Goal: Task Accomplishment & Management: Use online tool/utility

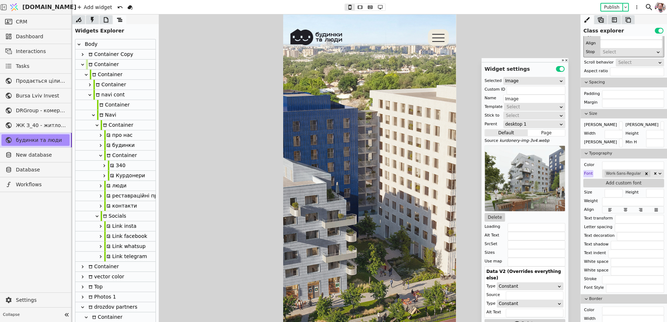
click at [97, 73] on div "Container" at bounding box center [106, 75] width 32 height 10
type input "Container"
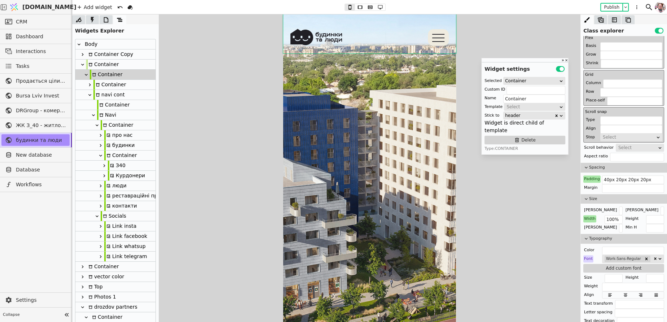
click at [90, 97] on icon at bounding box center [90, 95] width 6 height 6
type input "navi"
type input "navi cont"
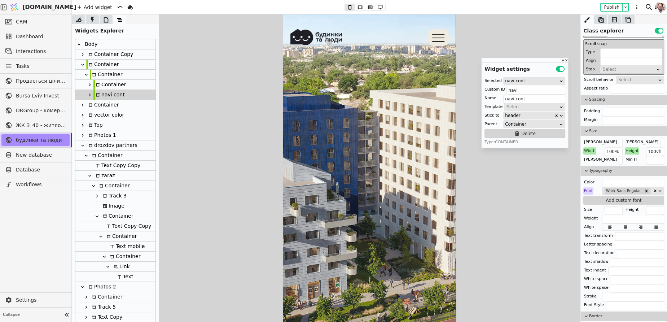
click at [105, 76] on div "Container" at bounding box center [106, 75] width 32 height 10
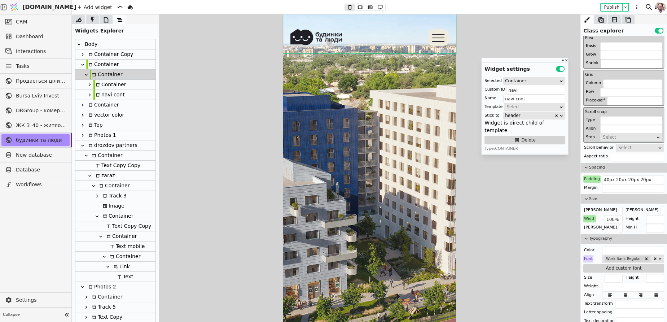
type input "Container"
type button "0"
click at [86, 74] on icon at bounding box center [86, 75] width 6 height 6
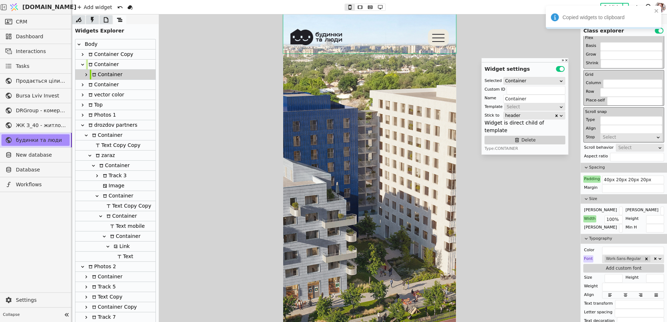
click at [83, 63] on icon at bounding box center [83, 65] width 6 height 6
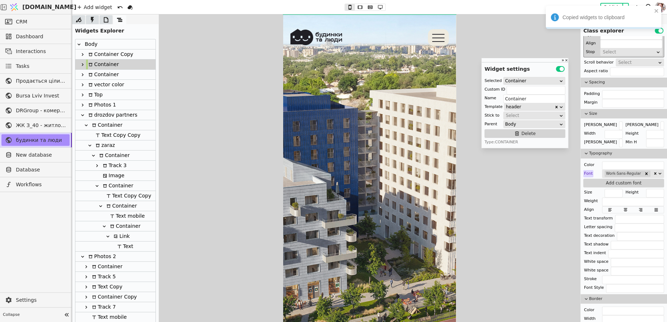
click at [83, 117] on icon at bounding box center [83, 115] width 6 height 6
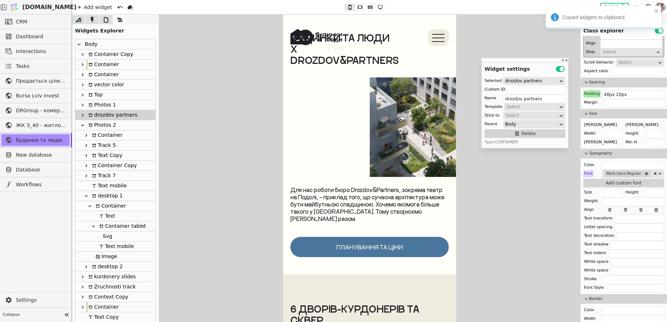
scroll to position [615, 0]
click at [83, 125] on icon at bounding box center [82, 125] width 3 height 2
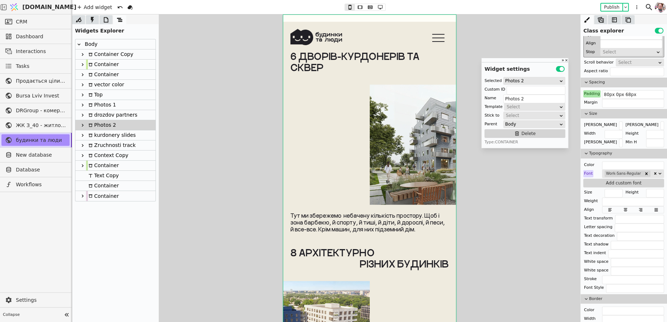
scroll to position [867, 0]
click at [104, 57] on div "Container Copy" at bounding box center [109, 54] width 47 height 10
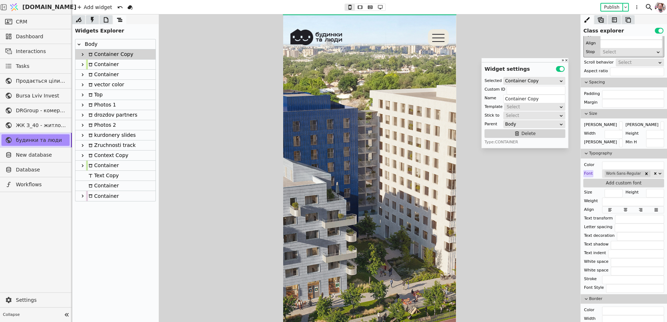
scroll to position [0, 0]
click at [101, 39] on div "Body" at bounding box center [115, 44] width 80 height 10
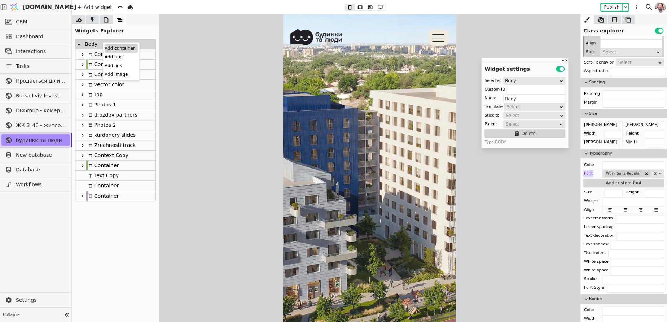
click at [107, 46] on div "Add container" at bounding box center [121, 48] width 33 height 9
type input "Container"
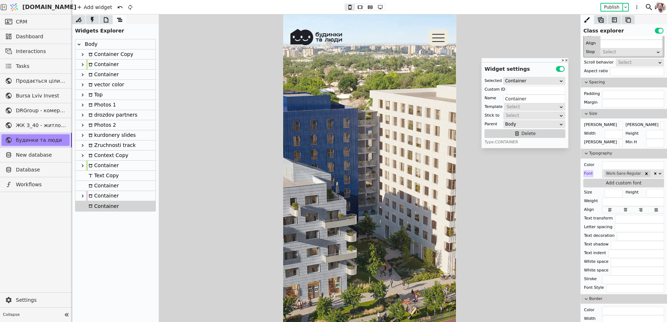
click at [100, 208] on div "Container" at bounding box center [102, 206] width 32 height 10
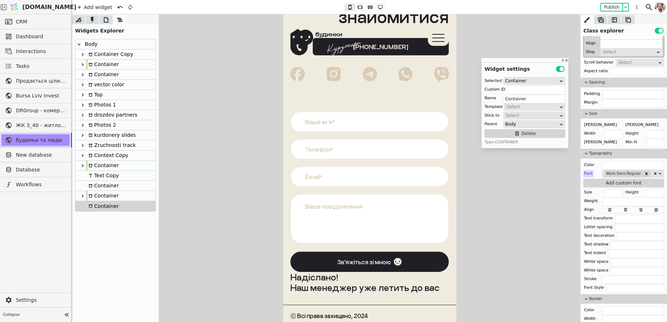
scroll to position [3014, 0]
click at [85, 208] on icon at bounding box center [83, 206] width 6 height 6
click at [101, 217] on div "Container" at bounding box center [106, 216] width 32 height 10
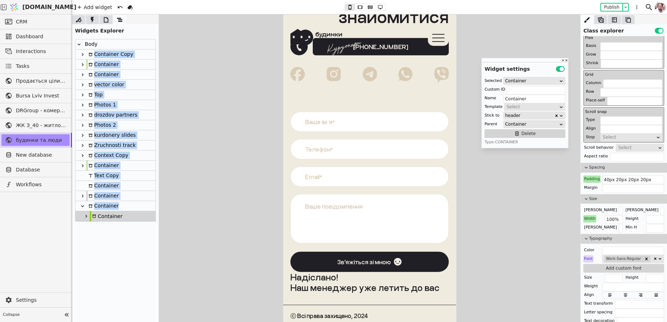
click at [88, 218] on icon at bounding box center [86, 216] width 6 height 6
click at [105, 217] on div "Container" at bounding box center [106, 216] width 32 height 10
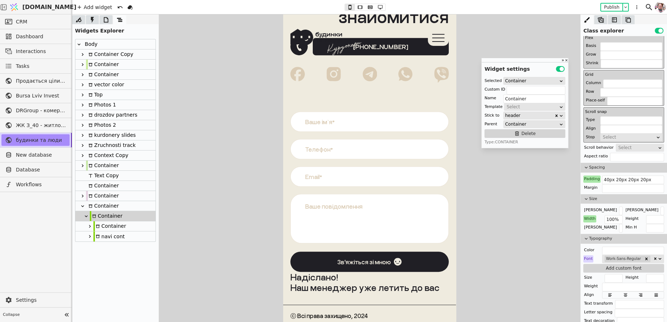
click at [184, 288] on div at bounding box center [369, 167] width 595 height 307
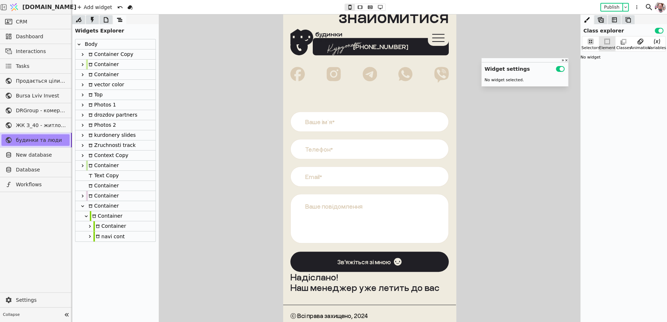
scroll to position [0, 0]
click at [90, 237] on icon at bounding box center [90, 236] width 6 height 6
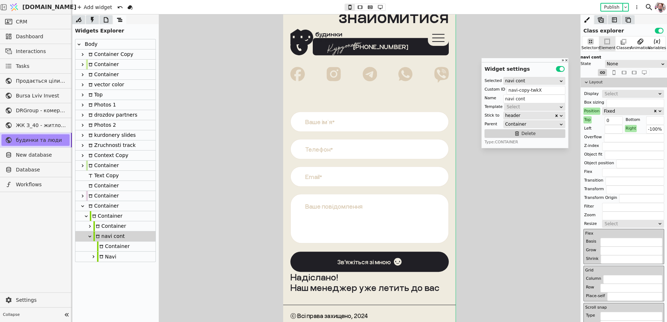
click at [97, 247] on div at bounding box center [97, 246] width 1 height 10
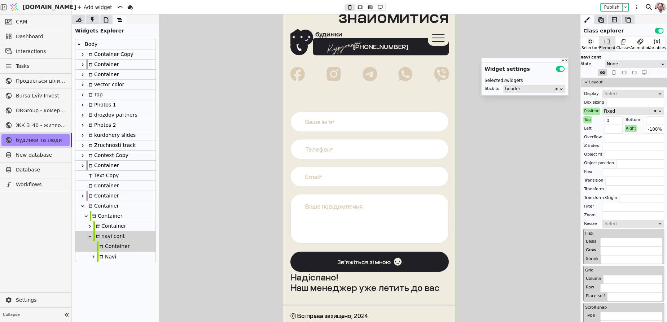
click at [96, 258] on icon at bounding box center [93, 256] width 6 height 6
click at [97, 269] on icon at bounding box center [97, 267] width 6 height 6
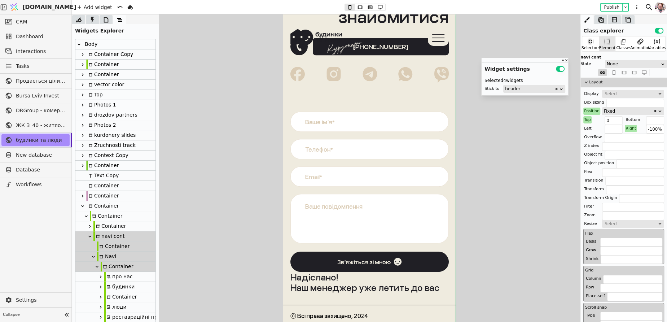
click at [98, 277] on icon at bounding box center [101, 277] width 6 height 6
click at [100, 286] on div "Text" at bounding box center [115, 287] width 80 height 10
click at [100, 297] on div "Svg" at bounding box center [115, 297] width 80 height 10
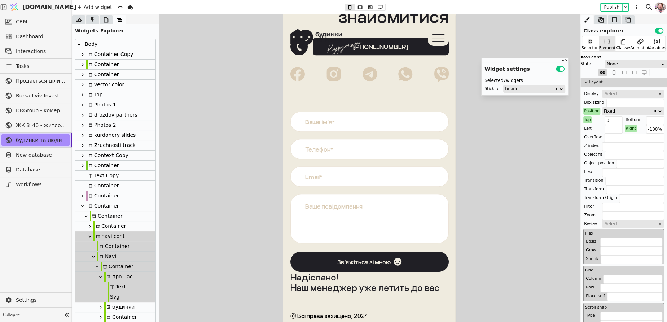
click at [100, 306] on icon at bounding box center [101, 307] width 6 height 6
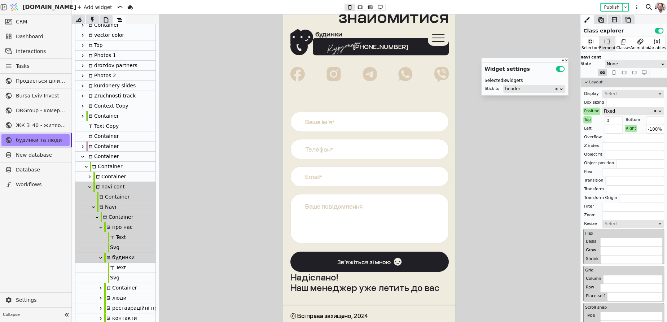
scroll to position [63, 0]
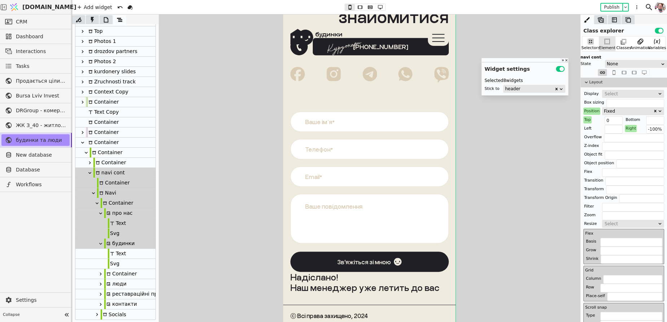
click at [102, 255] on div at bounding box center [104, 253] width 7 height 10
click at [103, 261] on div at bounding box center [104, 264] width 7 height 10
click at [103, 272] on icon at bounding box center [101, 274] width 6 height 6
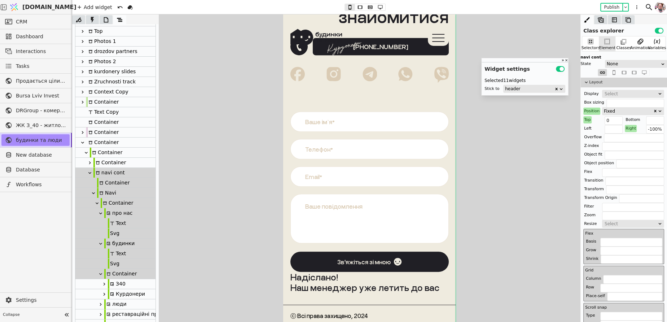
click at [103, 284] on icon at bounding box center [104, 284] width 6 height 6
click at [103, 291] on div "Container" at bounding box center [115, 294] width 80 height 10
click at [107, 295] on icon at bounding box center [108, 294] width 6 height 6
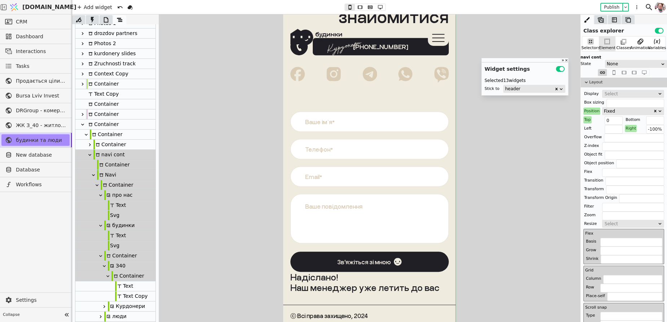
scroll to position [114, 0]
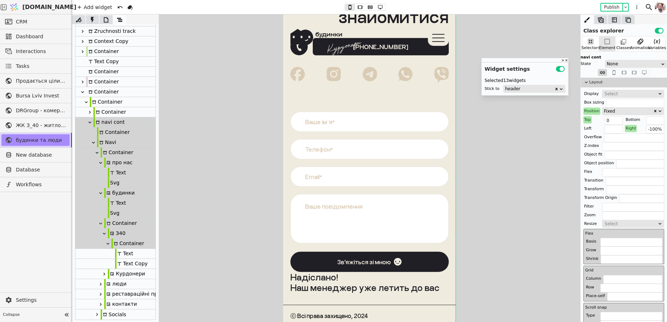
click at [113, 256] on div at bounding box center [111, 253] width 7 height 10
click at [114, 261] on div at bounding box center [111, 264] width 7 height 10
click at [106, 272] on icon at bounding box center [104, 274] width 6 height 6
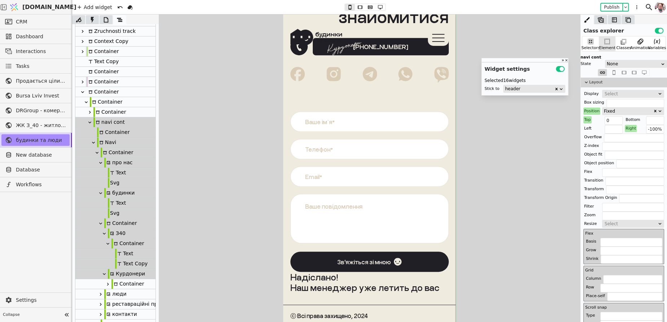
click at [106, 283] on icon at bounding box center [108, 284] width 6 height 6
click at [109, 291] on div at bounding box center [111, 294] width 7 height 10
click at [109, 301] on div at bounding box center [111, 304] width 7 height 10
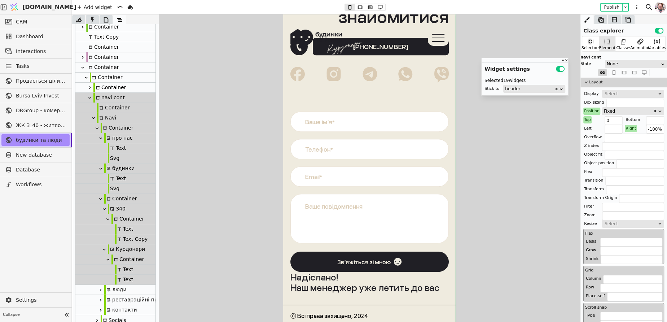
scroll to position [145, 0]
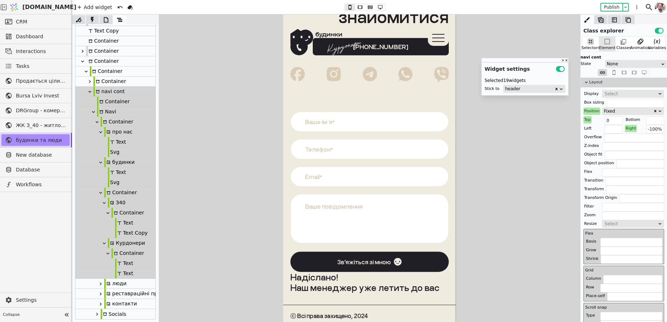
click at [100, 283] on icon at bounding box center [101, 283] width 2 height 3
click at [103, 293] on div at bounding box center [104, 293] width 7 height 10
click at [103, 302] on div at bounding box center [104, 304] width 7 height 10
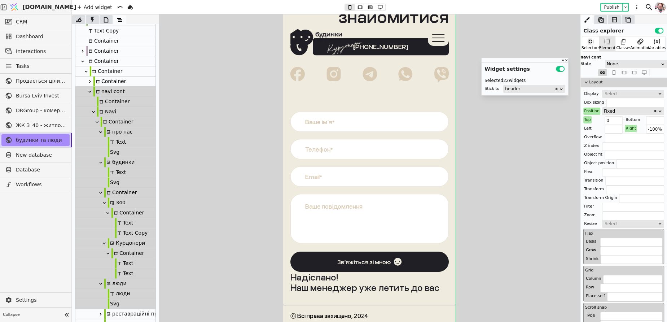
scroll to position [164, 0]
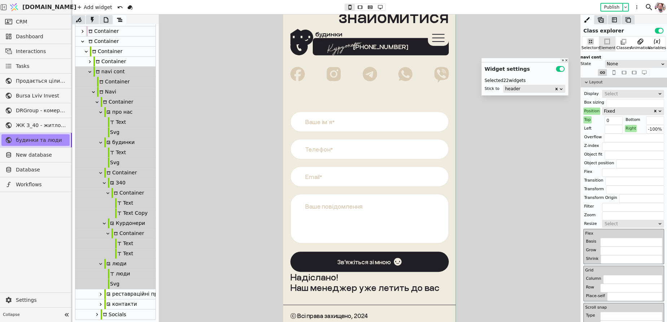
click at [101, 296] on icon at bounding box center [101, 294] width 6 height 6
click at [102, 301] on div at bounding box center [104, 304] width 7 height 10
click at [102, 312] on div at bounding box center [104, 314] width 7 height 10
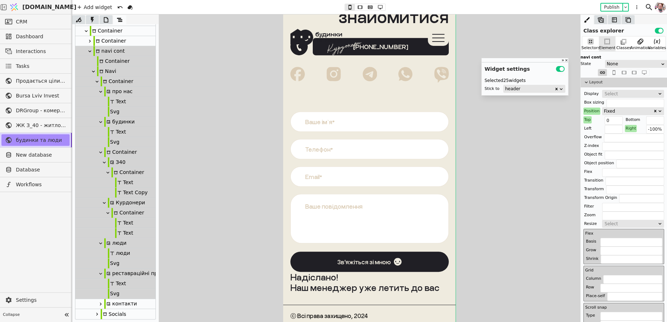
click at [102, 306] on icon at bounding box center [101, 304] width 6 height 6
click at [104, 311] on div at bounding box center [104, 314] width 7 height 10
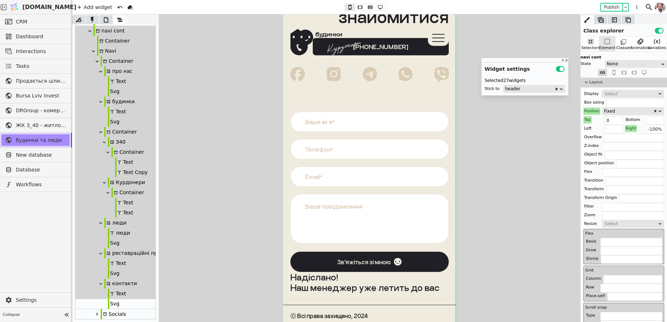
click at [104, 304] on div at bounding box center [104, 304] width 7 height 10
click at [98, 314] on icon at bounding box center [97, 314] width 6 height 6
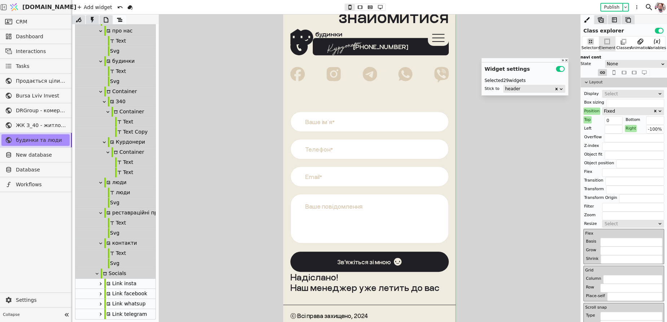
click at [103, 284] on icon at bounding box center [101, 283] width 6 height 6
click at [103, 292] on div at bounding box center [104, 293] width 7 height 10
click at [103, 302] on div at bounding box center [104, 304] width 7 height 10
click at [101, 314] on icon at bounding box center [101, 314] width 6 height 6
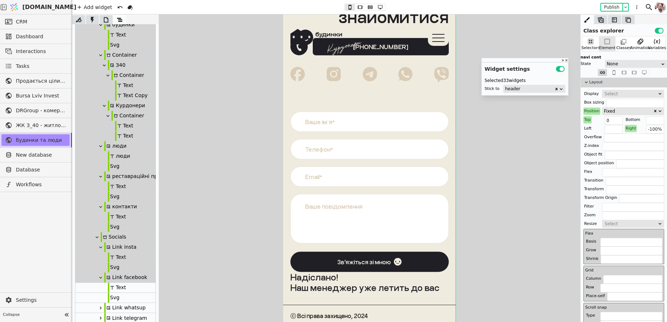
scroll to position [286, 0]
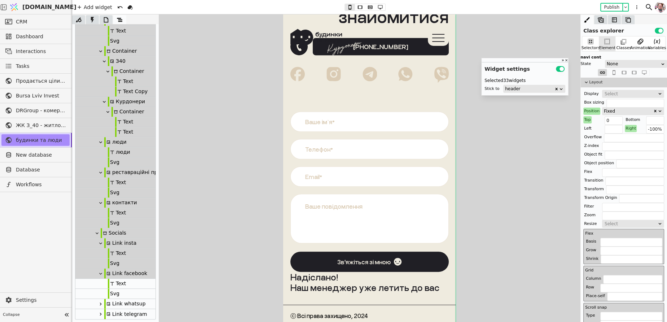
click at [97, 286] on div "Text" at bounding box center [115, 283] width 80 height 10
click at [98, 288] on div "Text" at bounding box center [115, 283] width 80 height 10
click at [99, 294] on div "Svg" at bounding box center [115, 293] width 80 height 10
click at [101, 306] on div at bounding box center [100, 303] width 7 height 9
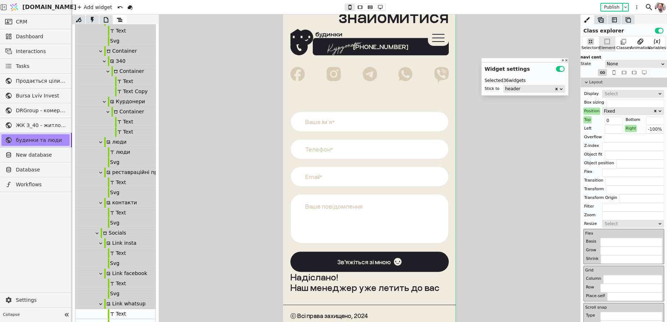
click at [102, 315] on div at bounding box center [104, 314] width 7 height 10
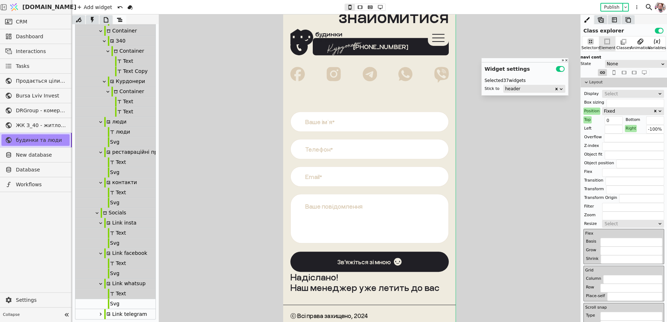
click at [101, 307] on div at bounding box center [104, 304] width 7 height 10
click at [102, 314] on icon at bounding box center [101, 314] width 6 height 6
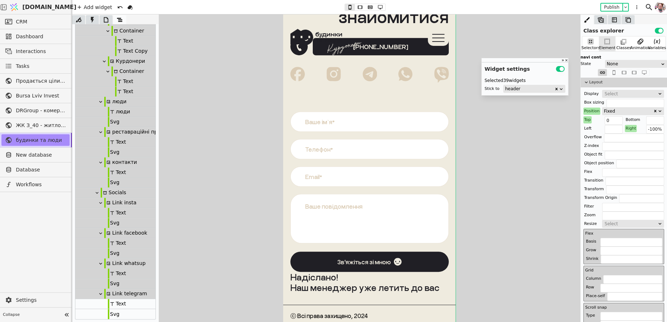
click at [104, 305] on div at bounding box center [104, 304] width 7 height 10
click at [104, 314] on div at bounding box center [104, 314] width 7 height 10
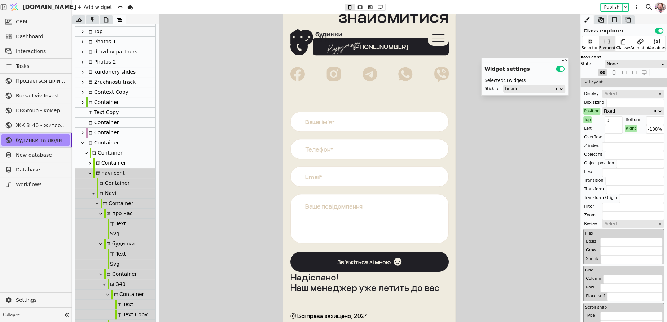
scroll to position [0, 0]
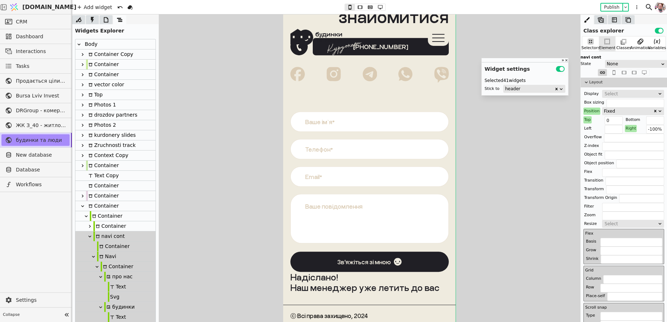
click at [89, 226] on icon at bounding box center [90, 226] width 2 height 3
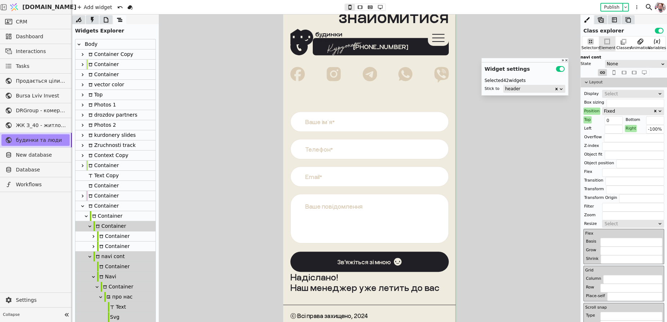
click at [93, 235] on icon at bounding box center [94, 236] width 2 height 3
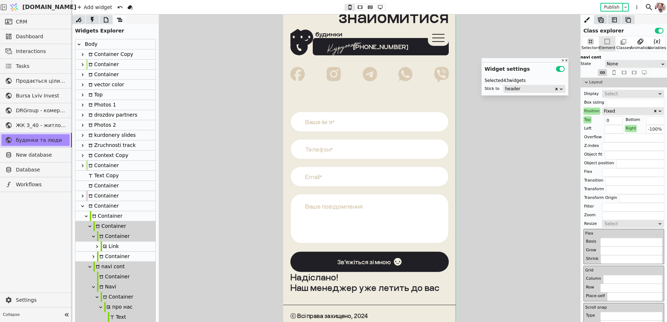
click at [95, 258] on icon at bounding box center [93, 256] width 6 height 6
click at [96, 270] on div at bounding box center [96, 266] width 7 height 10
click at [96, 249] on div at bounding box center [96, 246] width 7 height 9
click at [98, 256] on div at bounding box center [100, 256] width 7 height 10
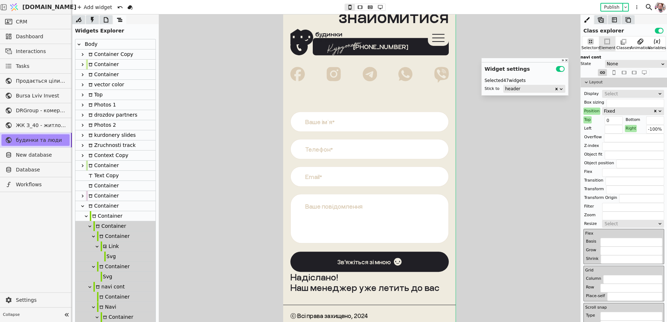
click at [105, 216] on div "Container" at bounding box center [106, 216] width 32 height 10
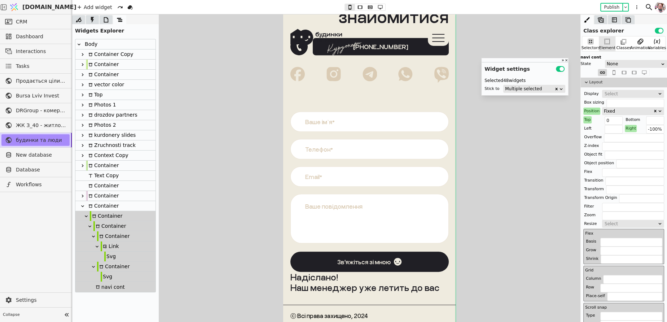
click at [223, 199] on div at bounding box center [369, 167] width 595 height 307
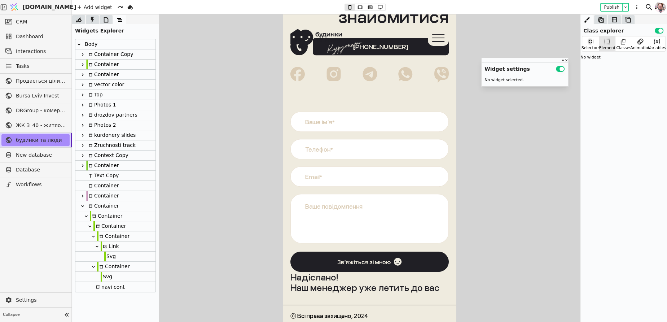
click at [129, 215] on div "Container" at bounding box center [115, 216] width 80 height 10
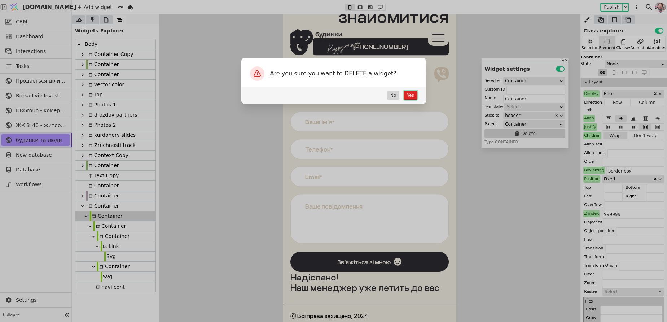
click at [410, 97] on button "Yes" at bounding box center [409, 95] width 13 height 9
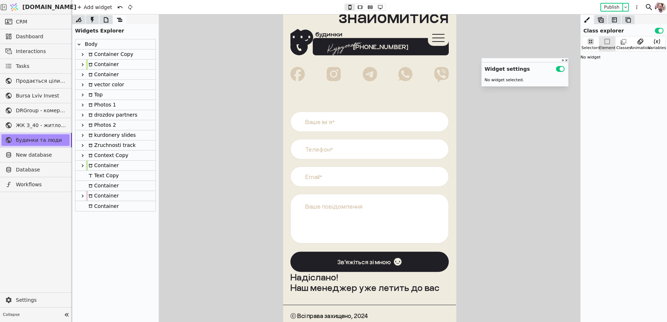
click at [106, 205] on div "Container" at bounding box center [102, 206] width 32 height 10
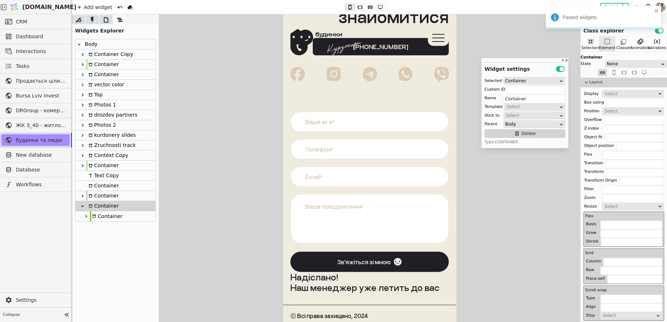
click at [86, 216] on icon at bounding box center [86, 216] width 2 height 3
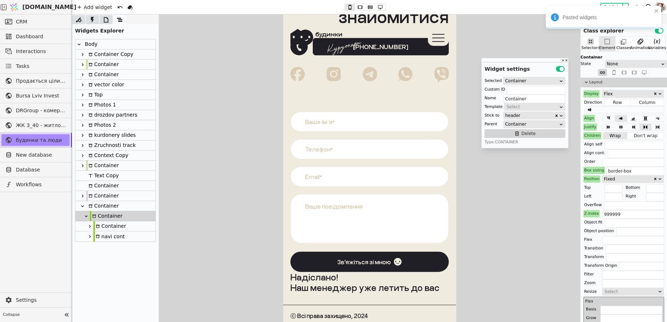
click at [90, 238] on icon at bounding box center [90, 236] width 6 height 6
type input "navi-copy-qoKJ"
type input "navi cont"
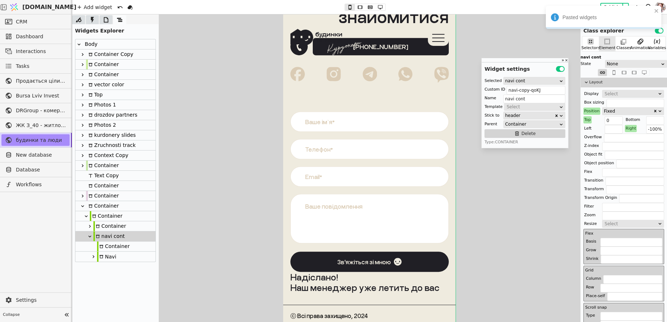
click at [90, 224] on icon at bounding box center [90, 226] width 6 height 6
type input "Container"
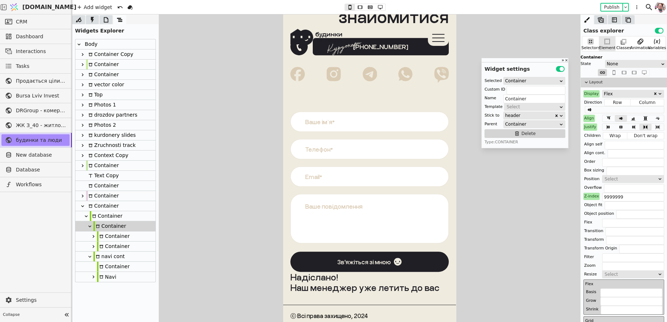
click at [95, 238] on icon at bounding box center [93, 236] width 6 height 6
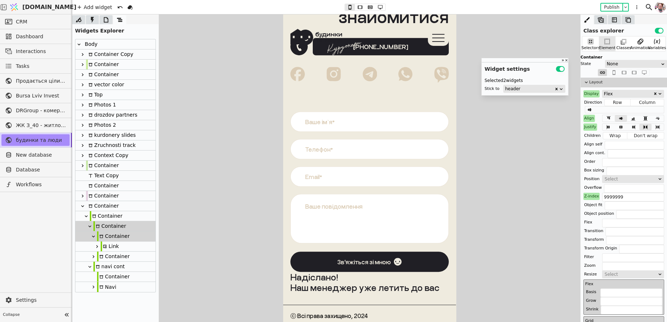
click at [96, 246] on icon at bounding box center [97, 246] width 6 height 6
click at [97, 255] on div at bounding box center [100, 256] width 7 height 10
click at [92, 269] on icon at bounding box center [93, 267] width 6 height 6
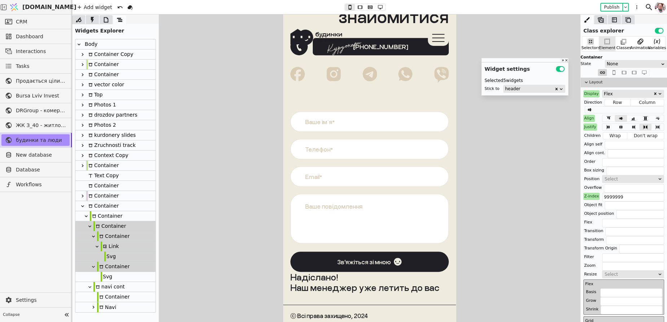
click at [96, 274] on div at bounding box center [96, 276] width 7 height 10
click at [112, 276] on div "Svg" at bounding box center [115, 276] width 80 height 10
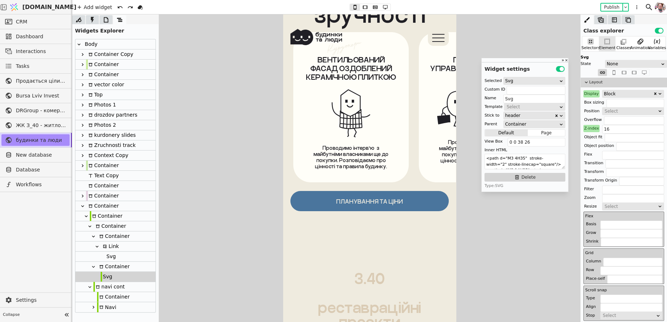
scroll to position [2622, 0]
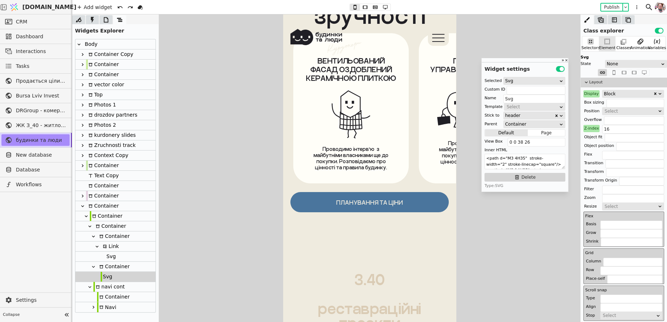
click at [94, 215] on icon at bounding box center [94, 216] width 4 height 4
type input "Container"
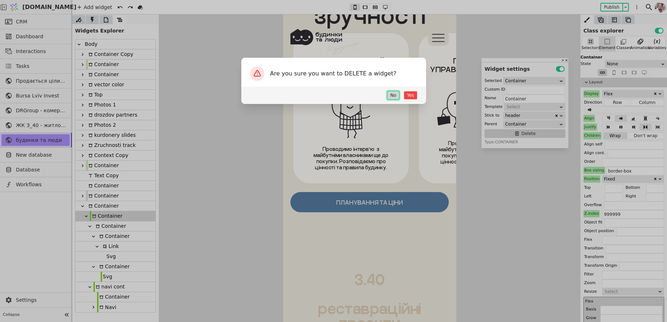
click at [392, 94] on button "No" at bounding box center [393, 95] width 12 height 9
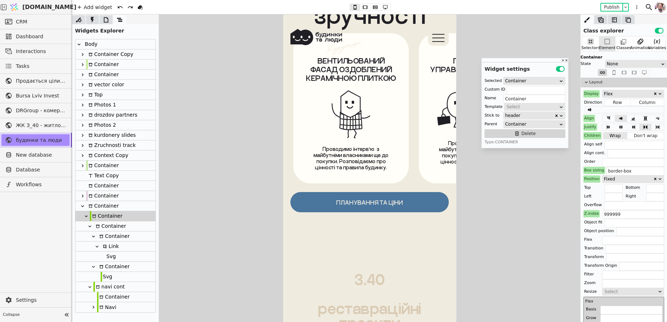
click at [87, 219] on div at bounding box center [86, 216] width 7 height 9
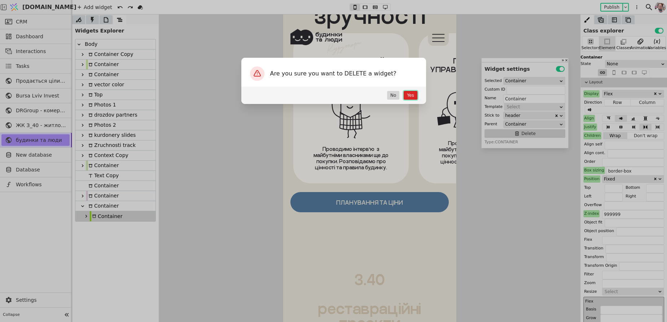
click at [412, 93] on button "Yes" at bounding box center [409, 95] width 13 height 9
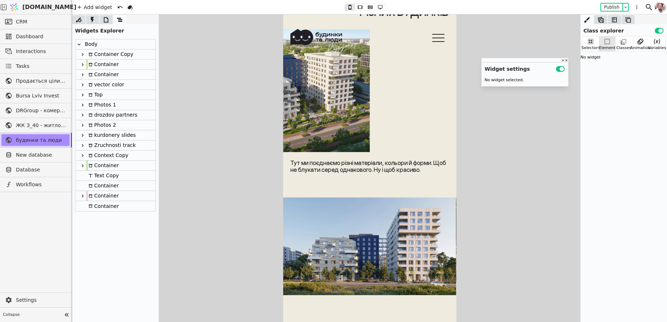
scroll to position [0, 0]
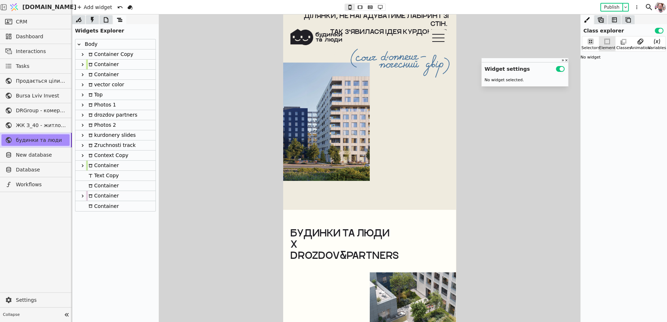
click at [83, 65] on icon at bounding box center [83, 64] width 2 height 3
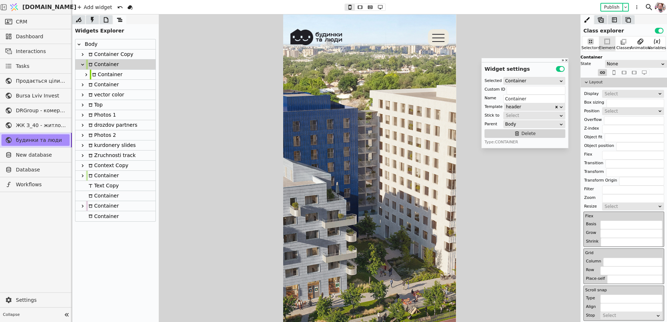
click at [85, 73] on icon at bounding box center [86, 75] width 6 height 6
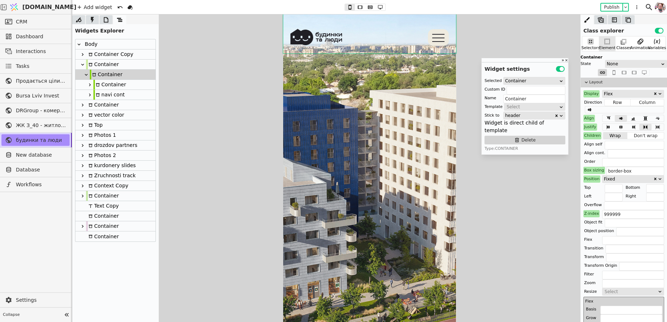
click at [102, 85] on div "Container" at bounding box center [109, 85] width 32 height 10
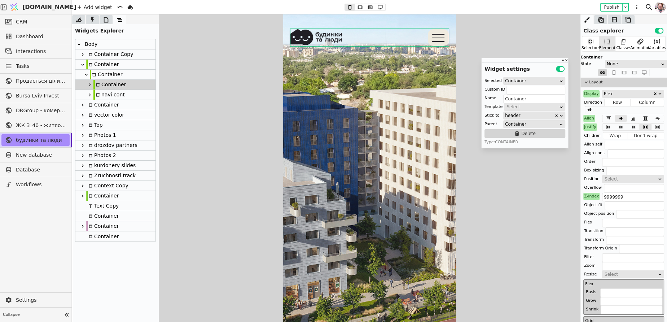
click at [101, 97] on div "navi cont" at bounding box center [108, 95] width 31 height 10
type input "navi"
type input "navi cont"
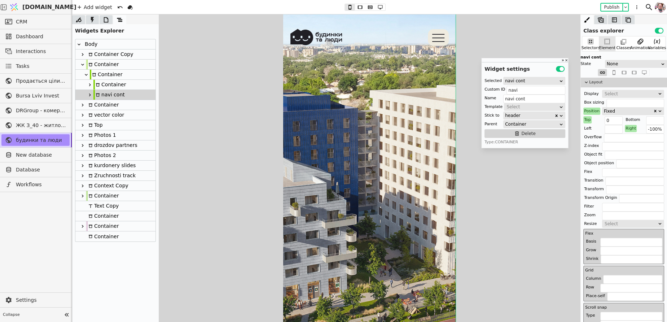
click at [88, 97] on icon at bounding box center [90, 95] width 6 height 6
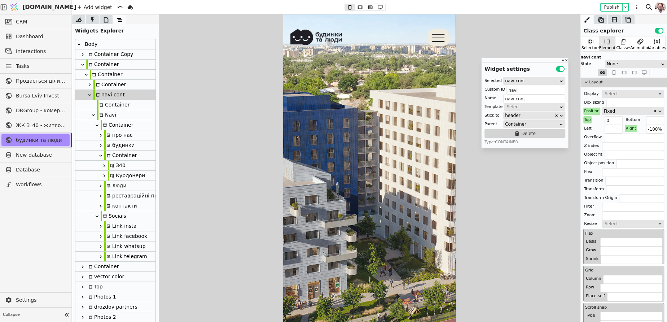
click at [110, 116] on div "Navi" at bounding box center [106, 115] width 19 height 10
type input "Navi"
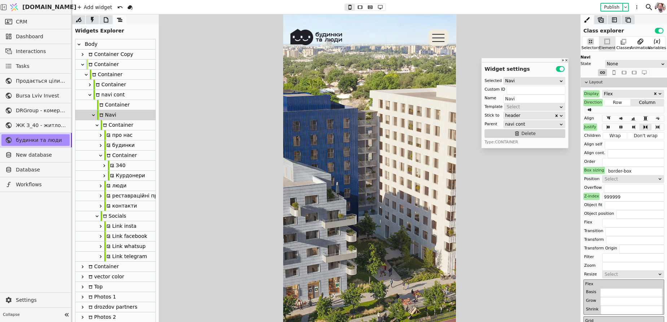
click at [106, 96] on div "navi cont" at bounding box center [108, 95] width 31 height 10
type input "navi"
type input "navi cont"
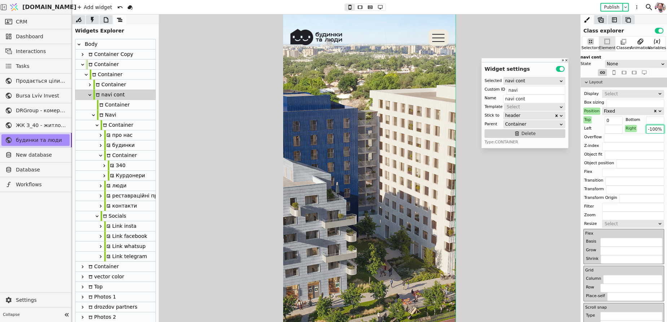
click at [656, 131] on input "-100%" at bounding box center [655, 129] width 18 height 9
click at [652, 131] on input "-100%" at bounding box center [655, 129] width 18 height 9
click at [651, 129] on input "-100%" at bounding box center [655, 129] width 18 height 9
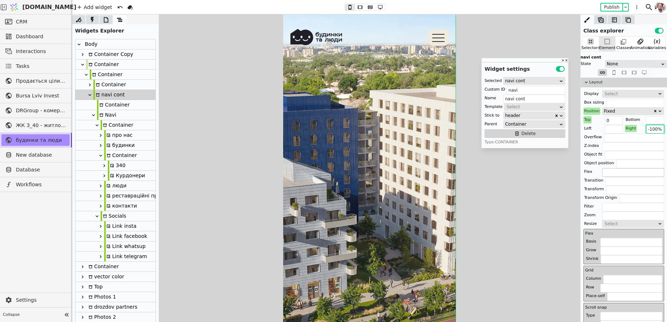
type input "-00%"
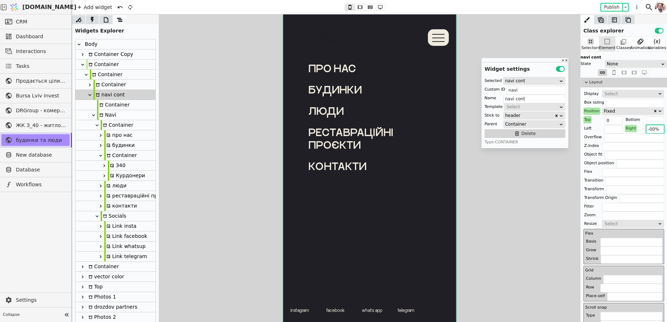
click at [124, 139] on div "про нас" at bounding box center [118, 135] width 28 height 10
type input "pro-nas-navi"
type input "про нас"
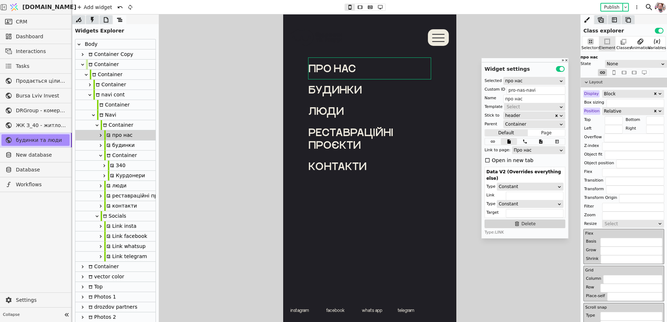
click at [101, 137] on icon at bounding box center [101, 135] width 6 height 6
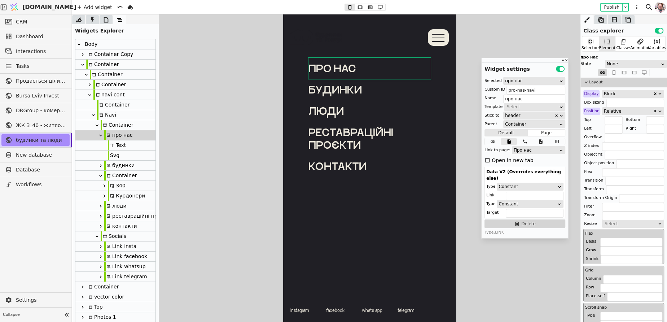
click at [113, 154] on div "Svg" at bounding box center [114, 155] width 12 height 10
type input "Svg"
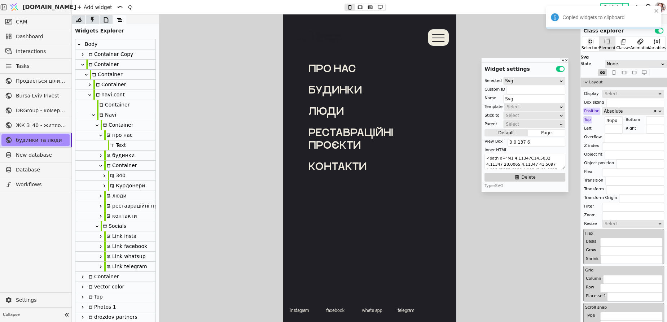
click at [129, 135] on div "про нас" at bounding box center [118, 135] width 28 height 10
type input "pro-nas-navi"
type input "про нас"
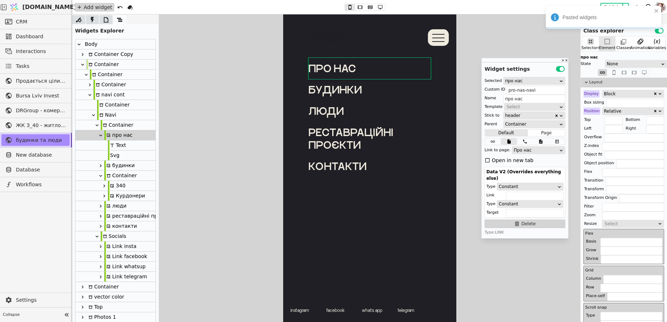
click at [100, 6] on div "Add widget" at bounding box center [94, 7] width 39 height 9
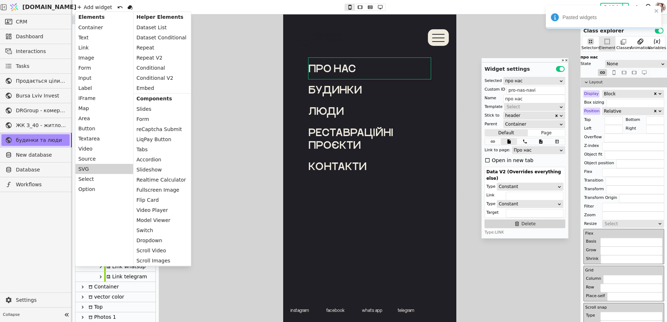
click at [88, 168] on div "SVG" at bounding box center [104, 169] width 58 height 10
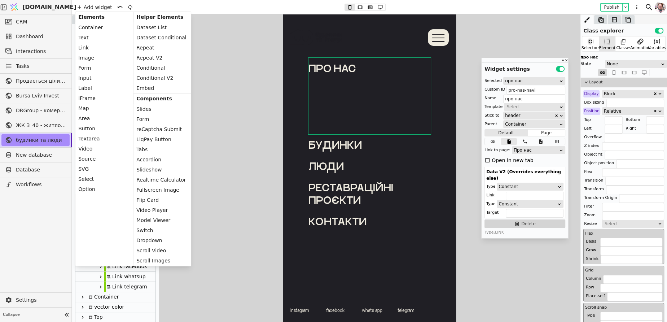
click at [230, 205] on div at bounding box center [369, 167] width 595 height 307
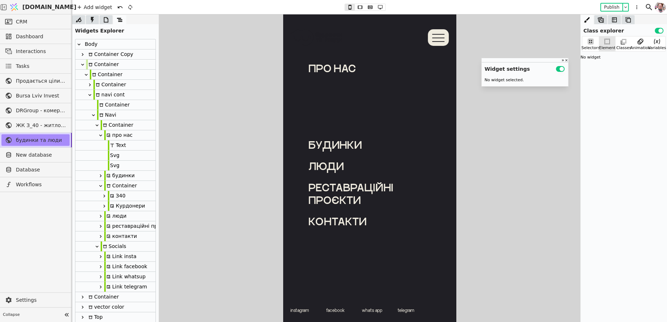
click at [115, 166] on div "Svg" at bounding box center [114, 165] width 12 height 10
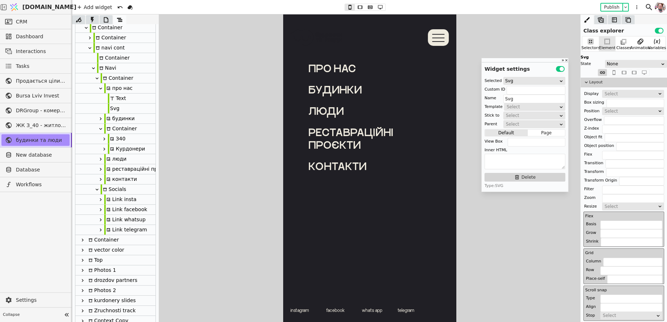
scroll to position [48, 0]
click at [116, 73] on div "Container" at bounding box center [117, 77] width 32 height 10
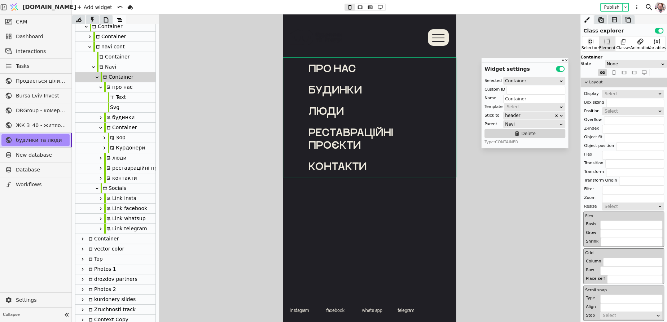
click at [101, 68] on icon at bounding box center [102, 66] width 4 height 3
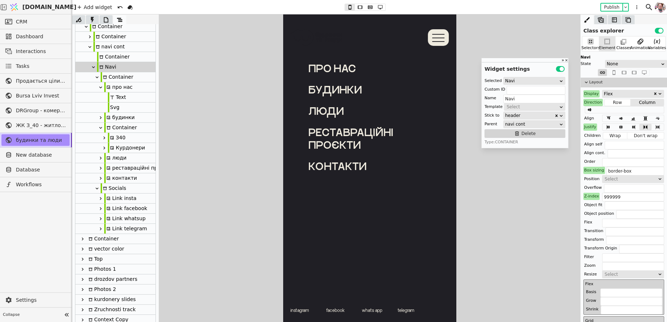
click at [107, 78] on div "Container" at bounding box center [117, 77] width 32 height 10
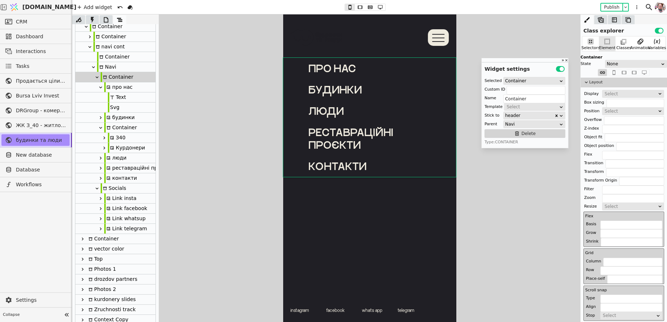
click at [106, 69] on div "Navi" at bounding box center [106, 67] width 19 height 10
type input "Navi"
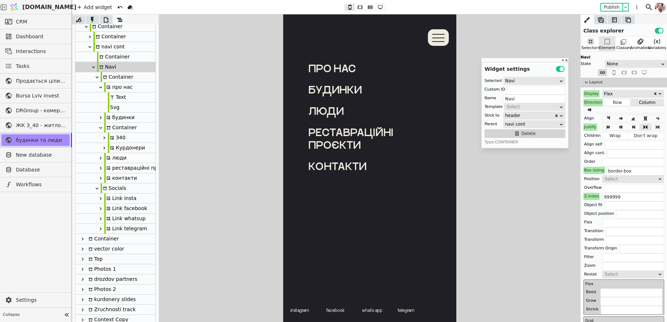
click at [105, 45] on div "navi cont" at bounding box center [108, 47] width 31 height 10
type input "navi"
type input "navi cont"
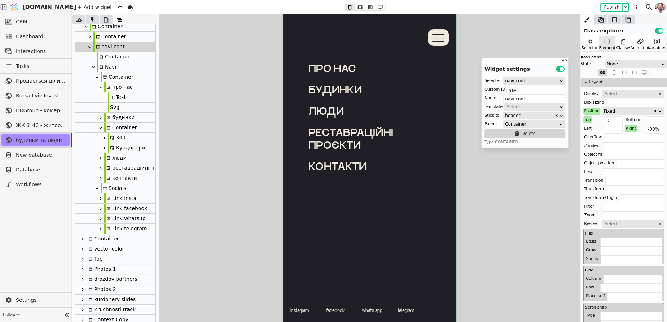
click at [110, 66] on div "Navi" at bounding box center [106, 67] width 19 height 10
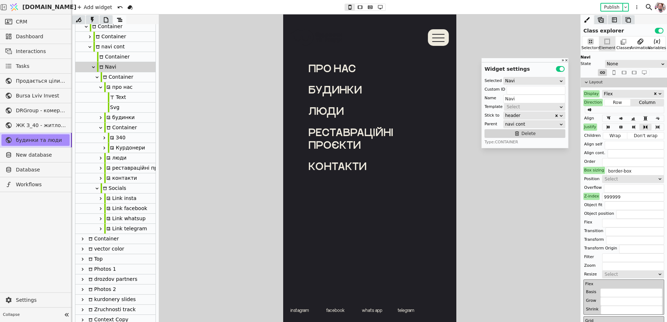
click at [106, 79] on div "Container" at bounding box center [117, 77] width 32 height 10
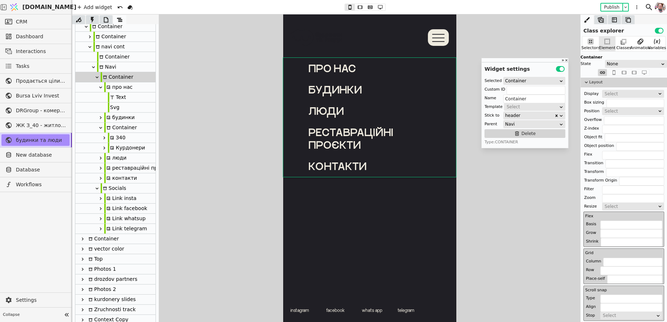
click at [96, 76] on icon at bounding box center [97, 77] width 6 height 6
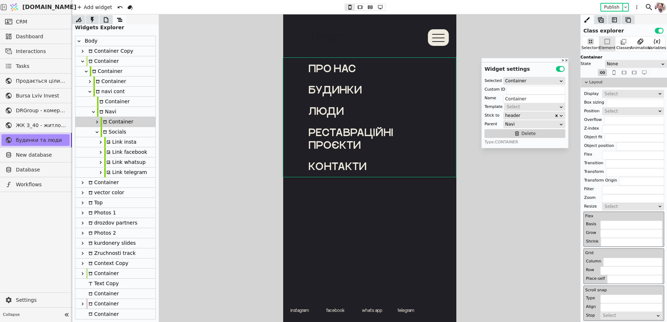
click at [97, 129] on icon at bounding box center [97, 132] width 6 height 6
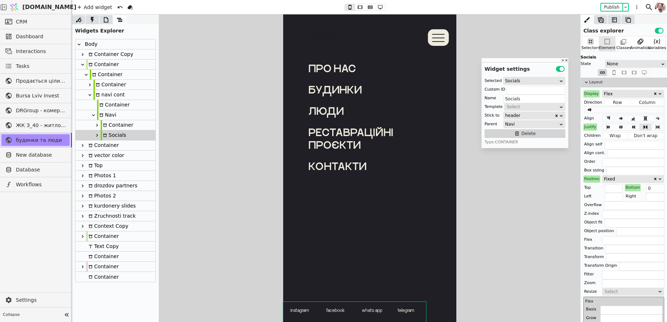
click at [107, 124] on div "Container" at bounding box center [117, 125] width 32 height 10
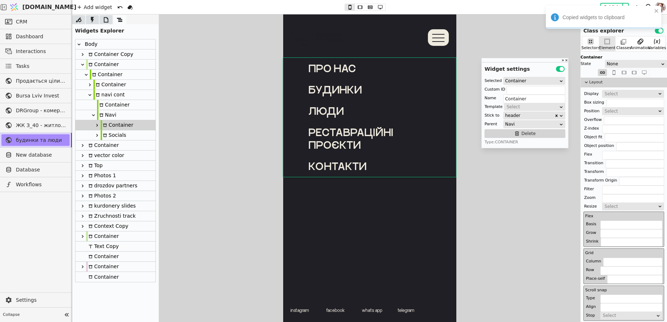
click at [89, 44] on div "Body" at bounding box center [90, 44] width 15 height 10
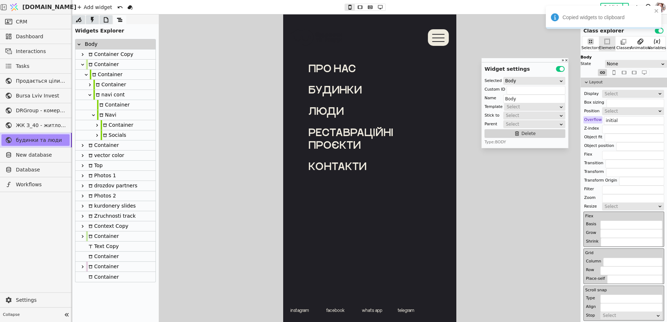
click at [112, 273] on div "Container" at bounding box center [102, 276] width 32 height 10
type input "Container"
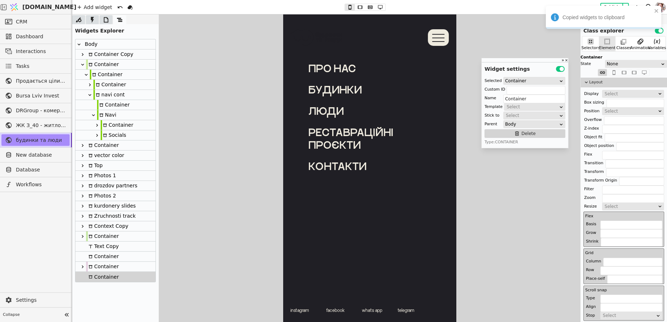
scroll to position [3014, 0]
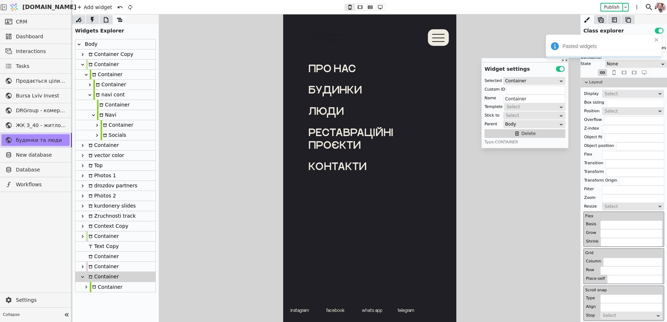
click at [84, 286] on icon at bounding box center [86, 287] width 6 height 6
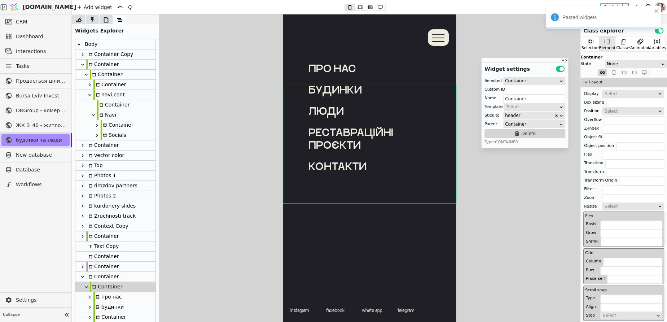
scroll to position [34, 0]
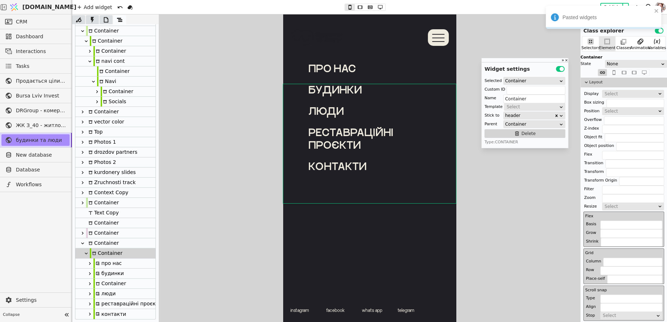
click at [99, 244] on div "Container" at bounding box center [102, 243] width 32 height 10
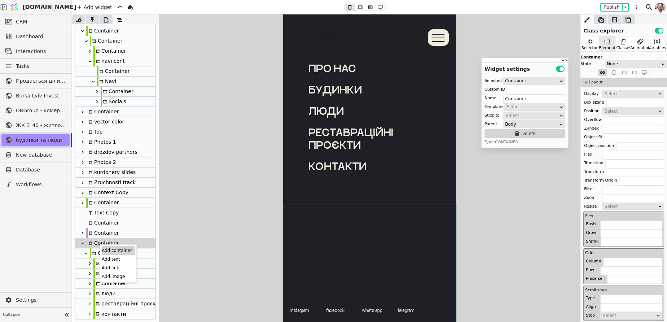
click at [107, 248] on div "Add container" at bounding box center [118, 250] width 33 height 9
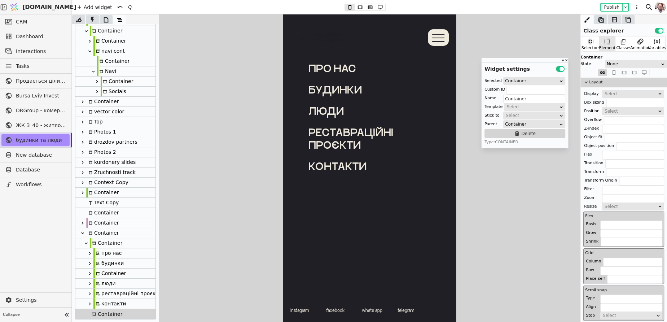
click at [98, 244] on div "Container" at bounding box center [106, 243] width 32 height 10
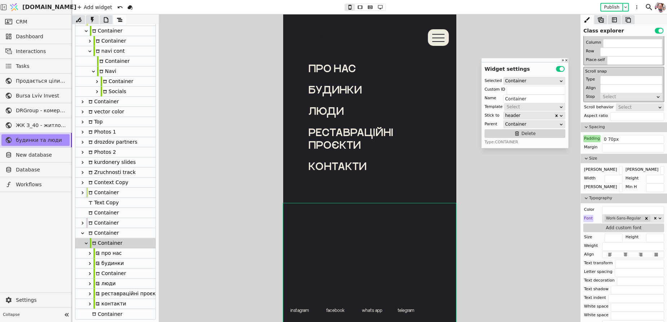
scroll to position [206, 0]
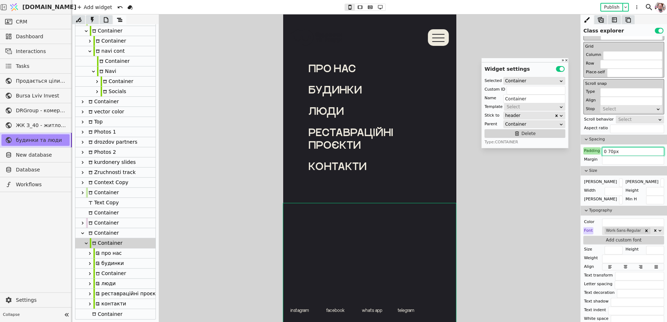
click at [608, 153] on input "0 70px" at bounding box center [633, 151] width 62 height 9
click at [124, 314] on div "Container" at bounding box center [115, 314] width 80 height 10
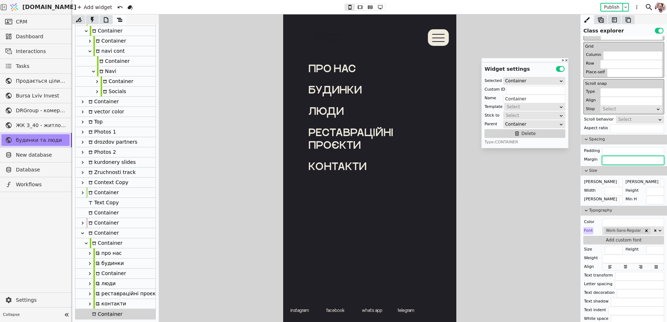
click at [615, 159] on input "text" at bounding box center [633, 160] width 62 height 9
paste input "0 70px"
type input "0 70px"
click at [105, 242] on div "Container" at bounding box center [106, 243] width 32 height 10
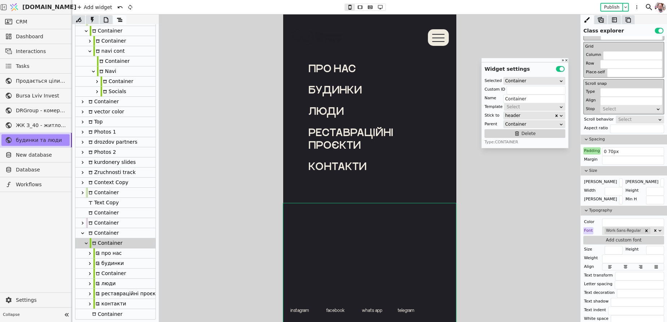
click at [101, 314] on div "Container" at bounding box center [106, 314] width 32 height 10
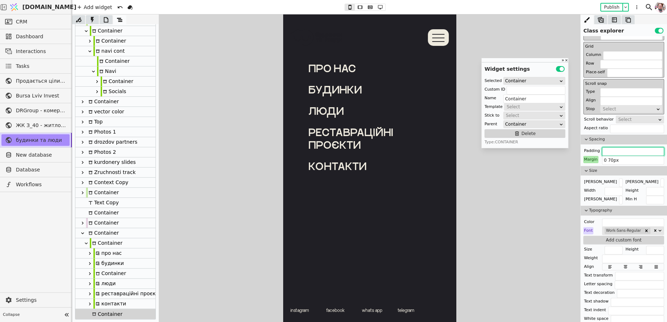
click at [602, 148] on input "text" at bounding box center [633, 151] width 62 height 9
paste input "0 70px"
type input "0 70px"
click at [595, 156] on div "Margin" at bounding box center [590, 159] width 15 height 7
click at [594, 167] on button "Reset" at bounding box center [591, 167] width 19 height 9
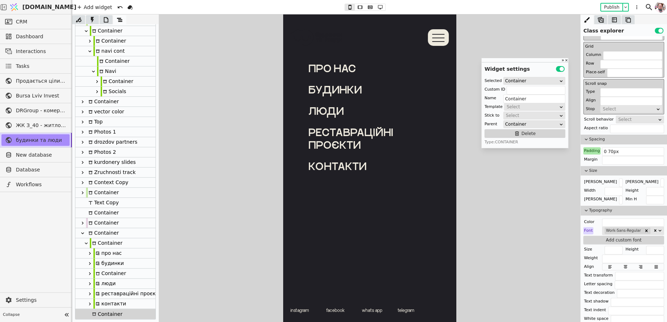
click at [109, 244] on div "Container" at bounding box center [106, 243] width 32 height 10
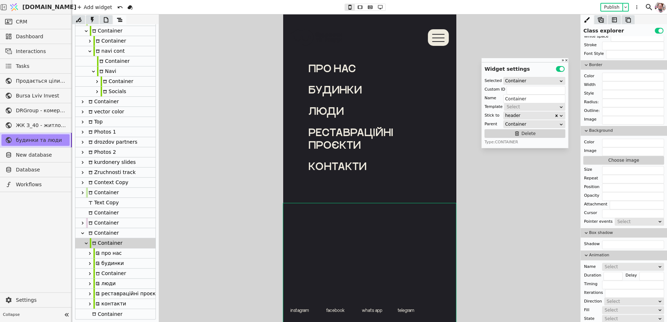
scroll to position [544, 0]
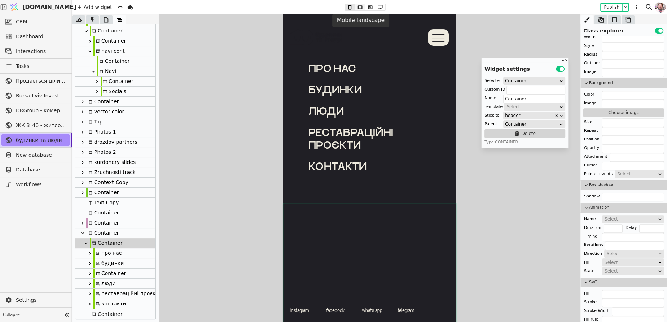
click at [359, 6] on icon at bounding box center [359, 7] width 9 height 5
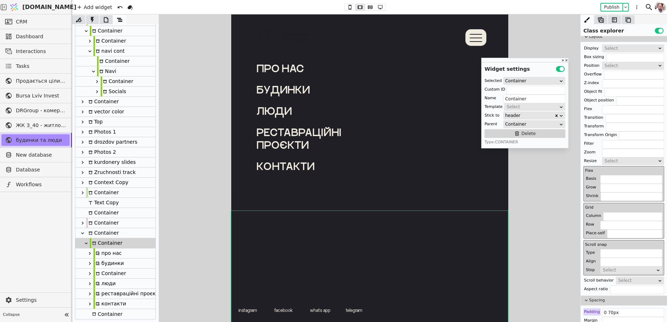
scroll to position [47, 0]
click at [368, 7] on icon at bounding box center [370, 7] width 9 height 5
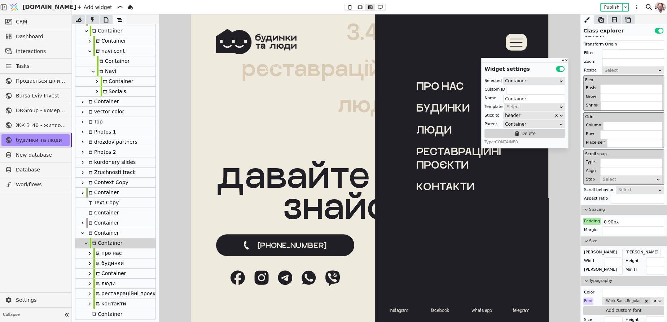
scroll to position [0, 0]
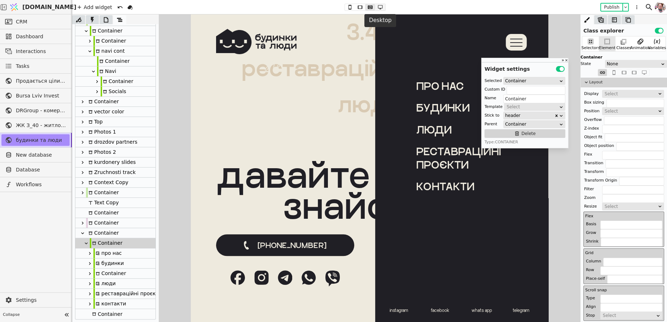
click at [380, 7] on icon at bounding box center [380, 7] width 9 height 5
type input "0 111px"
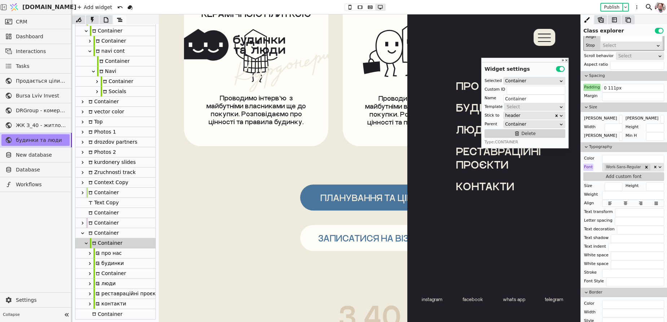
scroll to position [271, 0]
click at [641, 88] on input "0 111px" at bounding box center [633, 87] width 62 height 9
click at [101, 312] on div "Container" at bounding box center [106, 314] width 32 height 10
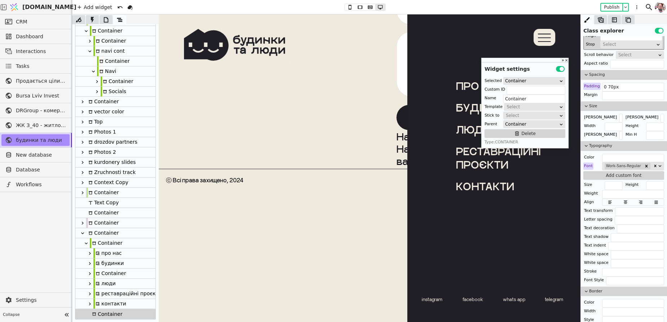
scroll to position [3981, 0]
click at [610, 87] on input "0 70px" at bounding box center [633, 87] width 62 height 9
paste input "111"
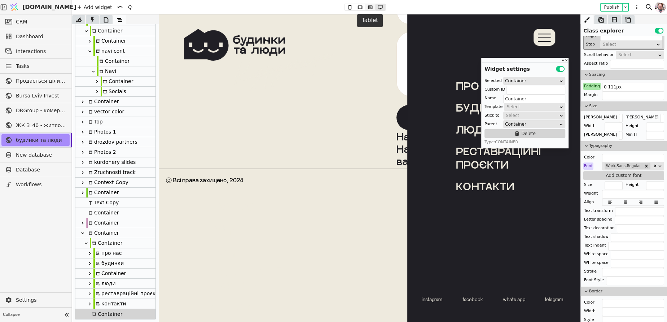
click at [368, 8] on icon at bounding box center [370, 7] width 9 height 5
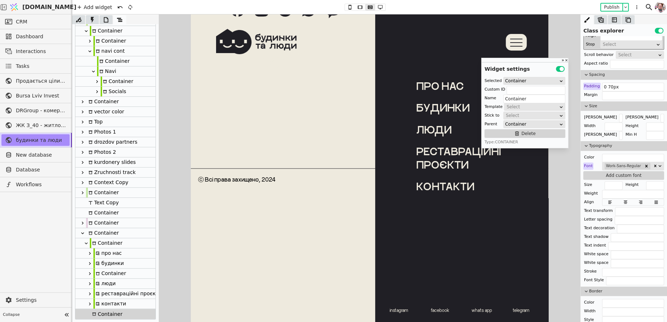
scroll to position [3394, 0]
click at [610, 87] on input "0 70px" at bounding box center [633, 87] width 62 height 9
type input "0 90px"
click at [99, 256] on div "про нас" at bounding box center [107, 253] width 28 height 10
type input "pro-nas-navi-copy-mtcW"
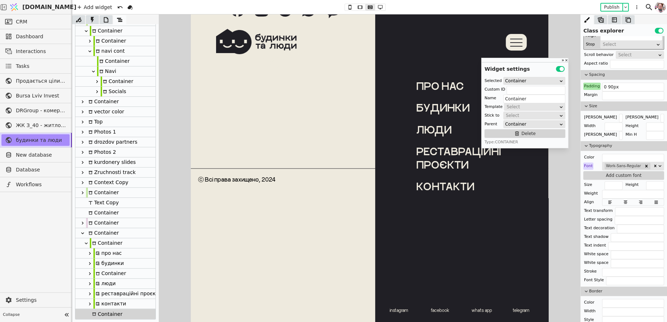
type input "про нас"
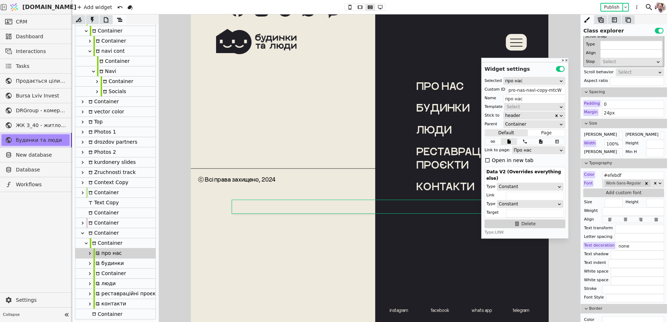
click at [88, 255] on icon at bounding box center [90, 253] width 6 height 6
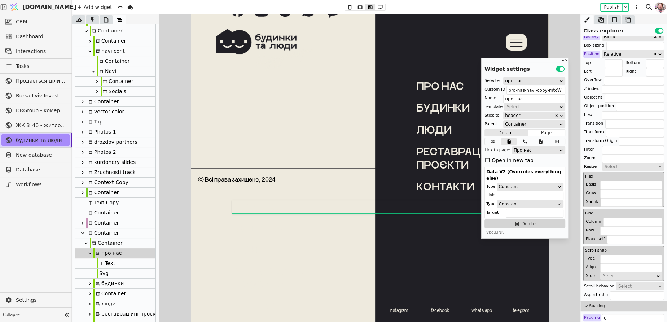
scroll to position [0, 0]
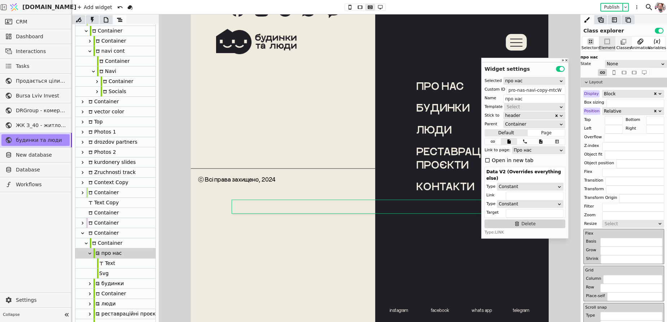
click at [620, 40] on icon at bounding box center [623, 41] width 7 height 7
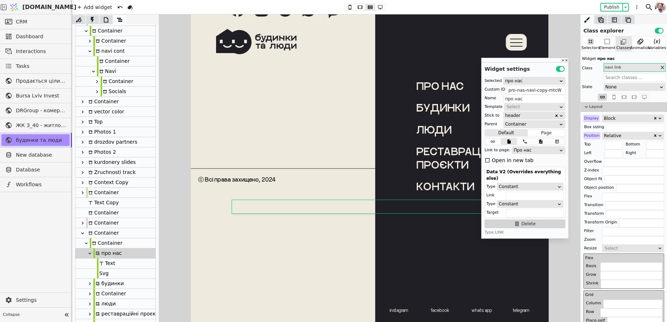
scroll to position [63, 0]
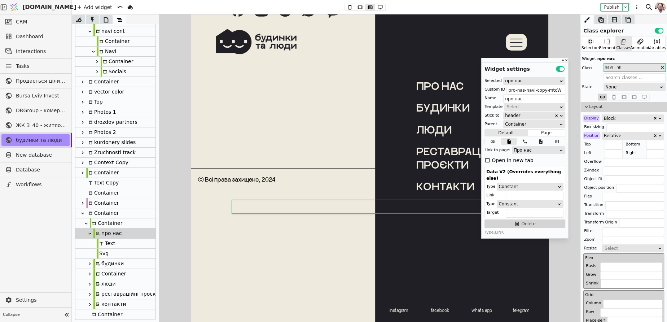
click at [102, 315] on div "Container" at bounding box center [106, 314] width 32 height 10
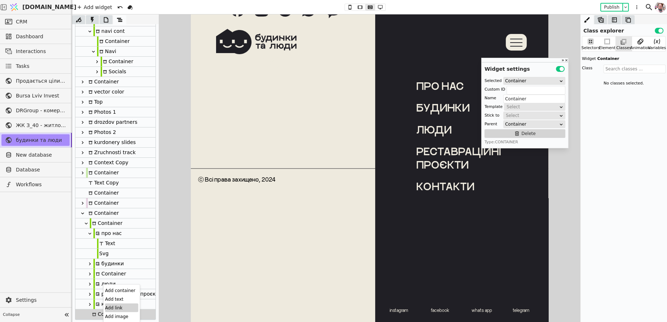
click at [112, 306] on div "Add link" at bounding box center [121, 307] width 33 height 9
type input "Link"
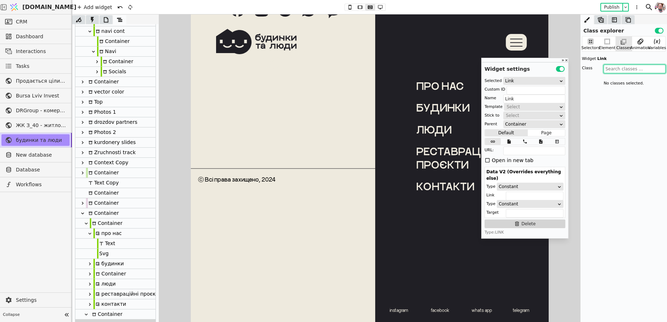
click at [624, 67] on input "text" at bounding box center [634, 69] width 62 height 9
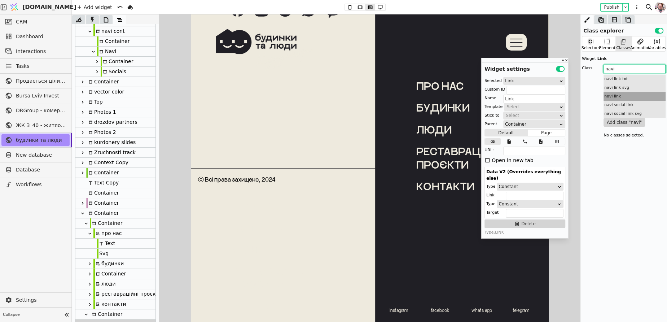
type input "navi"
click at [616, 92] on div "navi link" at bounding box center [634, 96] width 62 height 9
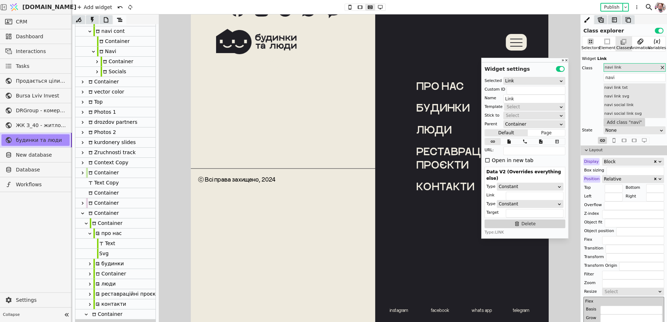
scroll to position [74, 0]
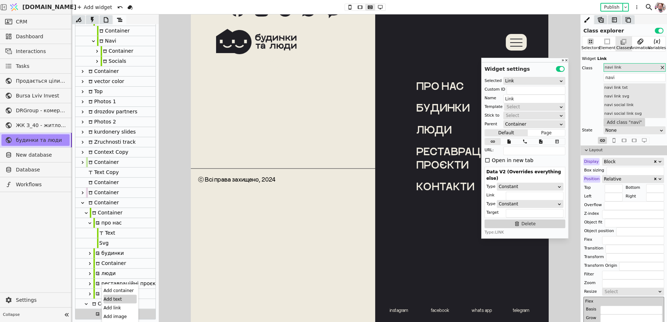
click at [111, 298] on div "Add text" at bounding box center [119, 299] width 33 height 9
type input "Text"
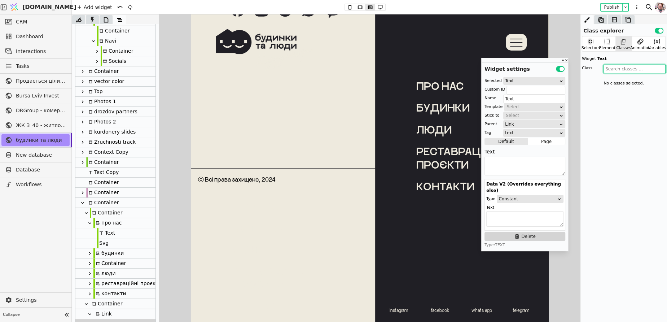
click at [611, 70] on input "text" at bounding box center [634, 69] width 62 height 9
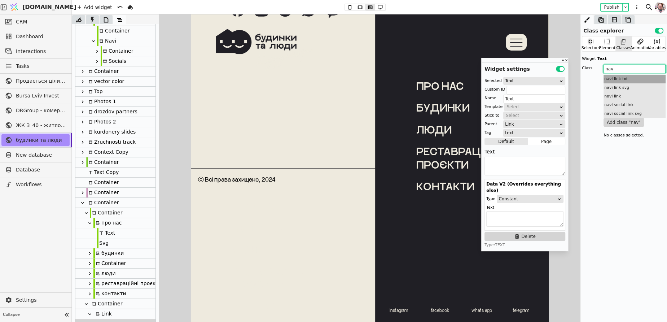
type input "nav"
click at [624, 80] on div "navi link txt" at bounding box center [634, 79] width 62 height 9
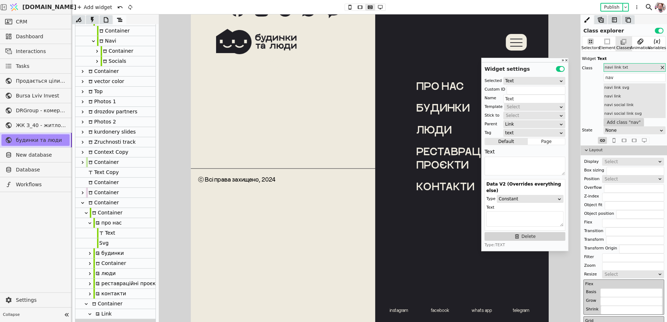
click at [106, 221] on div "про нас" at bounding box center [107, 223] width 28 height 10
type input "pro-nas-navi-copy-mtcW"
type input "про нас"
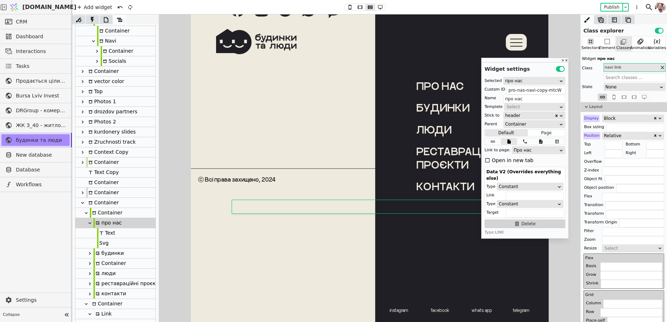
click at [109, 233] on div "Text" at bounding box center [106, 233] width 18 height 10
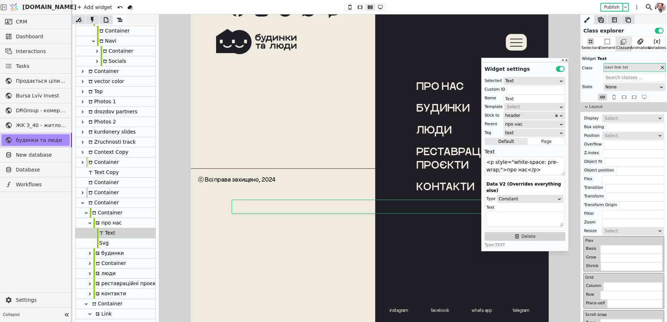
click at [109, 242] on div "Svg" at bounding box center [115, 243] width 80 height 10
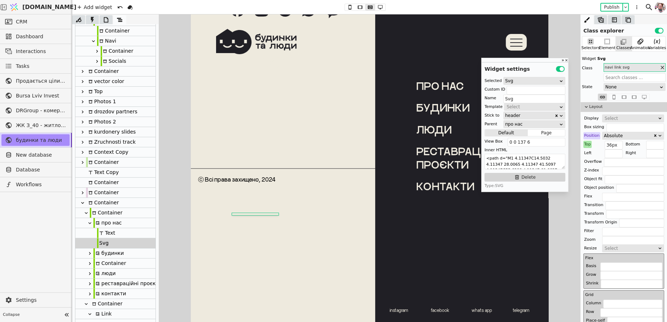
scroll to position [84, 0]
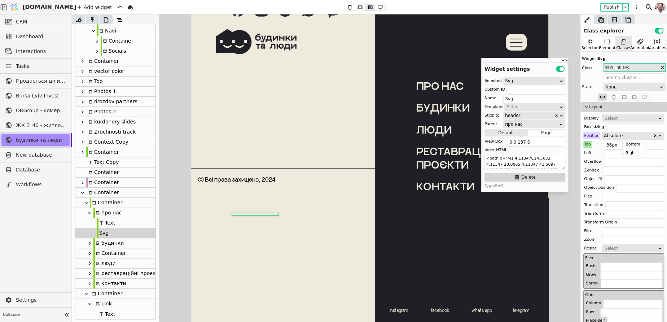
click at [104, 314] on div "Text" at bounding box center [106, 314] width 18 height 10
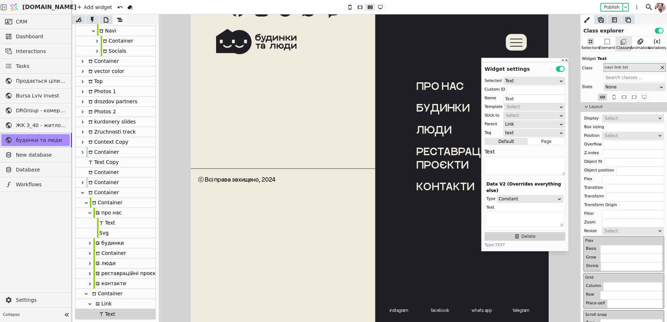
click at [105, 301] on div "Link" at bounding box center [102, 304] width 18 height 10
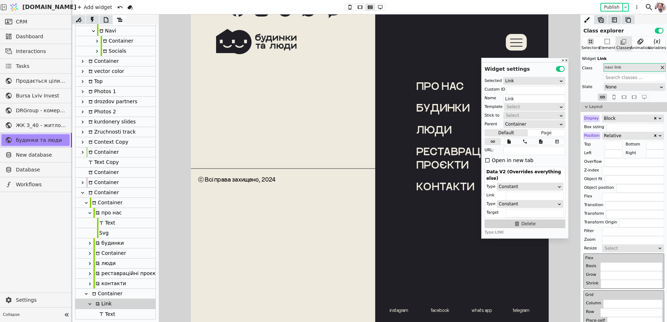
click at [100, 1] on div "Add widget Publish" at bounding box center [358, 7] width 572 height 14
click at [100, 4] on div "Add widget" at bounding box center [94, 7] width 39 height 9
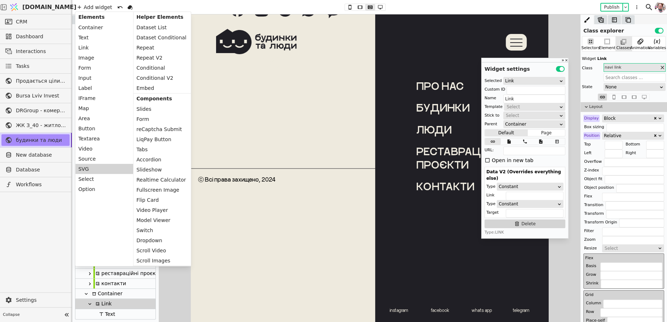
click at [89, 168] on div "SVG" at bounding box center [104, 169] width 58 height 10
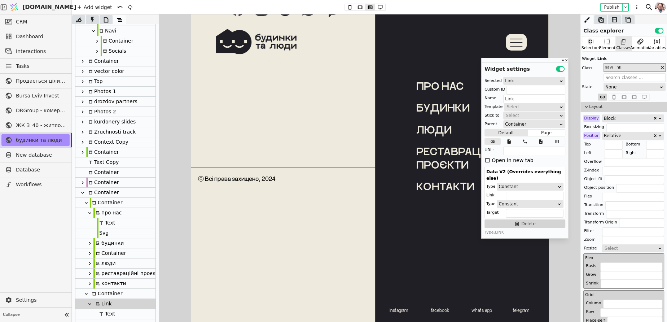
click at [114, 309] on div "Text" at bounding box center [106, 314] width 18 height 10
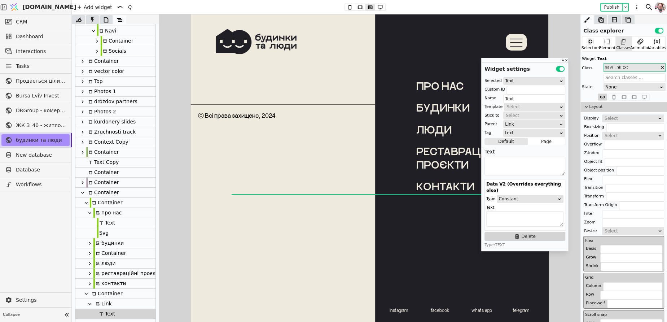
scroll to position [94, 0]
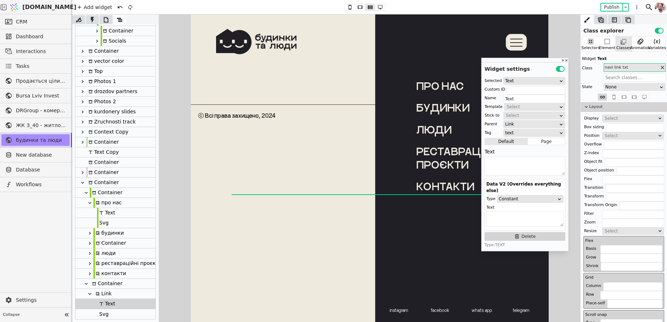
click at [108, 315] on div "Svg" at bounding box center [115, 314] width 80 height 10
type input "Svg"
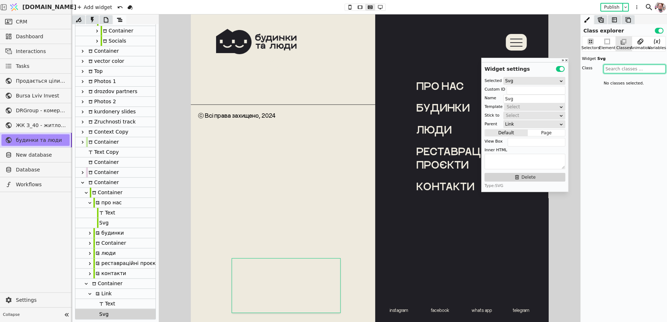
click at [608, 70] on input "text" at bounding box center [634, 69] width 62 height 9
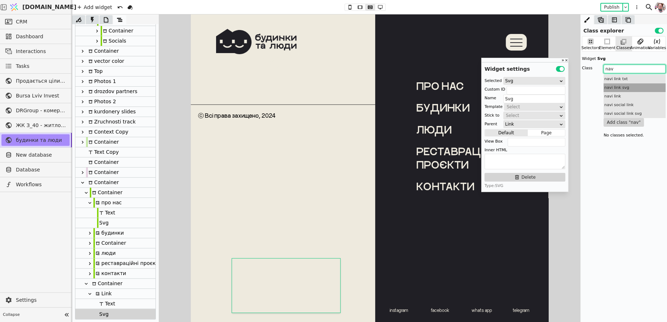
type input "nav"
click at [617, 88] on div "navi link svg" at bounding box center [634, 87] width 62 height 9
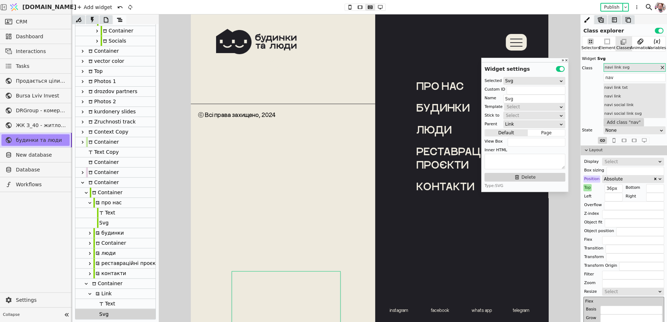
click at [103, 309] on div "Svg" at bounding box center [103, 314] width 12 height 10
click at [103, 295] on div "Link" at bounding box center [102, 293] width 18 height 10
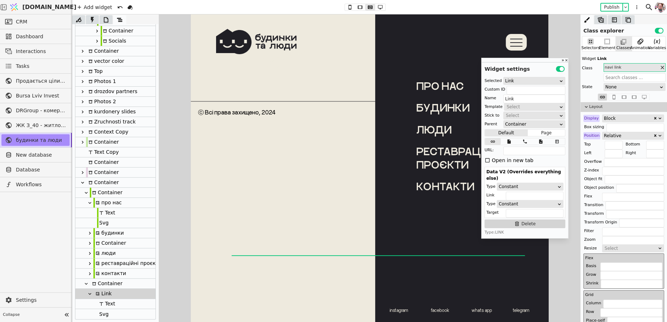
click at [102, 310] on div "Svg" at bounding box center [103, 314] width 12 height 10
type input "Svg"
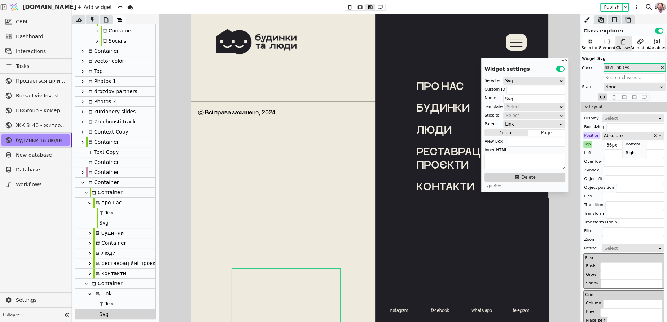
click at [106, 227] on div "Svg" at bounding box center [103, 223] width 12 height 10
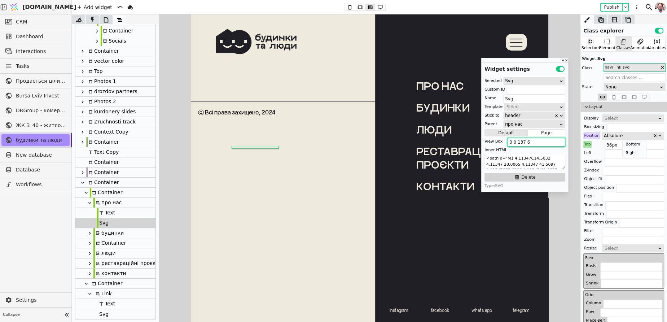
click at [540, 141] on input "0 0 137 6" at bounding box center [536, 142] width 58 height 9
click at [114, 314] on div "Svg" at bounding box center [115, 314] width 80 height 10
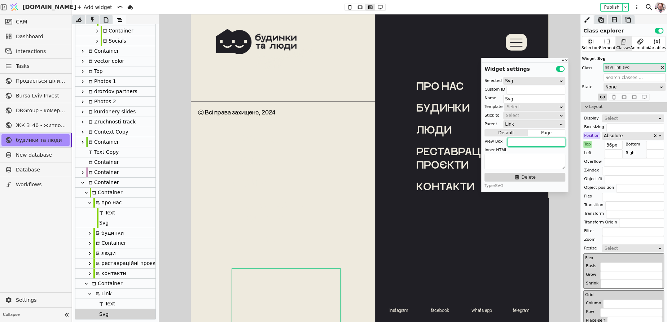
click at [540, 143] on input "text" at bounding box center [536, 142] width 58 height 9
paste input "0 0 137 6"
type input "0 0 137 6"
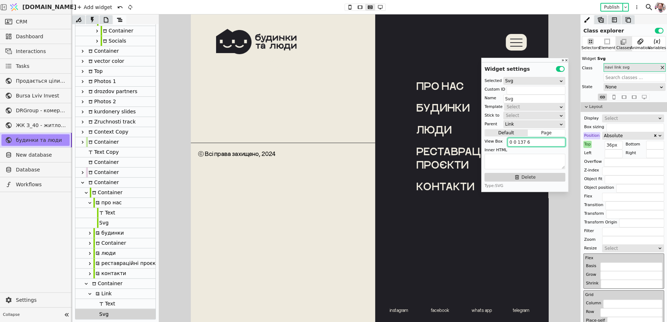
scroll to position [3419, 0]
click at [105, 220] on div "Svg" at bounding box center [103, 223] width 12 height 10
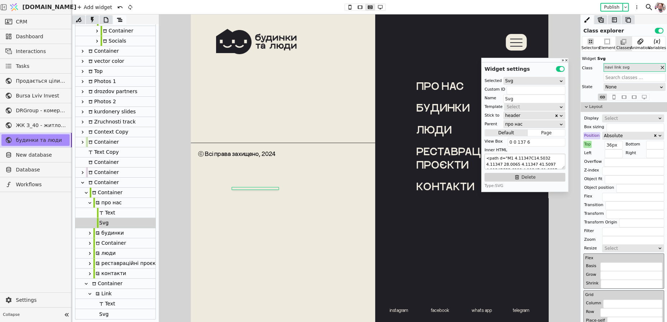
click at [490, 163] on textarea "<path d="M1 4.11347C14.5032 4.11347 28.0065 4.11347 41.5097 4.11347C55.6388 4.1…" at bounding box center [524, 162] width 81 height 16
click at [93, 314] on div at bounding box center [93, 314] width 7 height 10
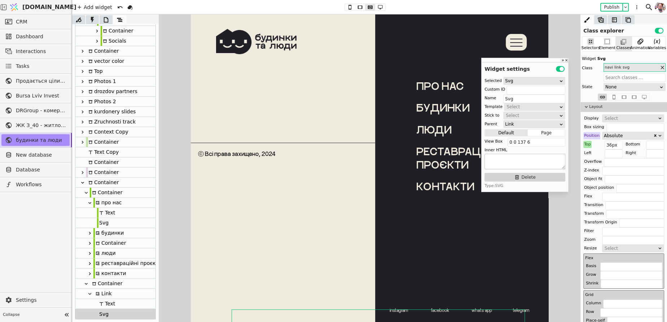
click at [496, 159] on textarea at bounding box center [524, 162] width 81 height 16
paste textarea "<path d="M1 4.11347C14.5032 4.11347 28.0065 4.11347 41.5097 4.11347C55.6388 4.1…"
type textarea "<path d="M1 4.11347C14.5032 4.11347 28.0065 4.11347 41.5097 4.11347C55.6388 4.1…"
click at [351, 6] on icon at bounding box center [349, 7] width 9 height 5
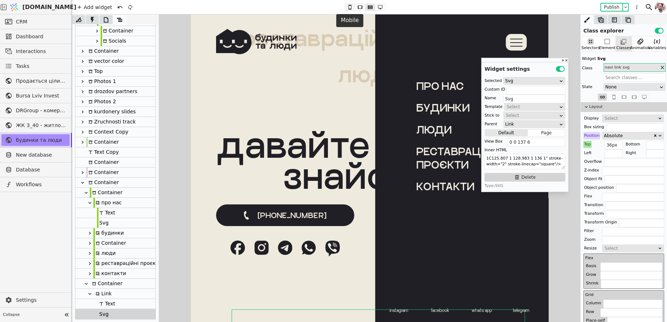
scroll to position [3155, 0]
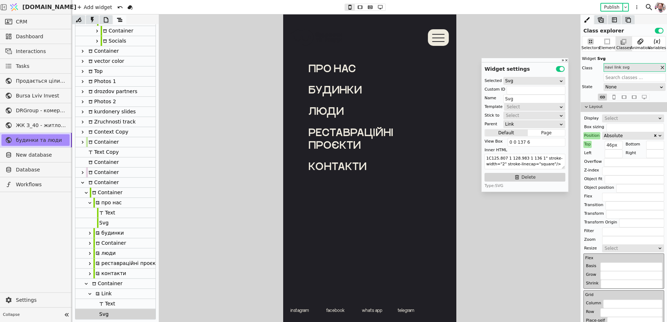
click at [103, 291] on div "Link" at bounding box center [102, 293] width 18 height 10
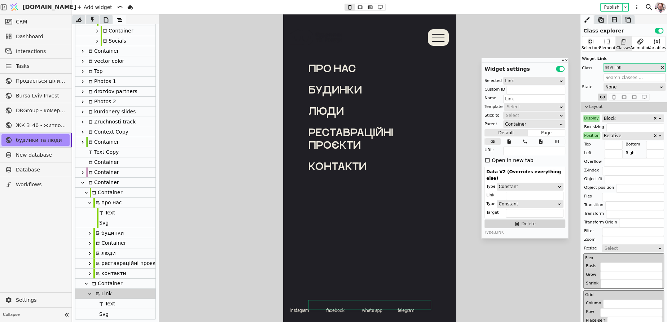
click at [103, 284] on div "Container" at bounding box center [106, 283] width 32 height 10
type input "Container"
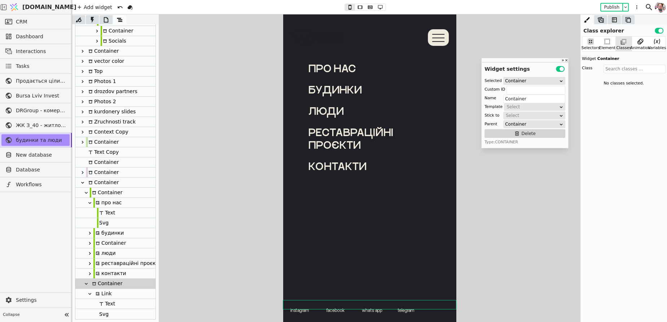
click at [102, 186] on div "Container" at bounding box center [102, 182] width 32 height 10
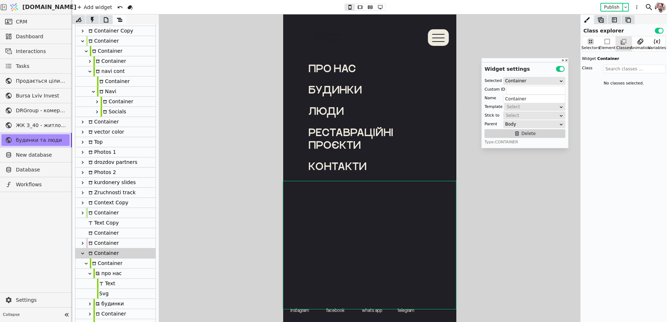
scroll to position [0, 0]
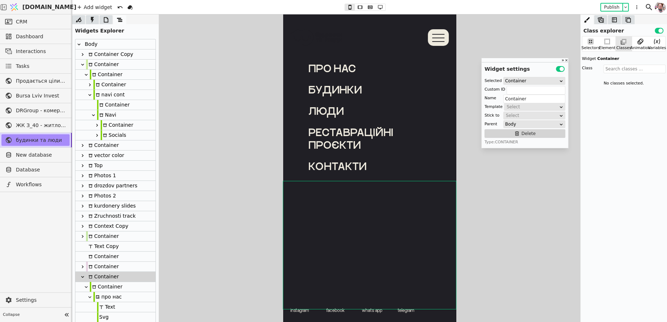
click at [102, 66] on div "Container" at bounding box center [102, 64] width 32 height 10
click at [102, 79] on div "Container" at bounding box center [106, 75] width 32 height 10
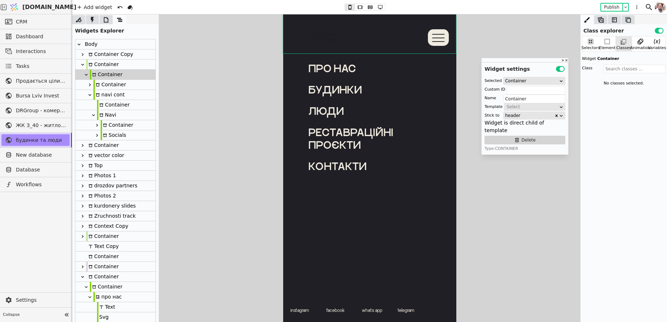
click at [103, 87] on div "Container" at bounding box center [109, 85] width 32 height 10
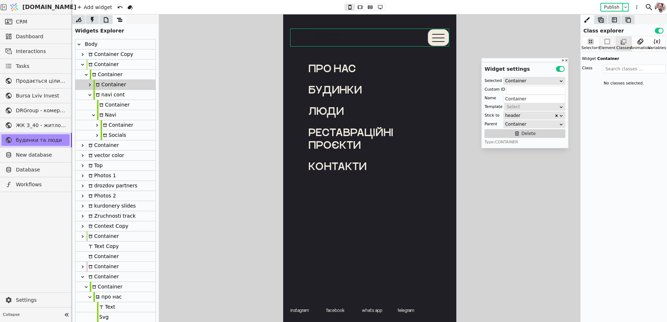
click at [600, 44] on div "Element" at bounding box center [606, 43] width 17 height 15
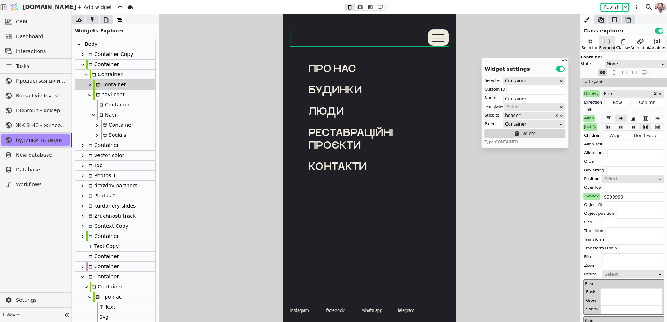
click at [106, 90] on div "navi cont" at bounding box center [108, 95] width 31 height 10
type input "navi"
type input "navi cont"
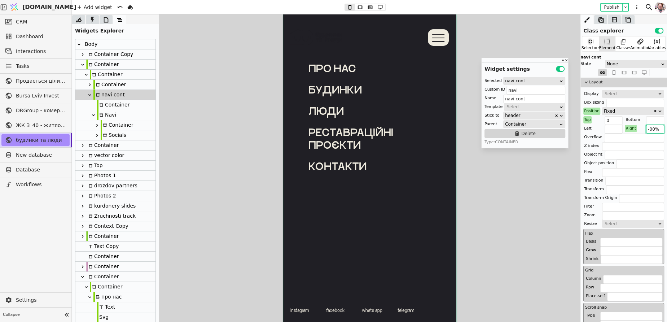
click at [650, 128] on input "-00%" at bounding box center [655, 129] width 18 height 9
type input "-100%"
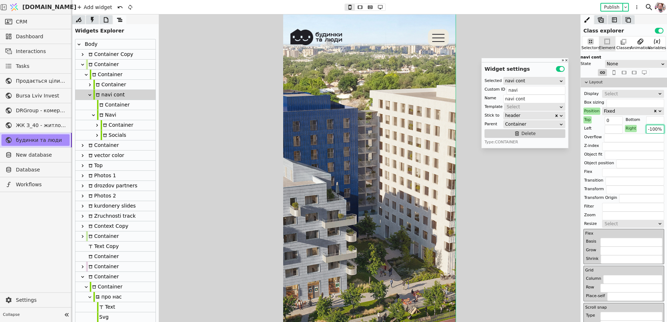
scroll to position [94, 0]
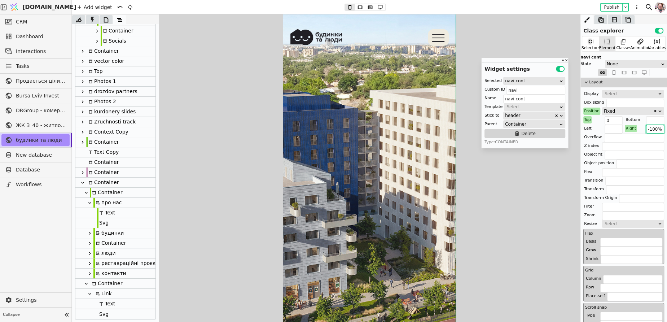
click at [105, 220] on div "Svg" at bounding box center [103, 223] width 12 height 10
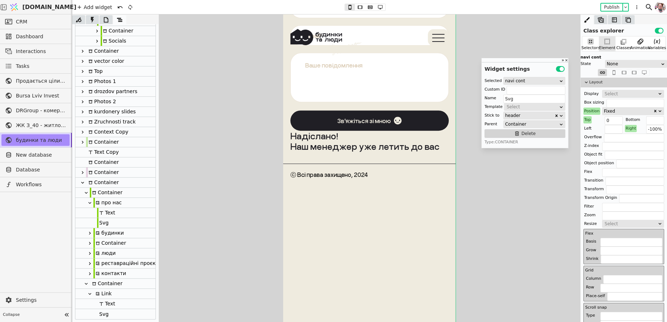
scroll to position [3155, 0]
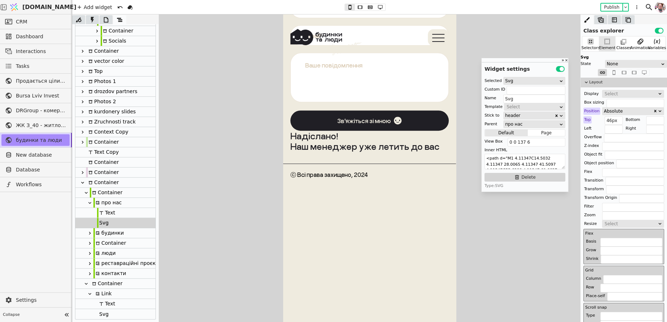
click at [98, 212] on div at bounding box center [97, 212] width 1 height 10
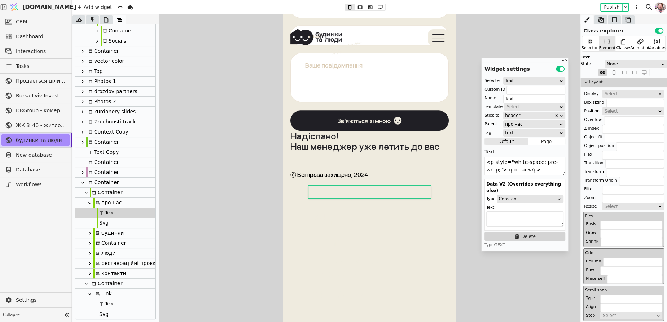
click at [102, 222] on div "Svg" at bounding box center [103, 223] width 12 height 10
type input "Svg"
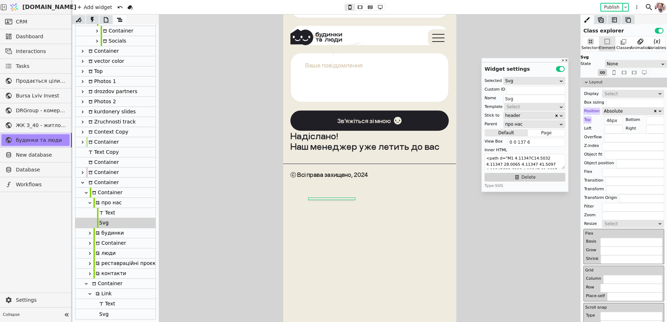
click at [102, 310] on div "Svg" at bounding box center [103, 314] width 12 height 10
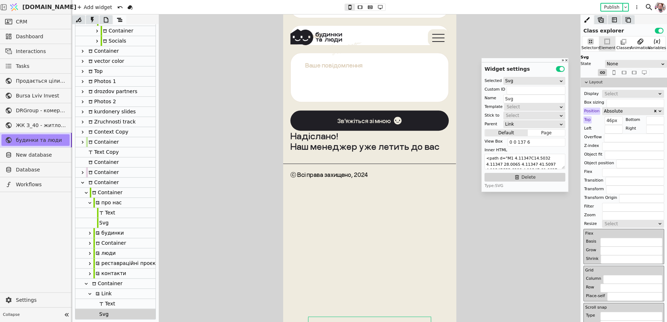
click at [105, 225] on div "Svg" at bounding box center [103, 223] width 12 height 10
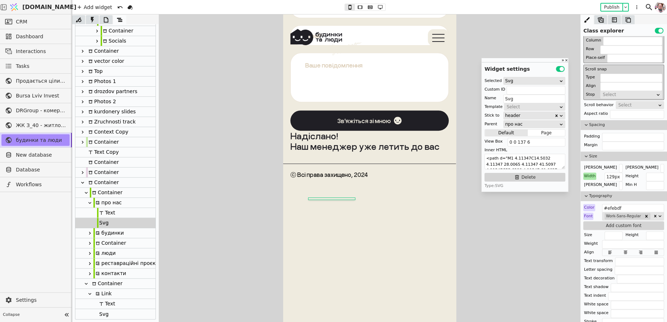
scroll to position [239, 0]
click at [611, 176] on input "129px" at bounding box center [613, 176] width 18 height 9
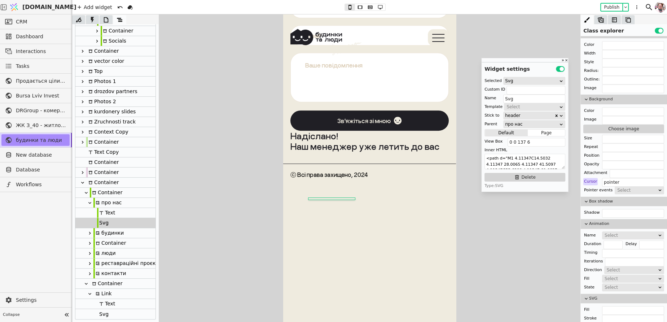
scroll to position [562, 0]
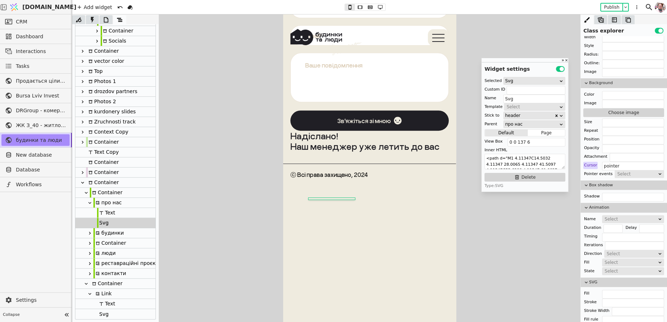
click at [104, 310] on div "Svg" at bounding box center [103, 314] width 12 height 10
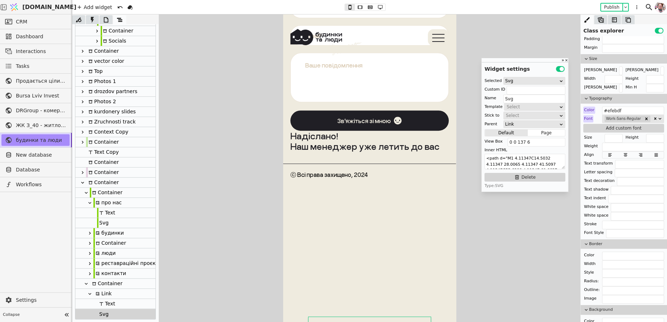
scroll to position [310, 0]
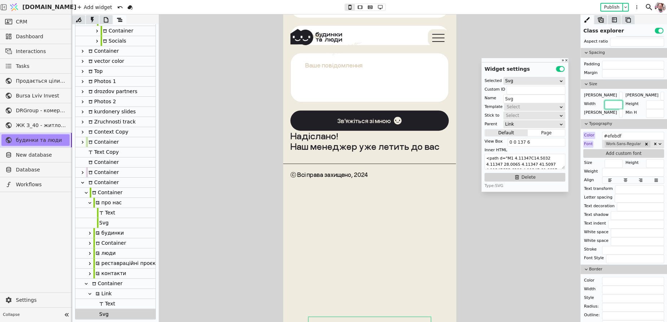
click at [608, 104] on input "text" at bounding box center [613, 104] width 18 height 9
paste input "129px"
type input "129px"
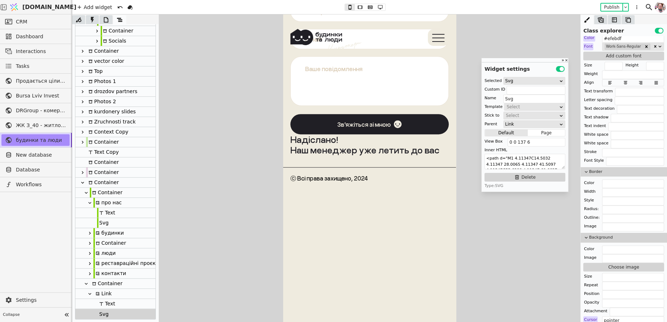
scroll to position [562, 0]
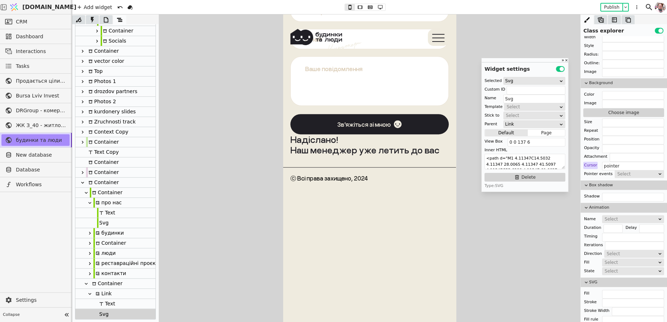
click at [104, 223] on div "Svg" at bounding box center [103, 223] width 12 height 10
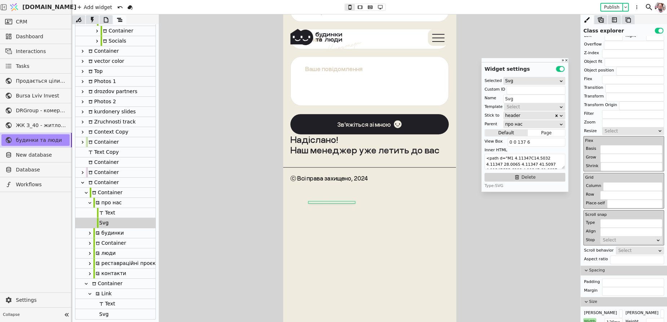
scroll to position [0, 0]
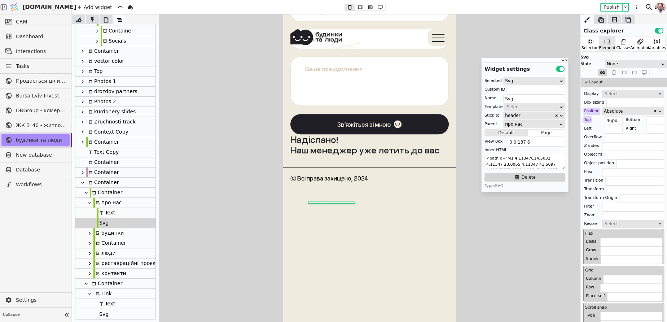
click at [101, 216] on div "Text" at bounding box center [106, 213] width 18 height 10
type input "Text"
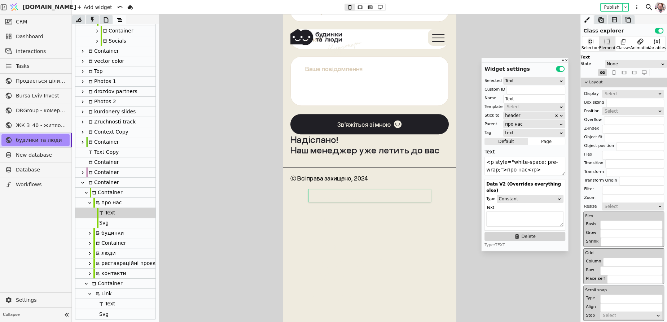
click at [109, 203] on div "про нас" at bounding box center [107, 203] width 28 height 10
type input "pro-nas-navi-copy-mtcW"
type input "про нас"
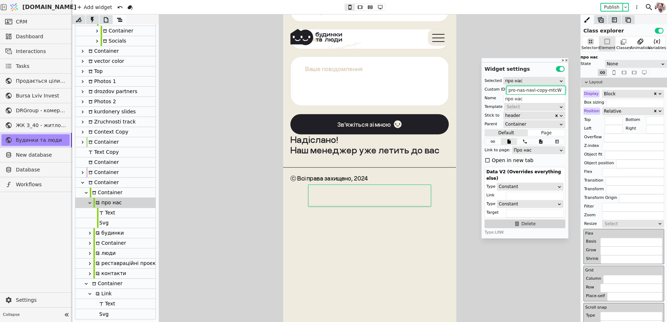
drag, startPoint x: 535, startPoint y: 90, endPoint x: 504, endPoint y: 91, distance: 30.7
click at [503, 91] on div "Custom ID pro-nas-navi-copy-mtcW" at bounding box center [524, 89] width 81 height 7
click at [111, 296] on div "Link" at bounding box center [115, 293] width 80 height 10
type input "Link"
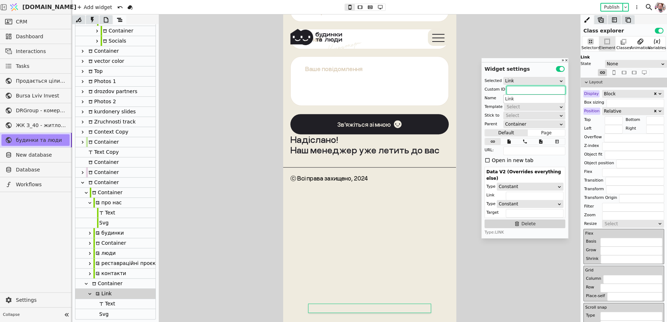
paste input "pro-nas-navi-"
click at [101, 202] on div "про нас" at bounding box center [107, 203] width 28 height 10
type input "pro-nas-navi-copy-mtcW"
type input "про нас"
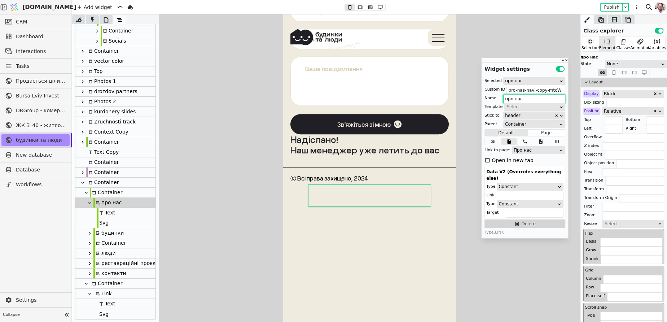
click at [514, 97] on input "про нас" at bounding box center [534, 98] width 62 height 9
click at [111, 295] on div "Link" at bounding box center [115, 293] width 80 height 10
type input "pro-nas-navi-"
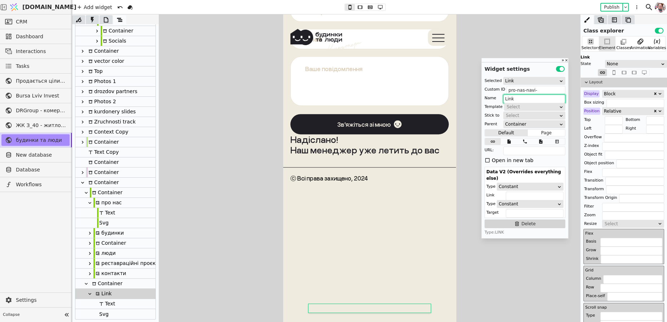
click at [513, 98] on input "Link" at bounding box center [534, 98] width 62 height 9
paste input "про нас"
type input "про нас"
click at [508, 143] on icon at bounding box center [508, 141] width 9 height 5
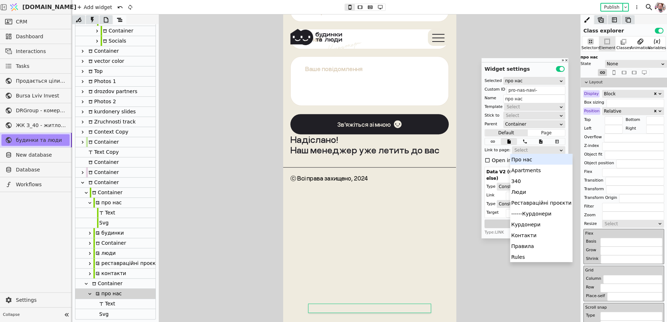
click at [519, 153] on div "Select" at bounding box center [536, 149] width 44 height 7
click at [522, 163] on div "Про нас" at bounding box center [541, 159] width 62 height 11
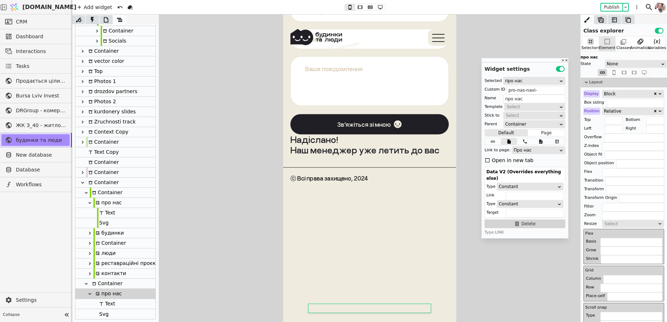
click at [106, 203] on div "про нас" at bounding box center [107, 203] width 28 height 10
type input "pro-nas-navi-copy-mtcW"
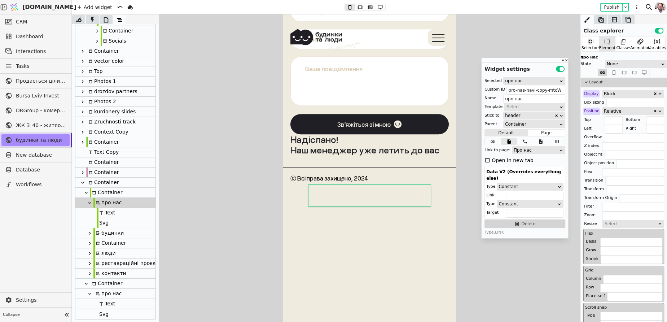
click at [106, 210] on div "Text" at bounding box center [106, 213] width 18 height 10
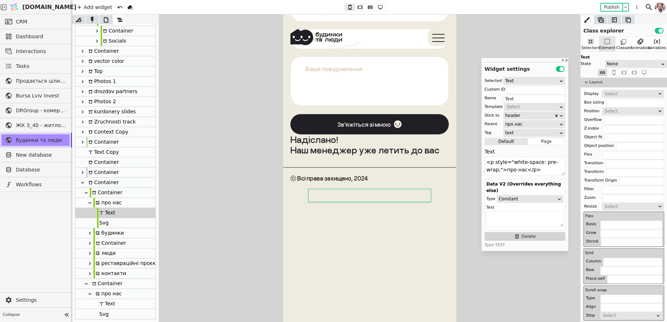
click at [109, 222] on div "Svg" at bounding box center [115, 223] width 80 height 10
type input "Svg"
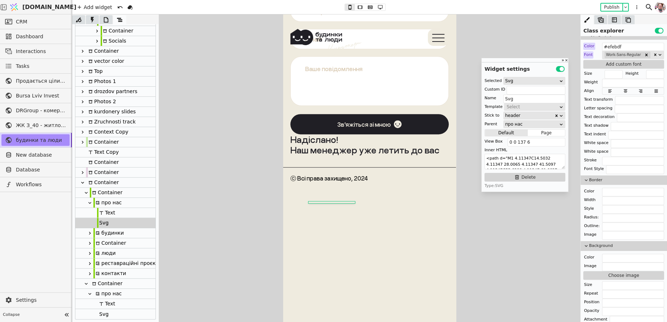
scroll to position [398, 0]
click at [116, 317] on div "Svg" at bounding box center [115, 314] width 80 height 10
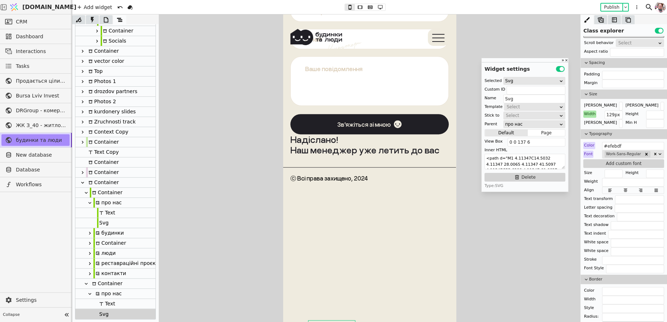
scroll to position [299, 0]
click at [103, 221] on div "Svg" at bounding box center [103, 223] width 12 height 10
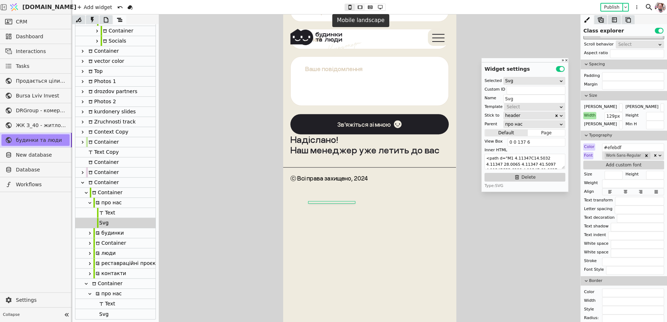
click at [360, 7] on icon at bounding box center [359, 7] width 9 height 5
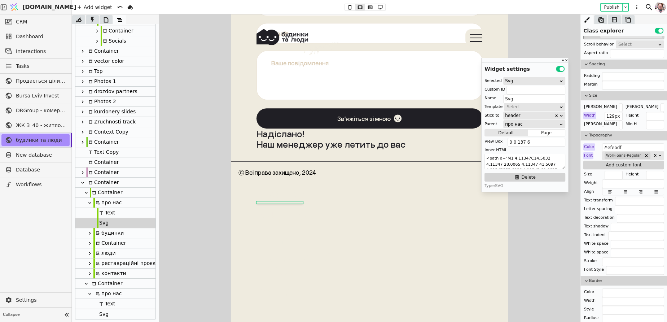
scroll to position [3144, 0]
click at [376, 6] on icon at bounding box center [380, 7] width 9 height 5
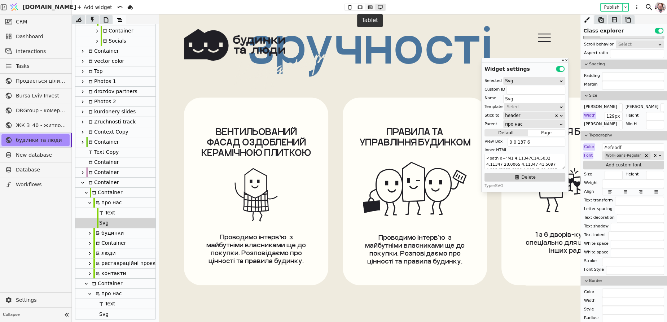
click at [371, 8] on icon at bounding box center [369, 6] width 5 height 3
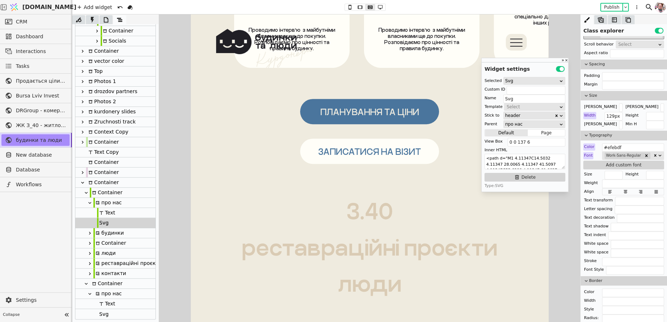
scroll to position [2917, 0]
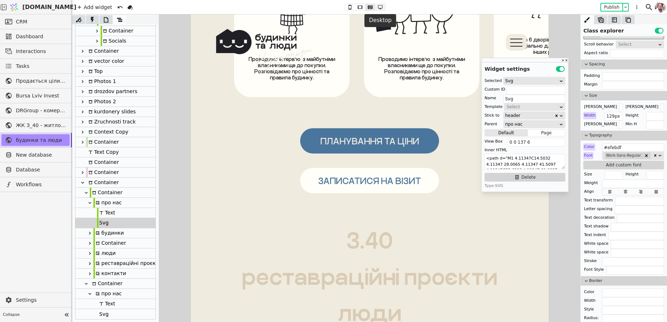
click at [378, 8] on icon at bounding box center [380, 7] width 9 height 5
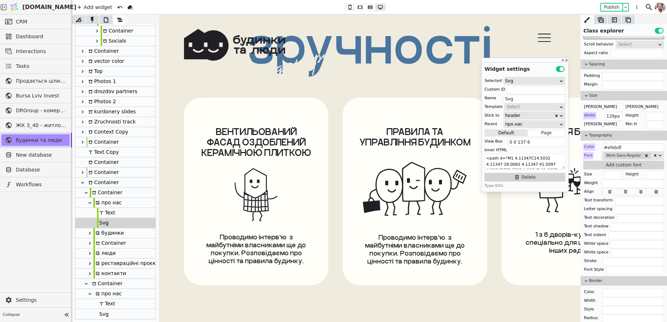
scroll to position [3093, 0]
click at [350, 9] on icon at bounding box center [349, 7] width 3 height 5
type input "46px"
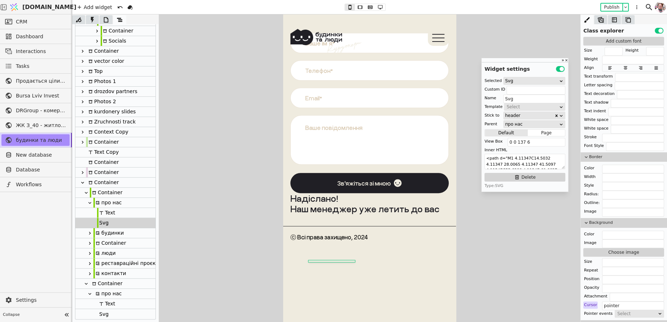
scroll to position [438, 0]
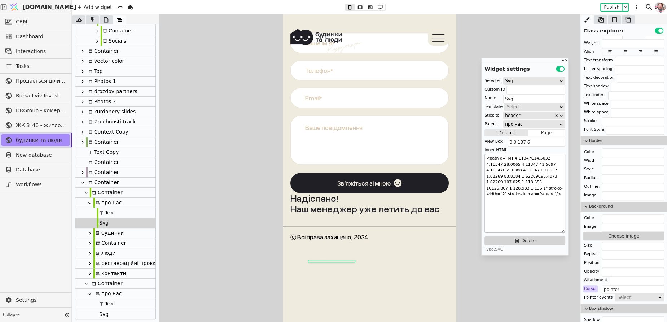
drag, startPoint x: 562, startPoint y: 168, endPoint x: 562, endPoint y: 231, distance: 63.8
click at [562, 231] on textarea "<path d="M1 4.11347C14.5032 4.11347 28.0065 4.11347 41.5097 4.11347C55.6388 4.1…" at bounding box center [524, 193] width 81 height 79
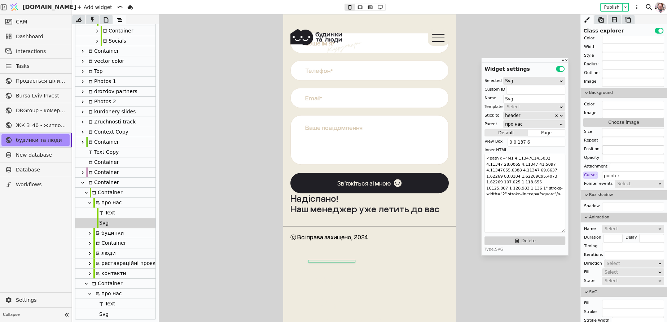
scroll to position [562, 0]
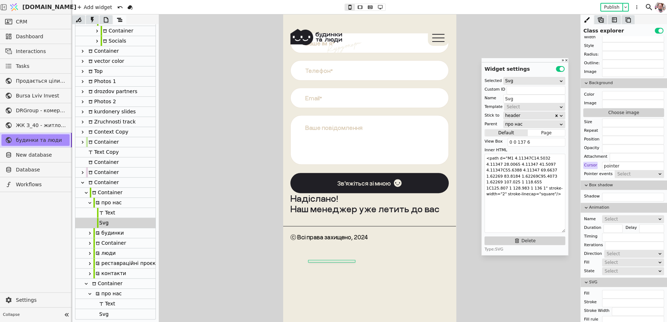
click at [103, 213] on div "Text" at bounding box center [106, 213] width 18 height 10
type input "Text"
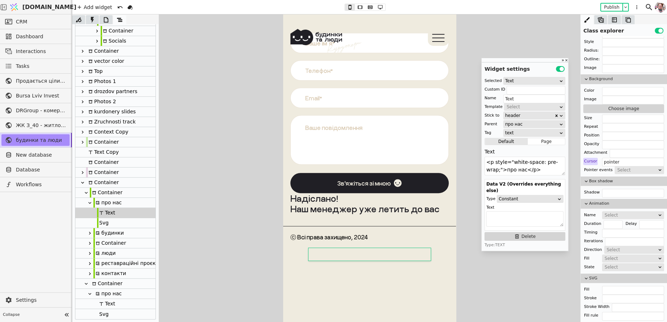
scroll to position [544, 0]
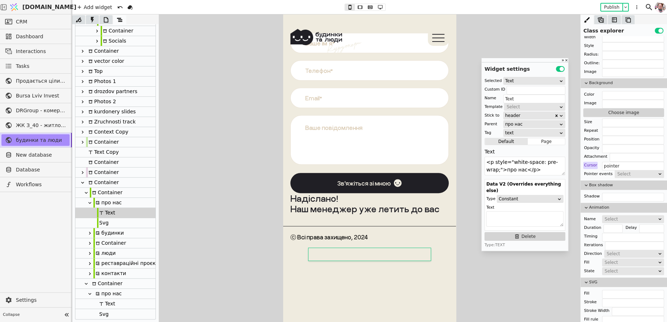
click at [106, 202] on div "про нас" at bounding box center [107, 203] width 28 height 10
type input "pro-nas-navi-copy-mtcW"
type input "про нас"
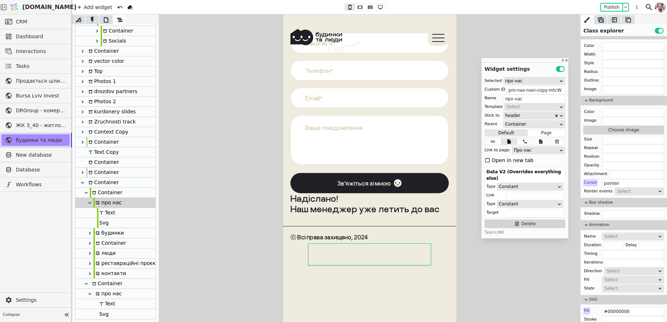
click at [91, 202] on icon at bounding box center [90, 203] width 6 height 6
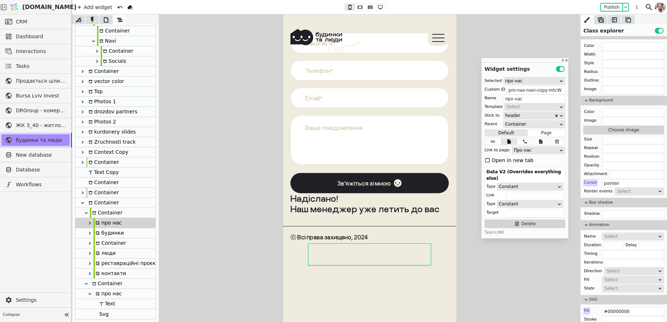
click at [90, 295] on icon at bounding box center [90, 294] width 6 height 6
type input "pro-nas-navi-"
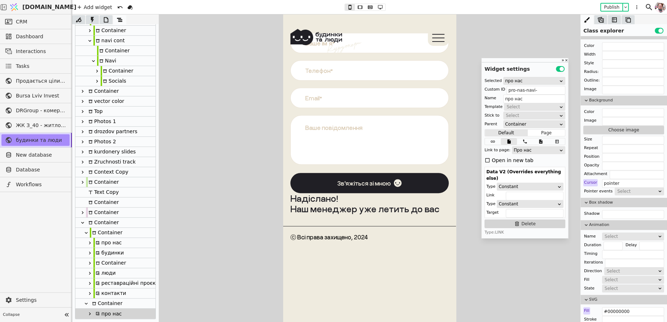
scroll to position [54, 0]
click at [103, 314] on div "про нас" at bounding box center [107, 314] width 28 height 10
click at [103, 302] on div "Container" at bounding box center [106, 304] width 32 height 10
type input "Container"
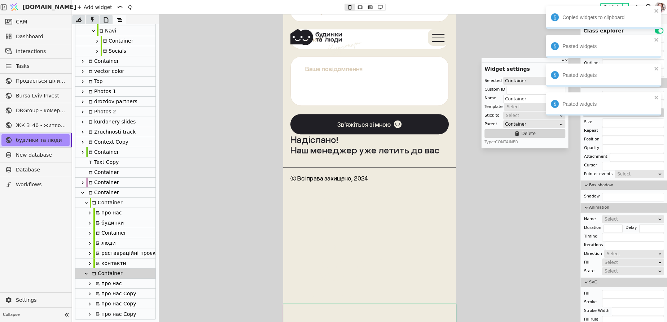
scroll to position [94, 0]
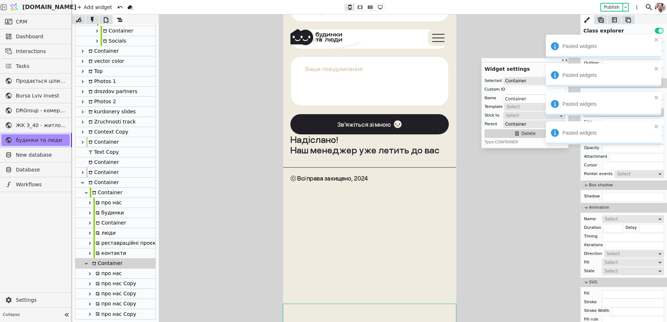
click at [106, 214] on div "будинки" at bounding box center [108, 213] width 30 height 10
type input "budynky-button-copy-RSrh"
type input "будинки"
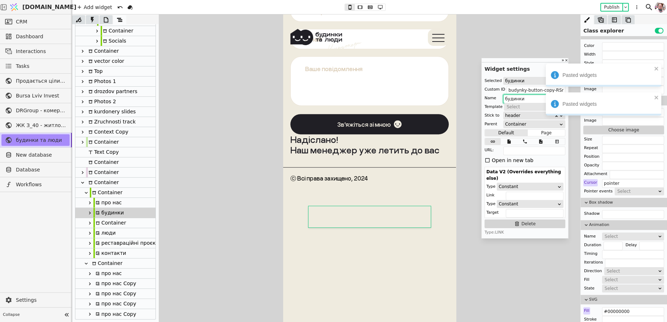
click at [518, 98] on input "будинки" at bounding box center [534, 98] width 62 height 9
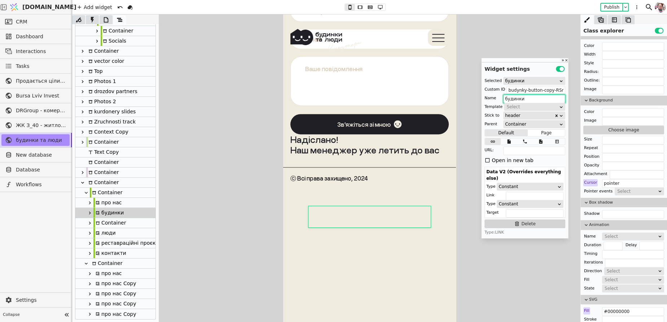
click at [107, 287] on div "про нас Copy" at bounding box center [114, 283] width 43 height 10
type input "pro-nas-navi--copy-lUQq"
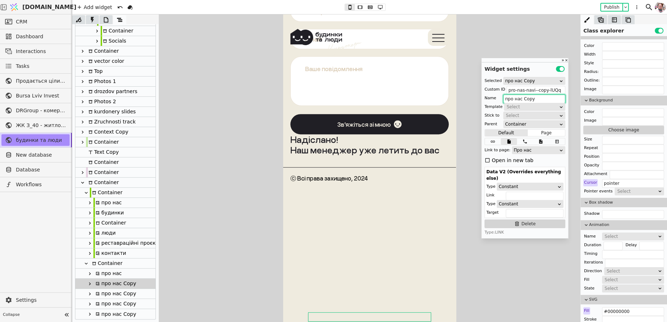
click at [528, 100] on input "про нас Copy" at bounding box center [534, 98] width 62 height 9
paste input "удинки"
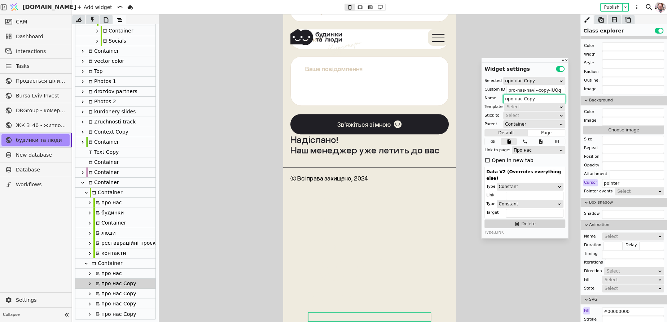
type input "будинки"
click at [114, 211] on div "будинки" at bounding box center [108, 213] width 30 height 10
type input "budynky-button-copy-RSrh"
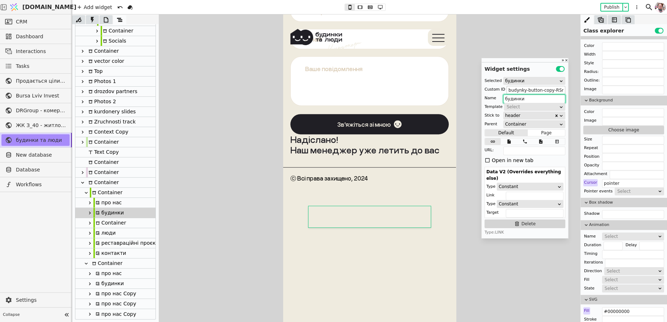
type input "будинки"
drag, startPoint x: 542, startPoint y: 90, endPoint x: 498, endPoint y: 93, distance: 44.8
click at [498, 93] on div "Selected будинки Custom ID budynky-button-copy-RSrh Name будинки Template Selec…" at bounding box center [524, 156] width 87 height 164
click at [540, 90] on input "budynky-button-copy-RSrh" at bounding box center [535, 90] width 59 height 9
drag, startPoint x: 542, startPoint y: 90, endPoint x: 506, endPoint y: 90, distance: 35.7
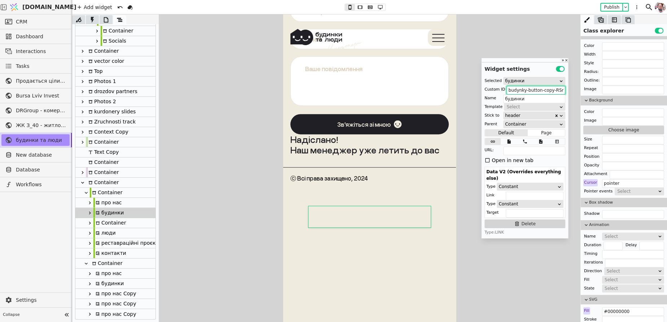
click at [506, 90] on input "budynky-button-copy-RSrh" at bounding box center [535, 90] width 59 height 9
click at [103, 286] on div "будинки" at bounding box center [108, 283] width 30 height 10
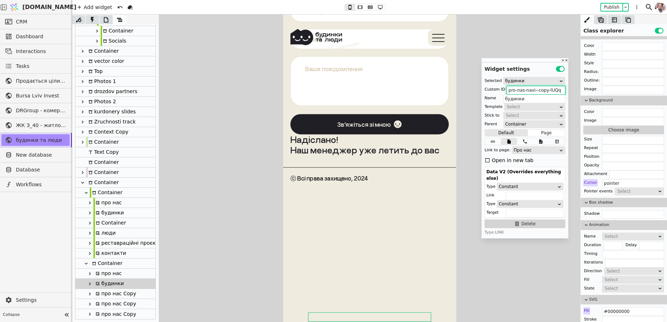
click at [524, 88] on input "pro-nas-navi--copy-lUQq" at bounding box center [535, 90] width 59 height 9
paste input "budynky-button-"
click at [107, 231] on div "люди" at bounding box center [104, 233] width 22 height 10
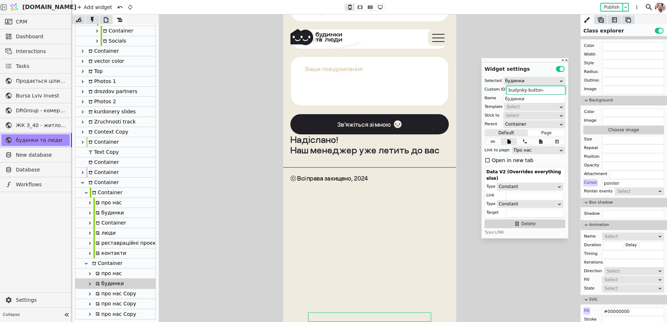
type input "liudy-navi-copy-vlbw"
type input "люди"
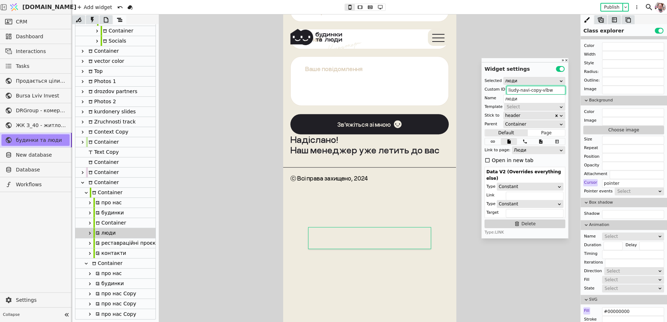
click at [541, 90] on input "liudy-navi-copy-vlbw" at bounding box center [535, 90] width 59 height 9
click at [542, 88] on input "liudy-navi-copy-vlbw" at bounding box center [535, 90] width 59 height 9
click at [540, 91] on input "liudy-navi-copy-vlbw" at bounding box center [535, 90] width 59 height 9
drag, startPoint x: 540, startPoint y: 91, endPoint x: 504, endPoint y: 88, distance: 36.5
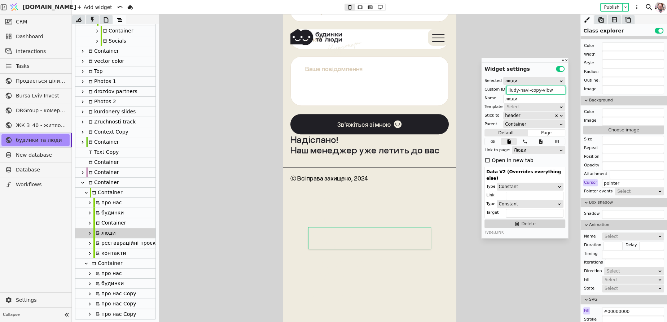
click at [504, 88] on div "Custom ID liudy-navi-copy-vlbw" at bounding box center [524, 89] width 81 height 7
click at [119, 295] on div "про нас Copy" at bounding box center [114, 293] width 43 height 10
type input "pro-nas-navi--copy-YBlc"
type input "про нас Copy"
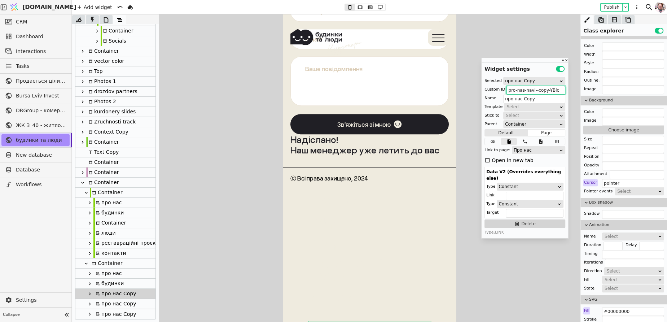
paste input "liudy-navi-copy-"
click at [110, 230] on div "люди" at bounding box center [104, 233] width 22 height 10
type input "liudy-navi-copy-vlbw"
type input "люди"
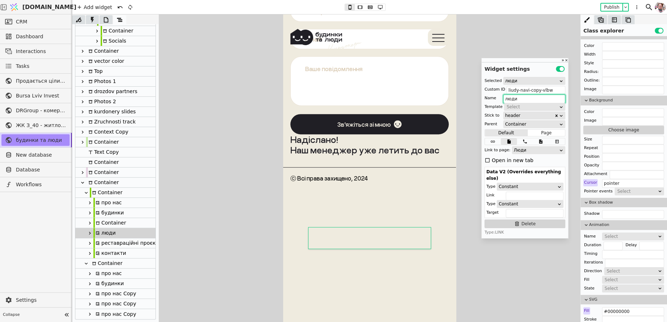
click at [517, 101] on input "люди" at bounding box center [534, 98] width 62 height 9
click at [115, 284] on div "будинки" at bounding box center [108, 283] width 30 height 10
type input "budynky-button-"
type input "будинки"
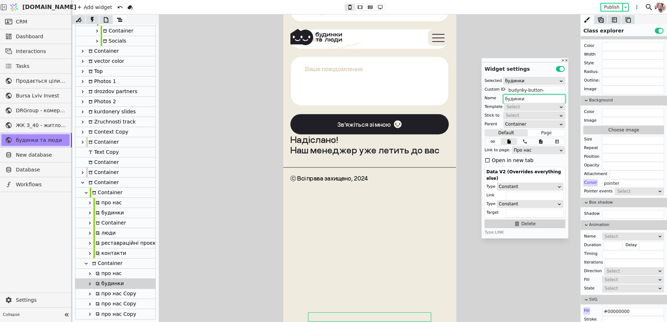
click at [114, 292] on div "про нас Copy" at bounding box center [114, 293] width 43 height 10
type input "liudy-navi-copy-"
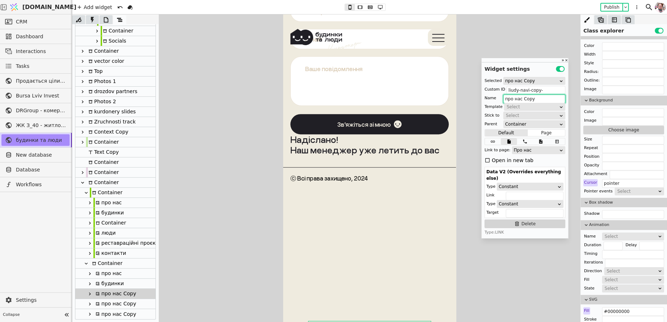
click at [518, 98] on input "про нас Copy" at bounding box center [534, 98] width 62 height 9
paste input "юди"
type input "люди"
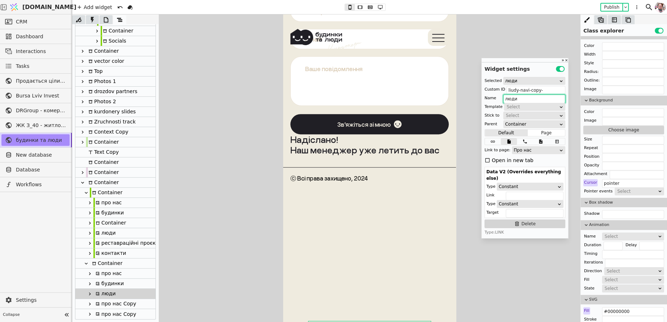
click at [106, 275] on div "про нас" at bounding box center [107, 273] width 28 height 10
type input "pro-nas-navi-"
type input "про нас"
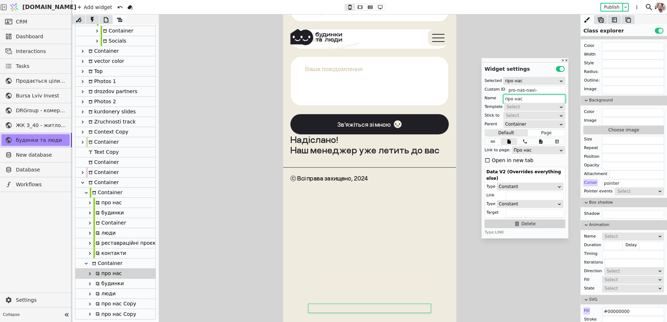
click at [106, 283] on div "будинки" at bounding box center [108, 283] width 30 height 10
type input "budynky-button-"
type input "будинки"
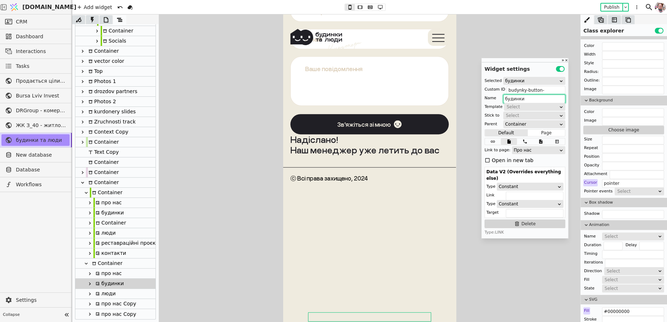
click at [103, 292] on div "люди" at bounding box center [104, 293] width 22 height 10
type input "liudy-navi-copy-"
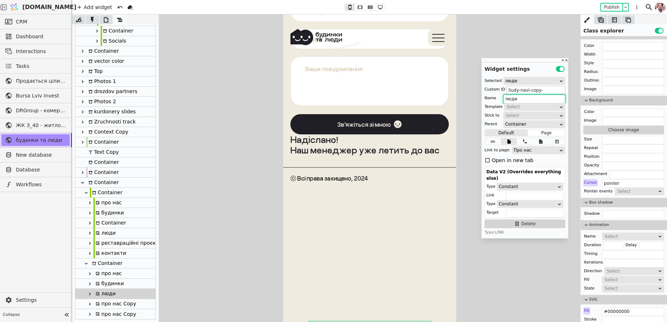
type input "люди"
drag, startPoint x: 531, startPoint y: 92, endPoint x: 540, endPoint y: 91, distance: 9.4
click at [540, 92] on input "liudy-navi-copy-" at bounding box center [535, 90] width 59 height 9
click at [109, 242] on div "реставраційні проєкти" at bounding box center [127, 243] width 69 height 10
type input "rr-navi-copy-uSVP"
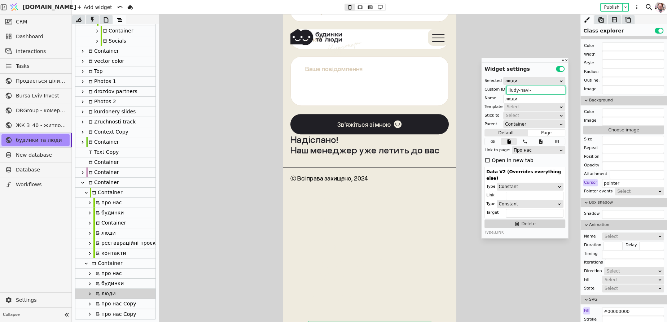
type input "реставраційні проєкти"
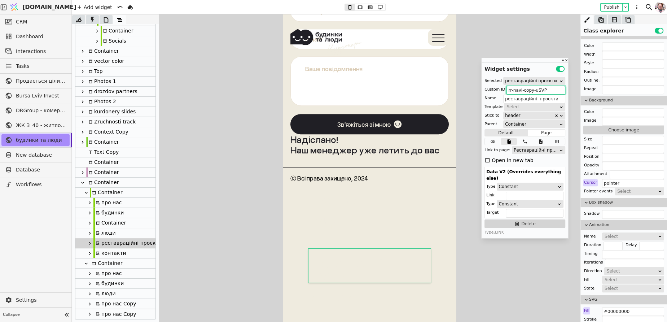
drag, startPoint x: 522, startPoint y: 91, endPoint x: 505, endPoint y: 92, distance: 16.2
click at [506, 92] on input "rr-navi-copy-uSVP" at bounding box center [535, 90] width 59 height 9
click at [109, 303] on div "про нас Copy" at bounding box center [114, 304] width 43 height 10
type input "pro-nas-navi--copy-NkJw"
type input "про нас Copy"
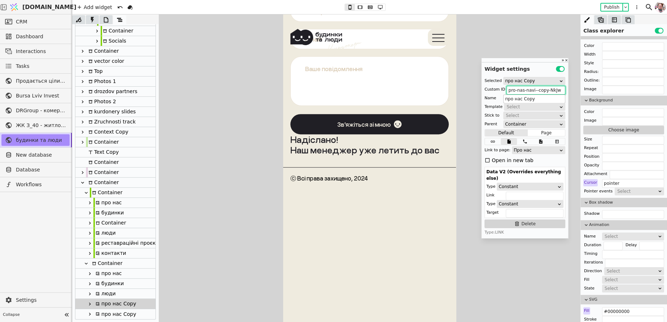
paste input "rr-navi-"
click at [114, 242] on div "реставраційні проєкти" at bounding box center [127, 243] width 69 height 10
type input "rr-navi-copy-uSVP"
type input "реставраційні проєкти"
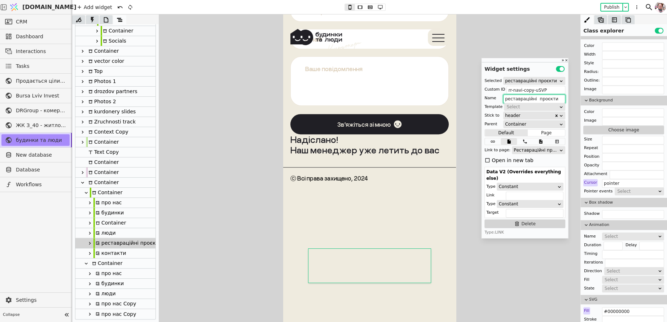
click at [525, 102] on input "реставраційні проєкти" at bounding box center [534, 98] width 62 height 9
click at [118, 302] on div "про нас Copy" at bounding box center [114, 304] width 43 height 10
type input "rr-navi-"
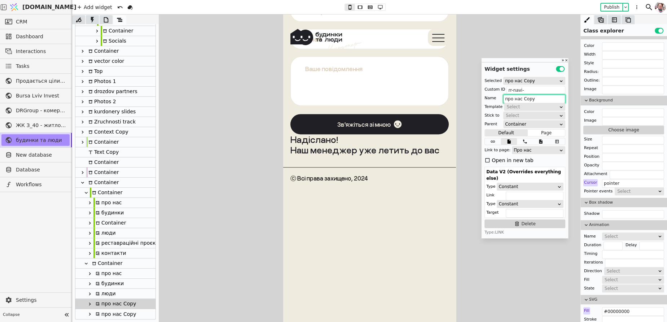
paste input "реставраційні проєкти"
type input "реставраційні проєкти"
click at [110, 254] on div "контакти" at bounding box center [109, 253] width 33 height 10
type input "contacts-navi-copy-dFdb"
type input "контакти"
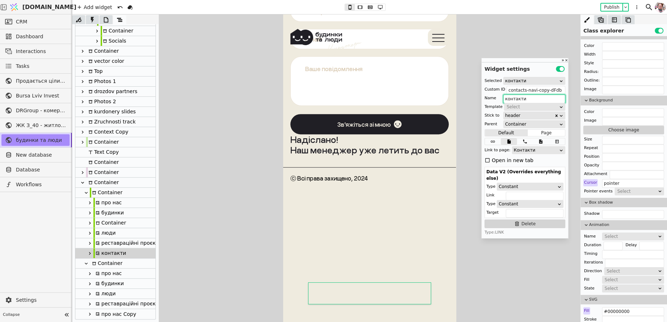
click at [118, 314] on div "про нас Copy" at bounding box center [114, 314] width 43 height 10
type input "pro-nas-navi--copy-lPxn"
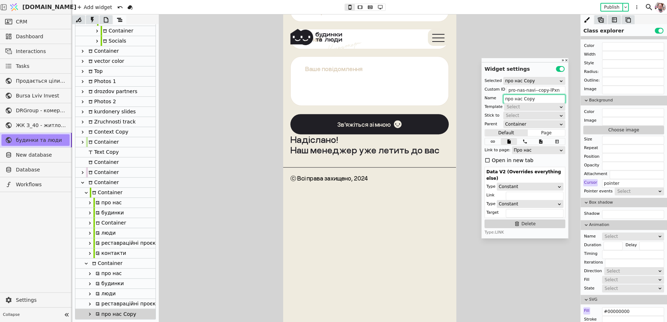
paste input "онтакти"
type input "контакти"
click at [103, 255] on div "контакти" at bounding box center [109, 253] width 33 height 10
type input "contacts-navi-copy-dFdb"
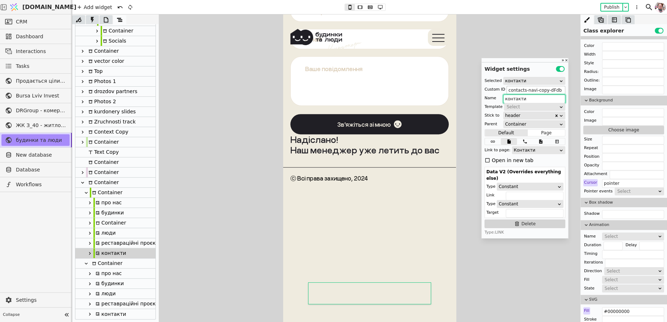
type input "контакти"
drag, startPoint x: 537, startPoint y: 90, endPoint x: 507, endPoint y: 89, distance: 29.9
click at [507, 89] on input "contacts-navi-copy-dFdb" at bounding box center [535, 90] width 59 height 9
click at [115, 314] on div "контакти" at bounding box center [109, 314] width 33 height 10
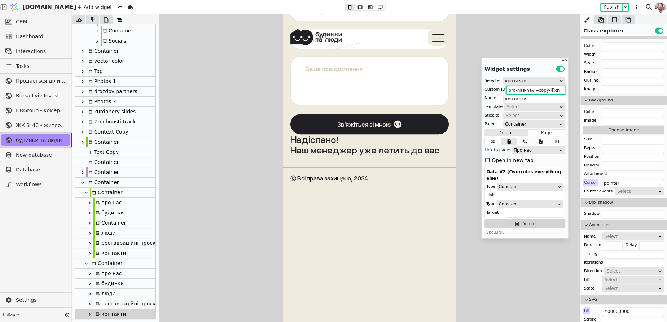
paste input "contacts-navi-"
click at [107, 222] on div "Container" at bounding box center [109, 223] width 32 height 10
type input "budynky-cont-copy-nCii"
type input "Container"
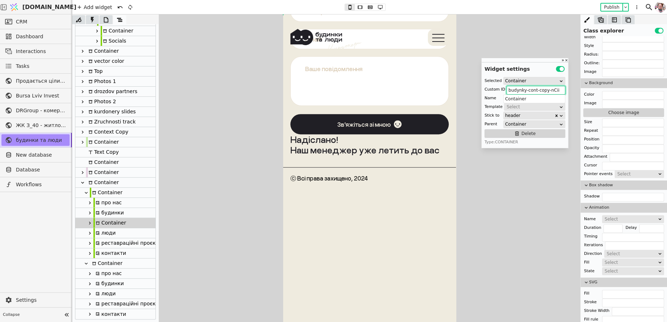
click at [90, 223] on icon at bounding box center [90, 222] width 2 height 3
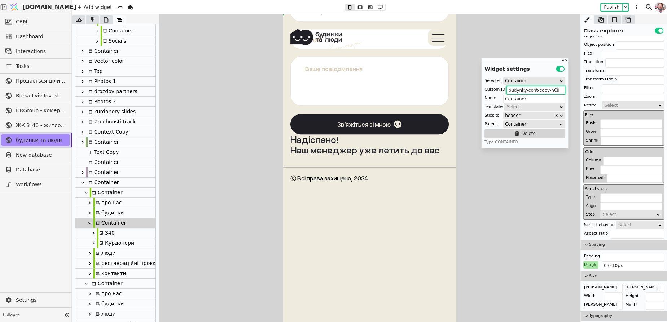
scroll to position [102, 0]
type input "budynky-cont-copy-nCii"
click at [611, 262] on input "0 0 10px" at bounding box center [633, 264] width 62 height 9
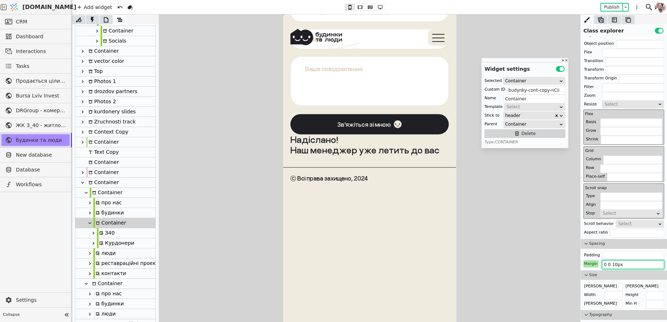
scroll to position [114, 0]
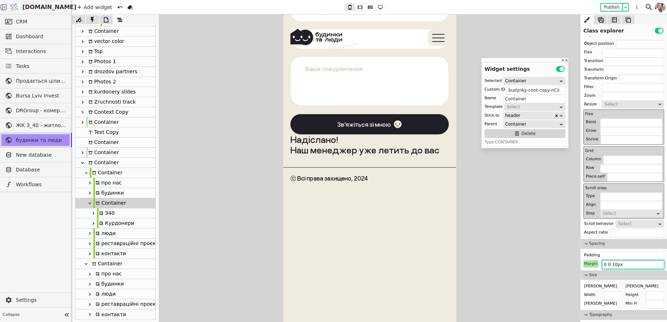
click at [101, 261] on div "Container" at bounding box center [106, 264] width 32 height 10
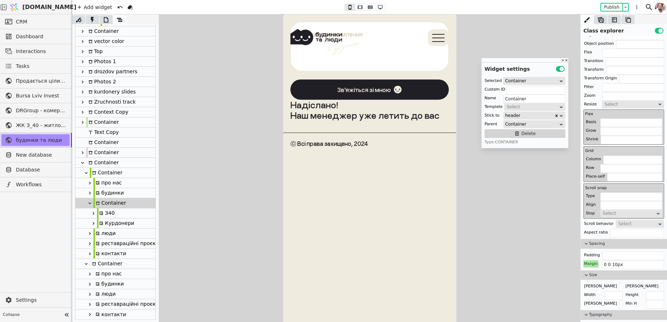
scroll to position [3186, 0]
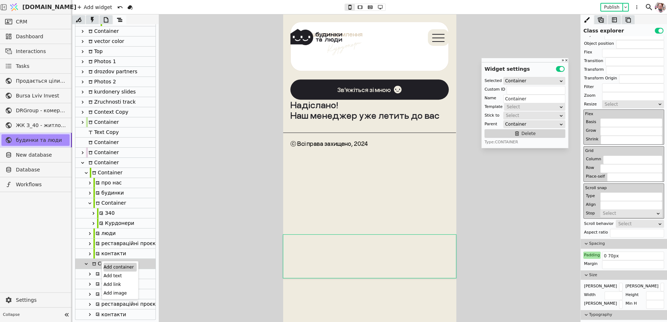
click at [112, 268] on div "Add container" at bounding box center [119, 266] width 33 height 9
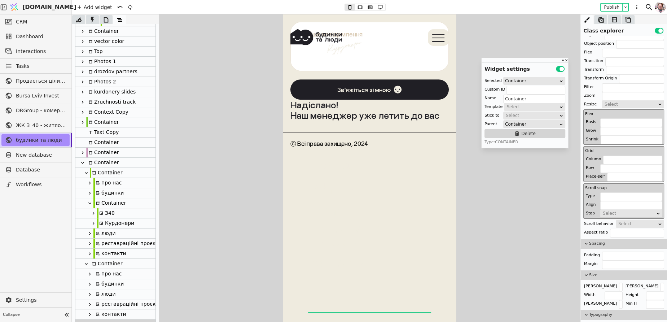
click at [619, 261] on input "text" at bounding box center [633, 264] width 62 height 9
paste input "0 0 10px"
type input "0 0 10px"
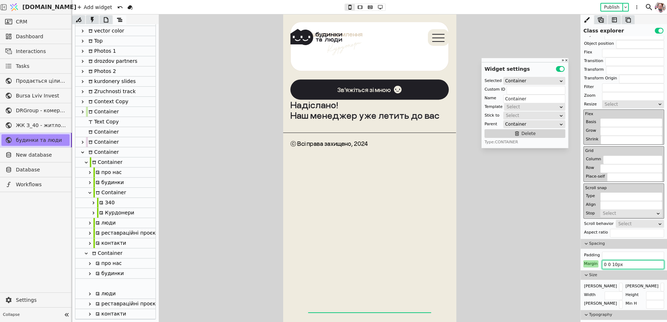
drag, startPoint x: 107, startPoint y: 314, endPoint x: 105, endPoint y: 282, distance: 32.2
click at [105, 282] on div "Body Container Copy Container Container Container navi cont Container Navi Cont…" at bounding box center [115, 117] width 80 height 404
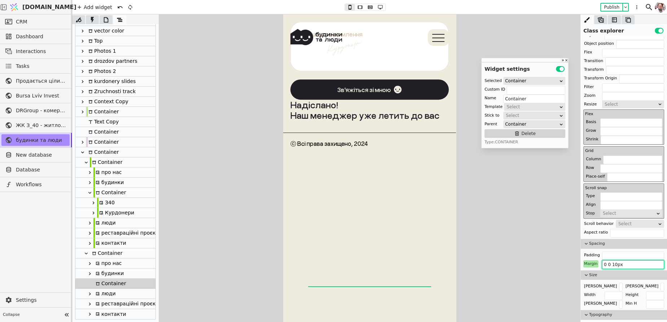
click at [111, 271] on div "будинки" at bounding box center [108, 273] width 30 height 10
type input "budynky-button-"
type input "будинки"
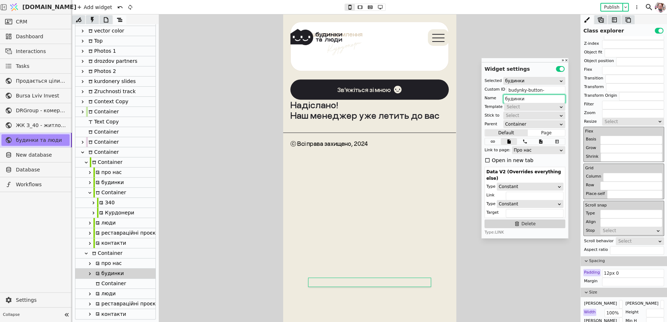
click at [521, 98] on input "будинки" at bounding box center [534, 98] width 62 height 9
click at [115, 284] on div "Container" at bounding box center [109, 283] width 32 height 10
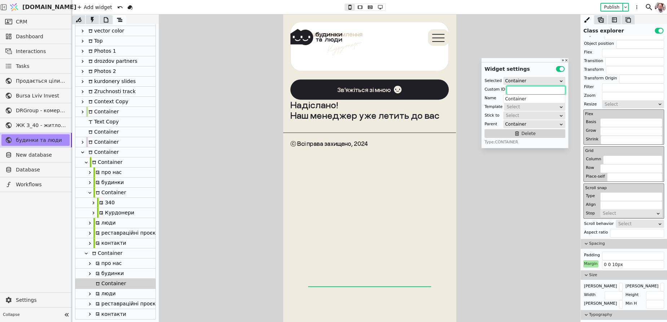
click at [521, 91] on input "text" at bounding box center [535, 90] width 59 height 9
click at [520, 100] on input "Container" at bounding box center [534, 98] width 62 height 9
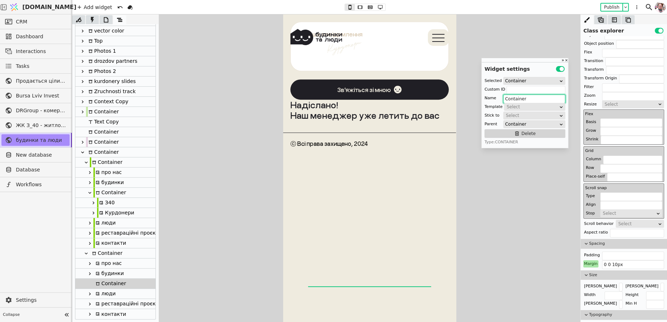
paste input "будинки"
type input "будинки"
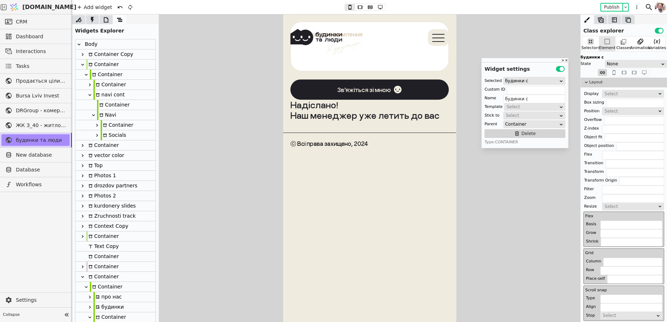
scroll to position [124, 0]
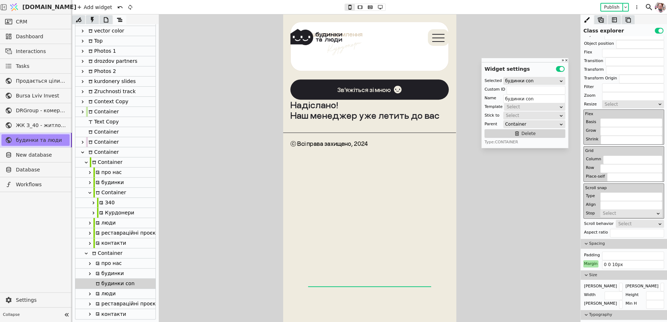
type input "будинки cont"
click at [103, 200] on div "З40" at bounding box center [106, 203] width 18 height 10
type input "z40-navi-copy-vQbF"
type input "З40"
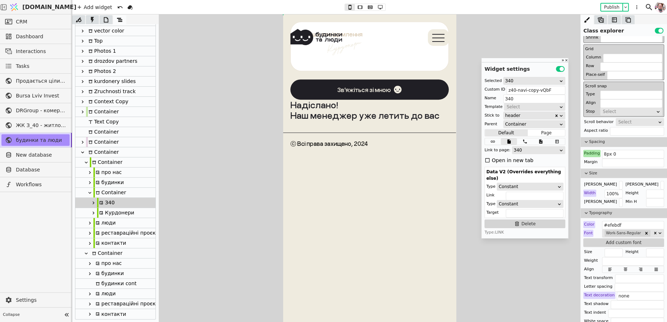
scroll to position [214, 0]
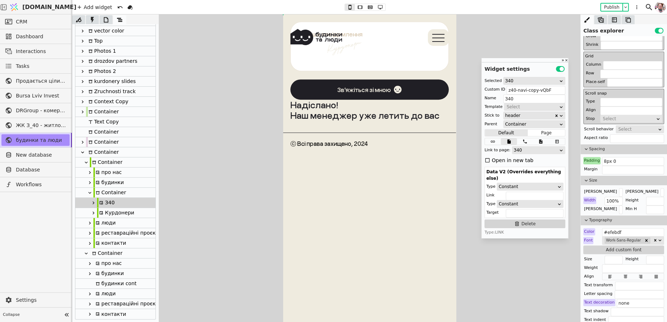
click at [104, 273] on div "будинки" at bounding box center [108, 273] width 30 height 10
type input "budynky-button-"
type input "будинки"
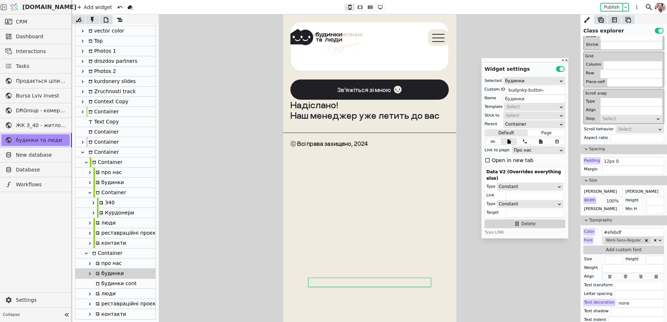
click at [102, 283] on div "будинки cont" at bounding box center [114, 283] width 43 height 10
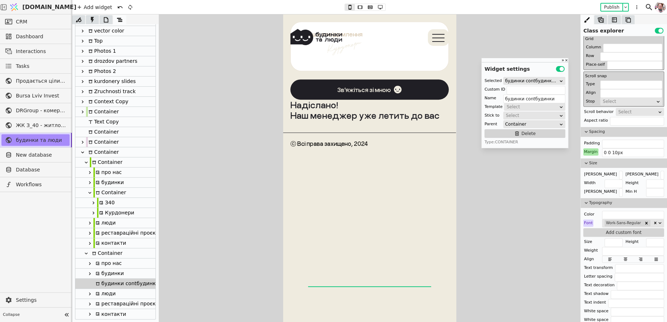
scroll to position [0, 0]
type input "будинки cont"
click at [111, 199] on div "З40" at bounding box center [106, 203] width 18 height 10
type input "z40-navi-copy-vQbF"
type input "З40"
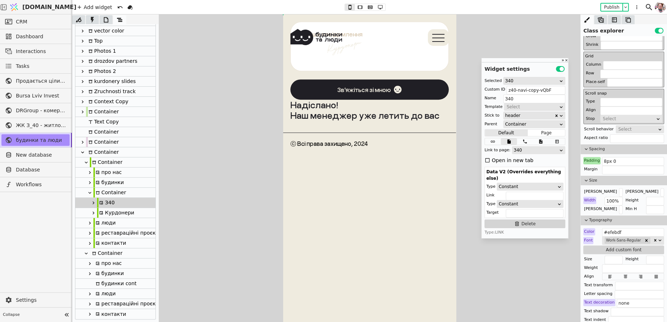
click at [205, 211] on div at bounding box center [369, 167] width 595 height 307
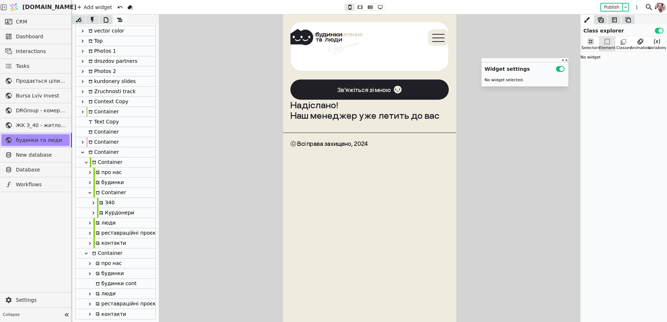
click at [118, 205] on div "З40" at bounding box center [115, 203] width 80 height 10
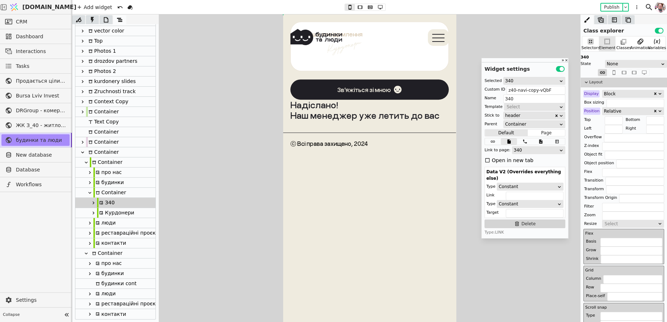
click at [107, 276] on div "будинки" at bounding box center [108, 273] width 30 height 10
type input "budynky-button-"
type input "будинки"
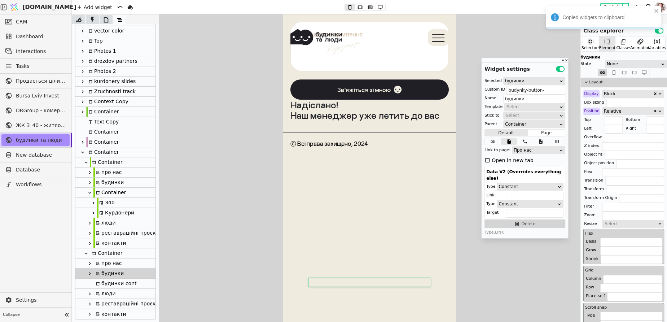
click at [109, 285] on div "будинки cont" at bounding box center [114, 283] width 43 height 10
type input "будинки cont"
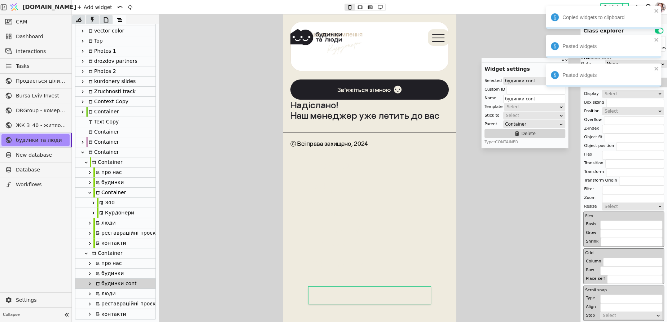
click at [88, 283] on icon at bounding box center [90, 283] width 6 height 6
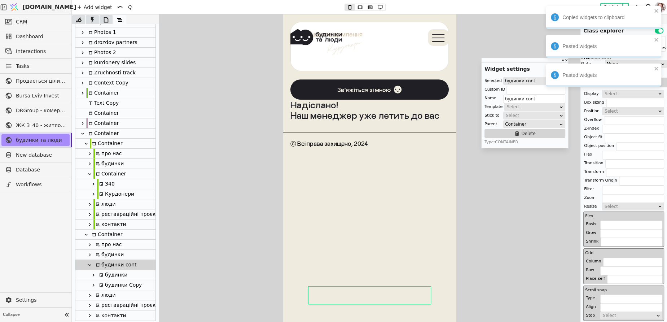
scroll to position [145, 0]
click at [105, 180] on div "З40" at bounding box center [106, 182] width 18 height 10
type input "z40-navi-copy-vQbF"
type input "З40"
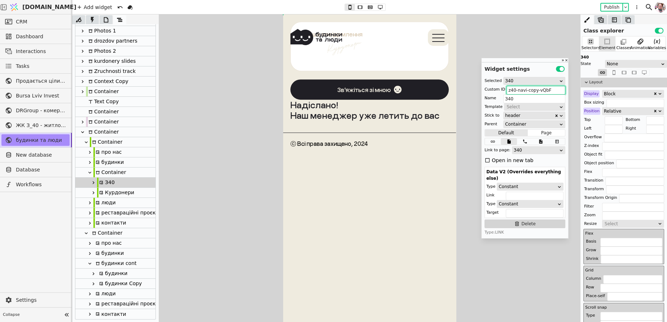
drag, startPoint x: 527, startPoint y: 91, endPoint x: 503, endPoint y: 89, distance: 24.3
click at [503, 89] on div "Custom ID z40-navi-copy-vQbF" at bounding box center [524, 89] width 81 height 7
click at [114, 273] on div "будинки" at bounding box center [112, 273] width 30 height 10
type input "budynky-button--copy-eavD"
type input "будинки"
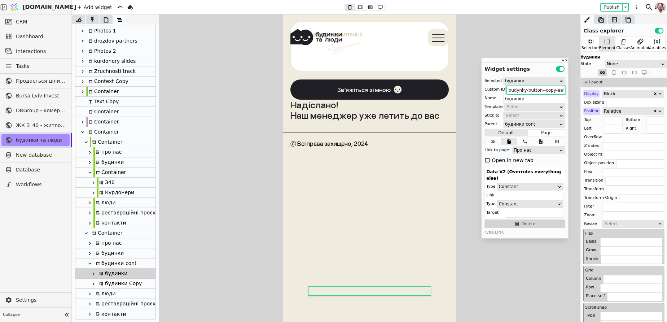
click at [524, 91] on input "budynky-button--copy-eavD" at bounding box center [535, 90] width 59 height 9
paste input "z40-navi-"
type input "z40-navi-"
click at [525, 99] on input "будинки" at bounding box center [534, 98] width 62 height 9
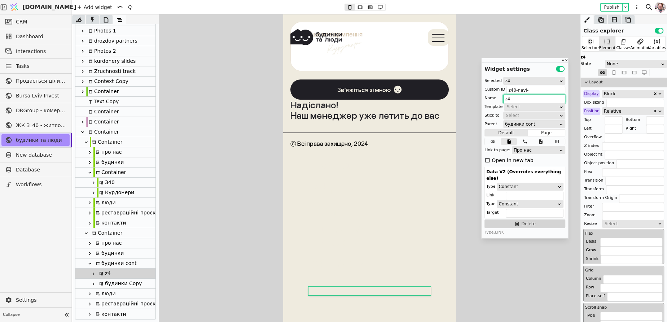
type input "z40"
click at [116, 194] on div "Курдонери" at bounding box center [115, 192] width 37 height 10
type input "kurdonery-navi-copy-cpGS"
type input "Курдонери"
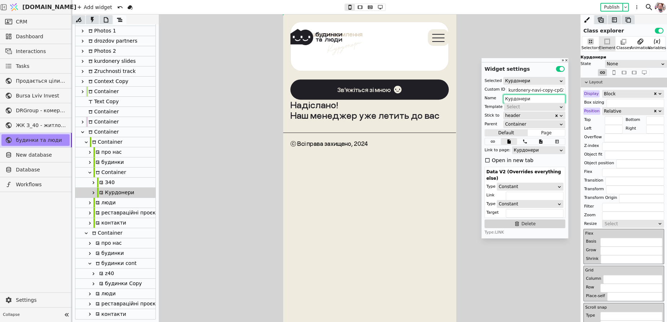
click at [106, 282] on div "будинки Copy" at bounding box center [119, 283] width 45 height 10
type input "budynky-button--copy-wPlS"
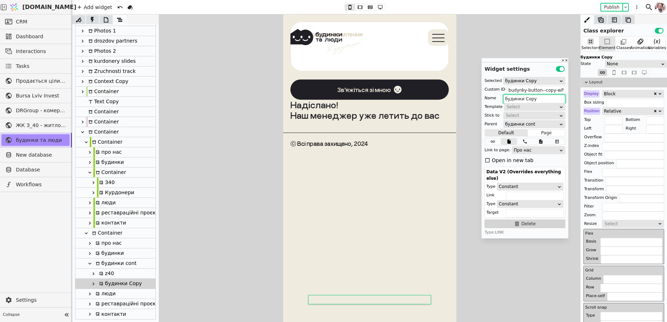
paste input "урдонери"
type input "Курдонери"
click at [111, 191] on div "Курдонери" at bounding box center [115, 192] width 37 height 10
type input "kurdonery-navi-copy-cpGS"
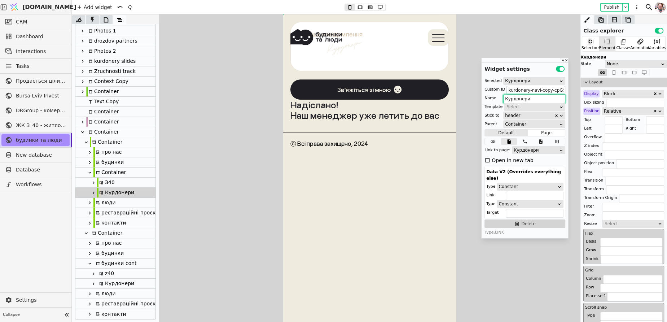
type input "Курдонери"
drag, startPoint x: 540, startPoint y: 88, endPoint x: 504, endPoint y: 88, distance: 36.1
click at [504, 88] on div "Custom ID kurdonery-navi-copy-cpGS" at bounding box center [524, 89] width 81 height 7
click at [116, 285] on div "Курдонери" at bounding box center [115, 283] width 37 height 10
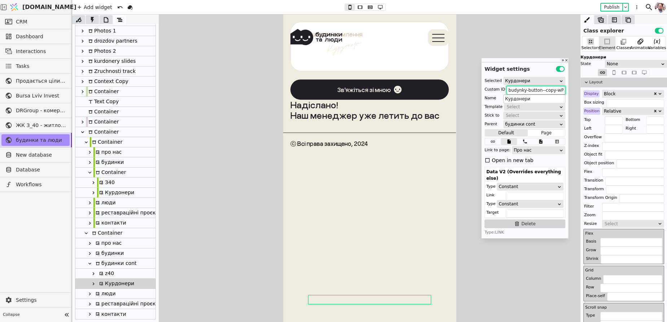
paste input "kurdonery-navi-"
click at [521, 149] on div "Про нас" at bounding box center [535, 149] width 45 height 7
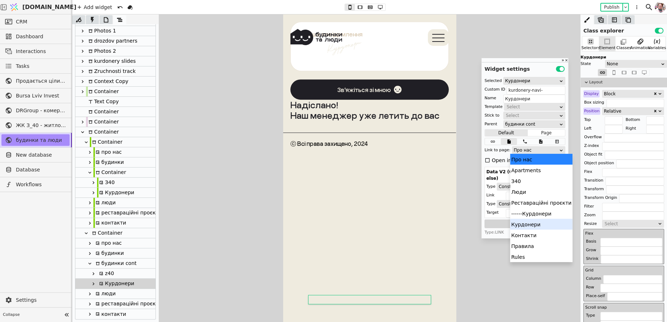
click at [522, 221] on div "Курдонери" at bounding box center [541, 223] width 62 height 11
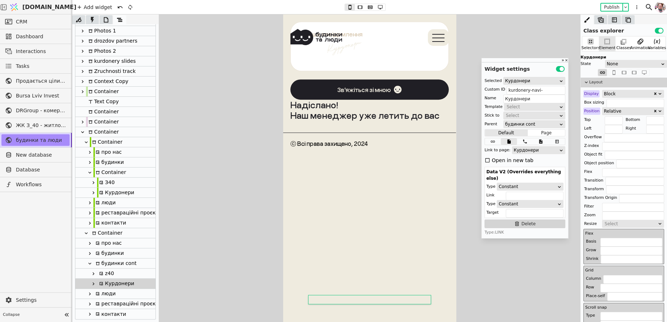
click at [110, 270] on div "z40" at bounding box center [105, 273] width 17 height 10
type input "z40-navi-"
type input "z40"
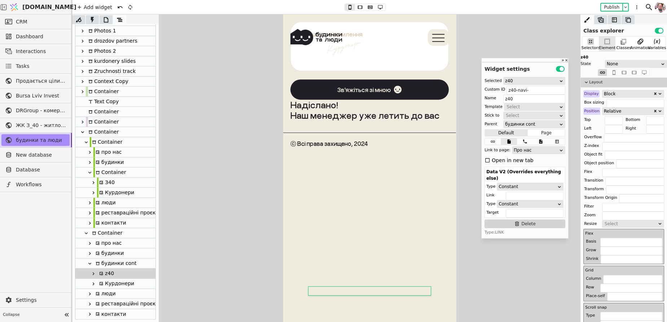
click at [522, 148] on div "Про нас" at bounding box center [535, 149] width 45 height 7
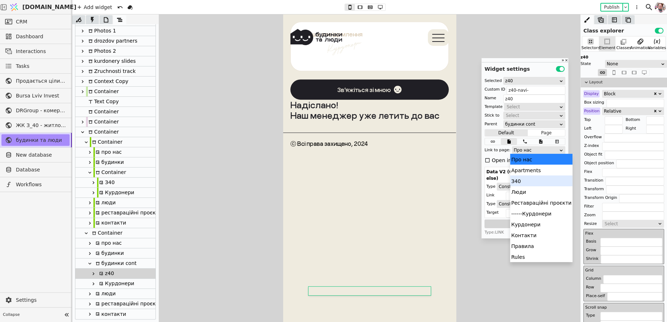
click at [522, 181] on div "З40" at bounding box center [541, 180] width 62 height 11
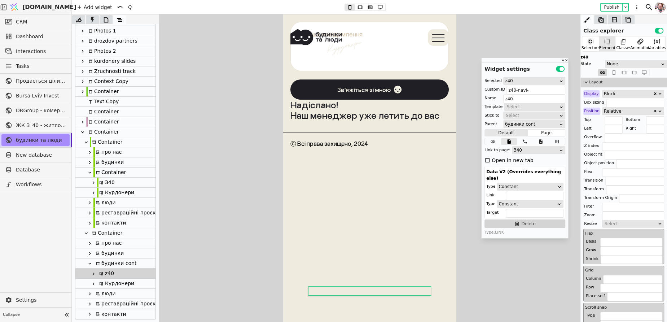
click at [113, 255] on div "будинки" at bounding box center [108, 253] width 30 height 10
type input "budynky-button-"
type input "будинки"
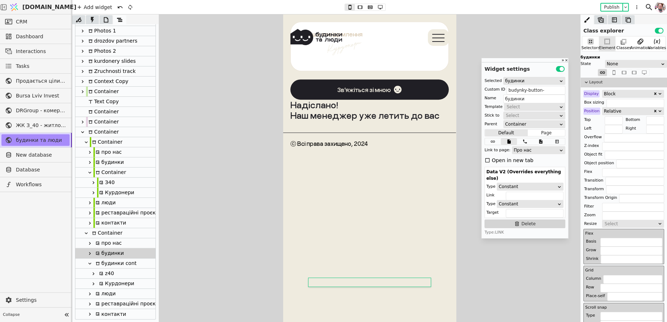
click at [523, 149] on div "Про нас" at bounding box center [535, 149] width 45 height 7
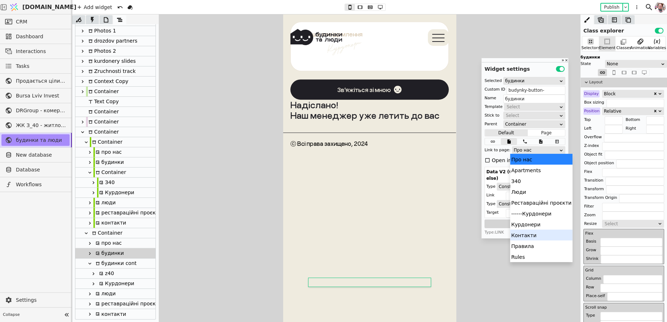
click at [107, 164] on div "будинки" at bounding box center [108, 162] width 30 height 10
type input "budynky-button-copy-RSrh"
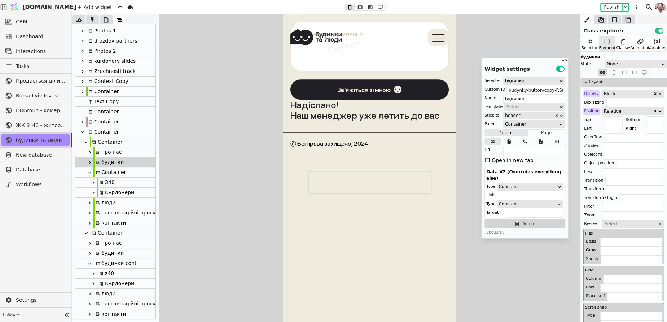
click at [116, 264] on div "будинки cont" at bounding box center [114, 263] width 43 height 10
type input "будинки cont"
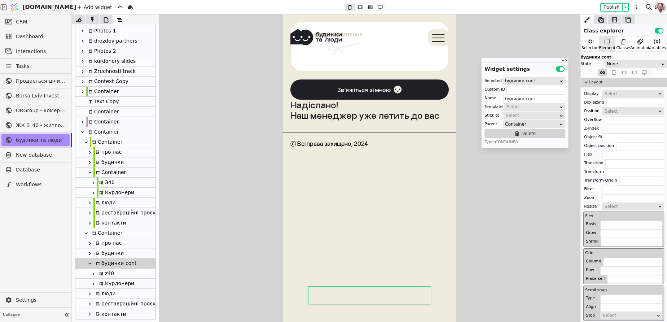
click at [114, 256] on div "будинки" at bounding box center [108, 253] width 30 height 10
type input "budynky-button-"
type input "будинки"
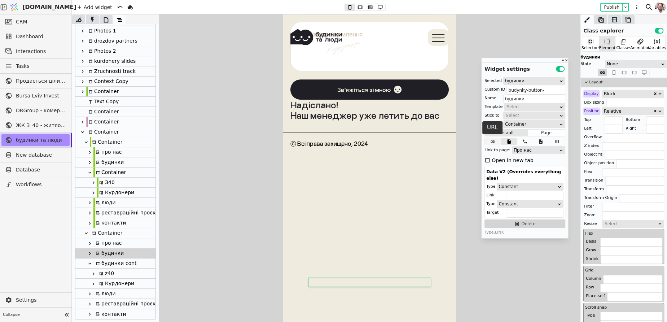
click at [494, 141] on icon at bounding box center [492, 141] width 9 height 5
click at [512, 150] on input "[object Object]" at bounding box center [534, 150] width 62 height 9
click at [106, 297] on div "люди" at bounding box center [104, 293] width 22 height 10
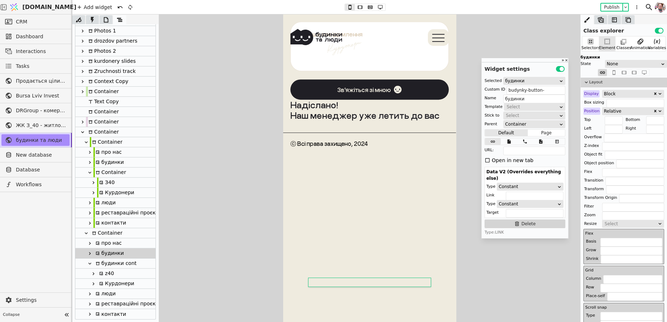
type input "liudy-navi-"
type input "люди"
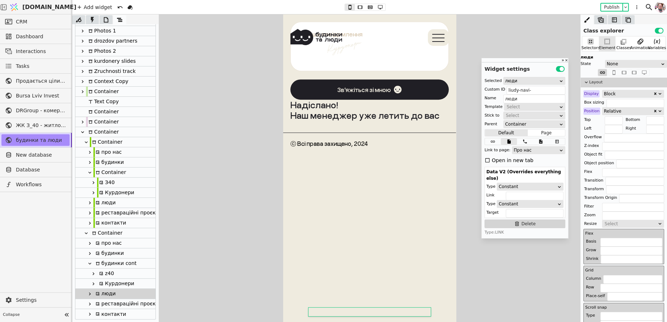
click at [525, 150] on div "Про нас" at bounding box center [535, 149] width 45 height 7
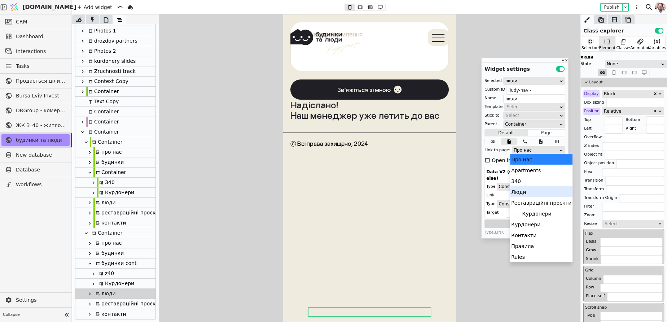
click at [522, 195] on div "Люди" at bounding box center [541, 191] width 62 height 11
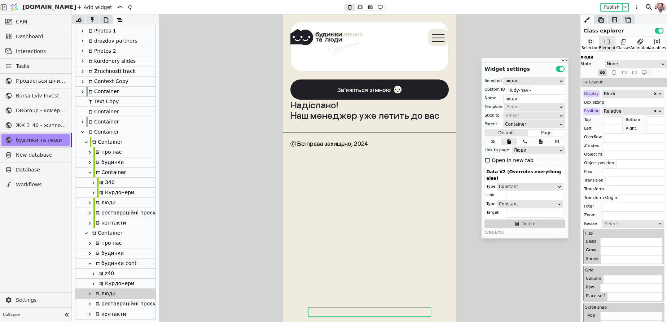
click at [137, 302] on div "реставраційні проєкти" at bounding box center [127, 304] width 69 height 10
type input "rr-navi-"
type input "реставраційні проєкти"
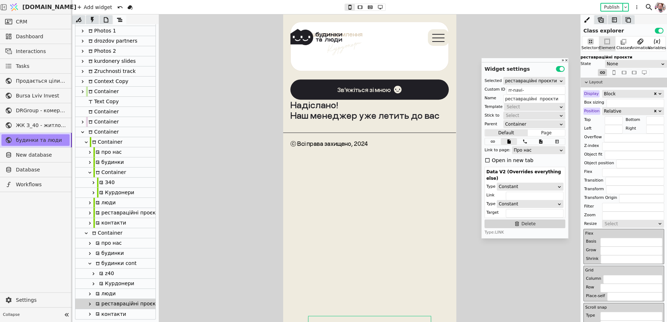
click at [526, 149] on div "Про нас" at bounding box center [535, 149] width 45 height 7
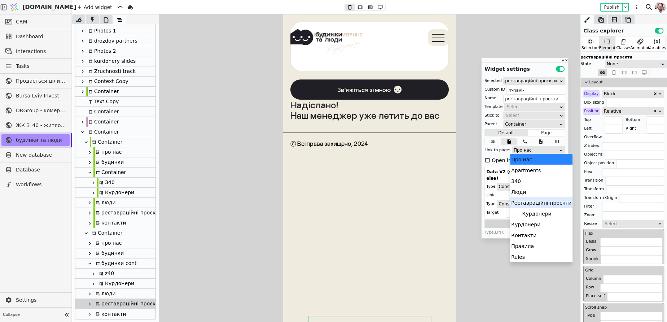
click at [525, 198] on div "Реставраційні проєкти" at bounding box center [541, 202] width 62 height 11
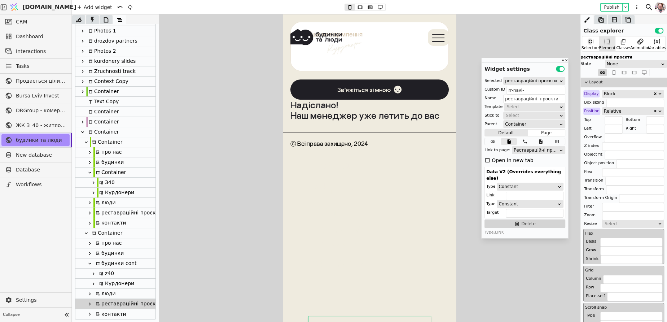
click at [103, 314] on div "контакти" at bounding box center [109, 314] width 33 height 10
type input "contacts-navi-"
type input "контакти"
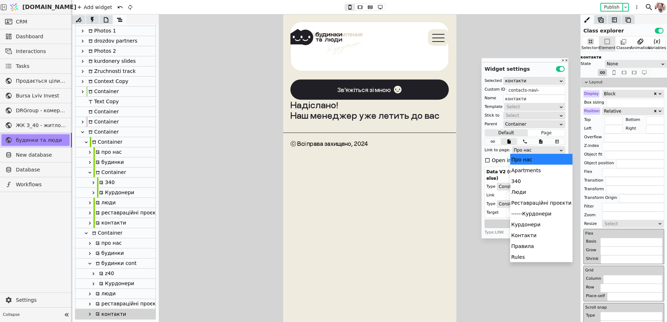
click at [536, 153] on body "[DOMAIN_NAME] Add widget Publish CRM Dashboard Interactions Tasks Продається ці…" at bounding box center [333, 161] width 667 height 322
click at [535, 234] on div "Контакти" at bounding box center [541, 234] width 62 height 11
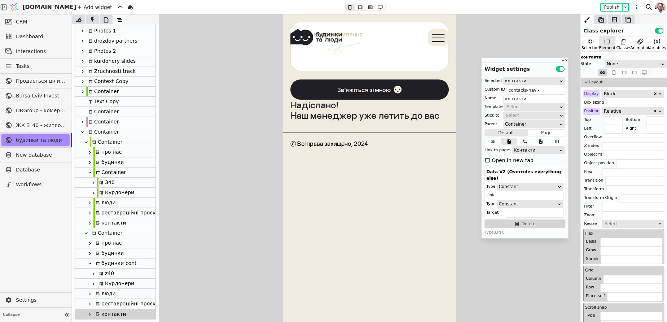
click at [103, 228] on div "Container" at bounding box center [106, 233] width 32 height 10
type input "Container"
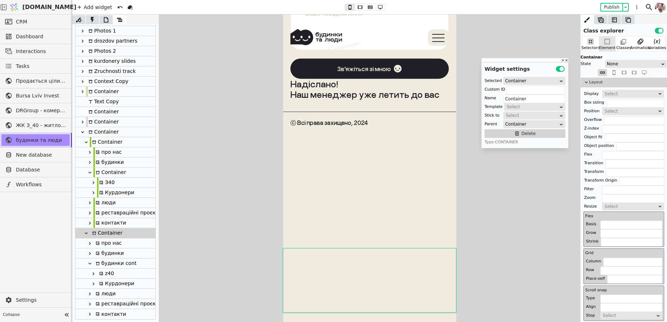
scroll to position [3207, 0]
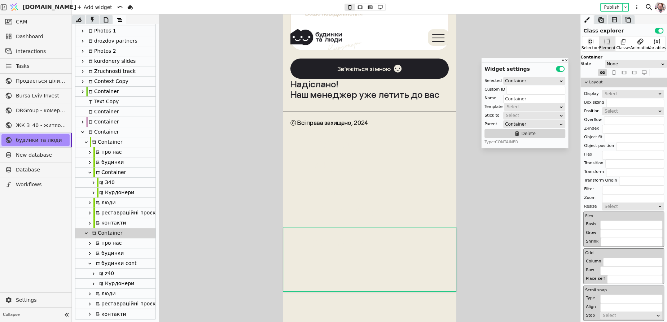
click at [103, 220] on div "контакти" at bounding box center [109, 223] width 33 height 10
type input "contacts-navi-copy-dFdb"
type input "контакти"
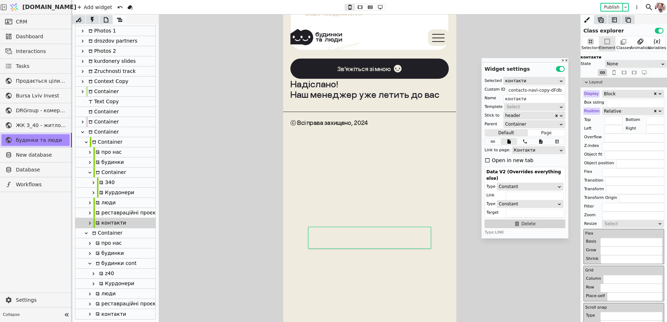
click at [88, 221] on icon at bounding box center [90, 223] width 6 height 6
click at [96, 243] on div at bounding box center [93, 243] width 7 height 10
type input "Svg"
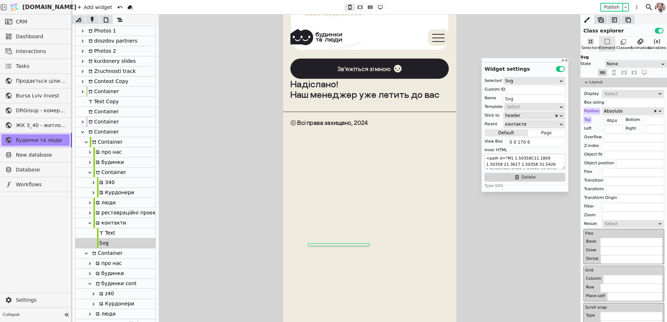
click at [507, 168] on textarea "<path d="M1 1.50358C11.1809 1.50358 21.3617 1.50358 31.5426 1.50358C50.3979 1.5…" at bounding box center [524, 162] width 81 height 16
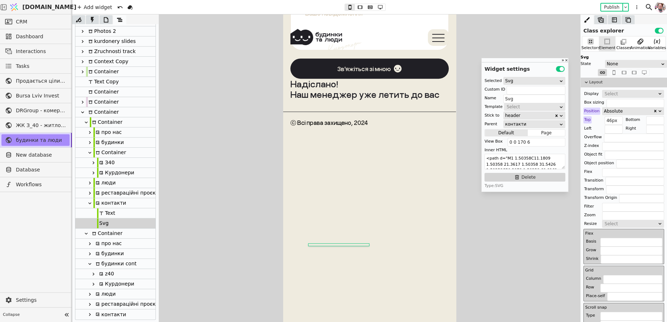
click at [92, 312] on icon at bounding box center [90, 314] width 6 height 6
type input "contacts-navi-"
type input "контакти"
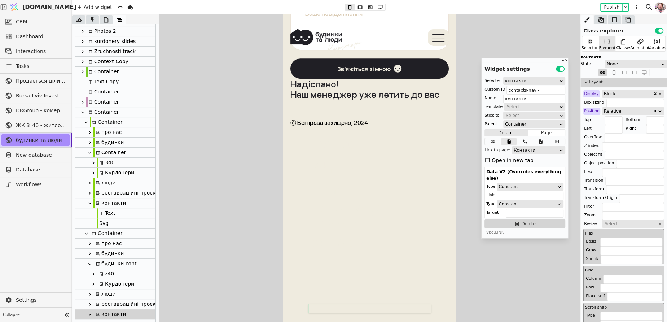
scroll to position [185, 0]
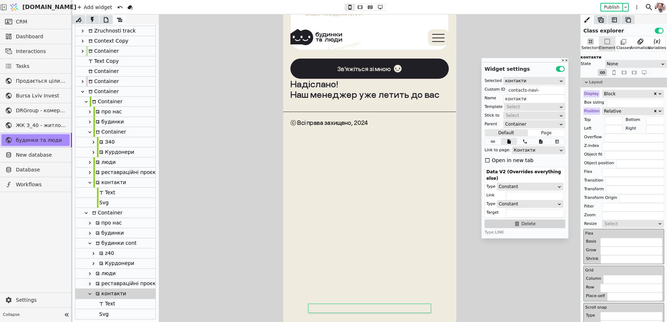
click at [101, 316] on div "Svg" at bounding box center [103, 314] width 12 height 10
type input "Svg"
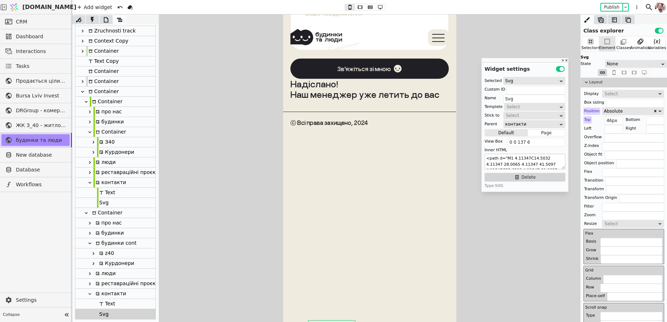
click at [504, 163] on textarea "<path d="M1 4.11347C14.5032 4.11347 28.0065 4.11347 41.5097 4.11347C55.6388 4.1…" at bounding box center [524, 162] width 81 height 16
paste textarea "1.50358C11.1809 1.50358 21.3617 1.50358 31.5426 1.50358C50.3979 1.50358 69.8161…"
type textarea "<path d="M1 1.50358C11.1809 1.50358 21.3617 1.50358 31.5426 1.50358C50.3979 1.5…"
click at [103, 204] on div "Svg" at bounding box center [103, 203] width 12 height 10
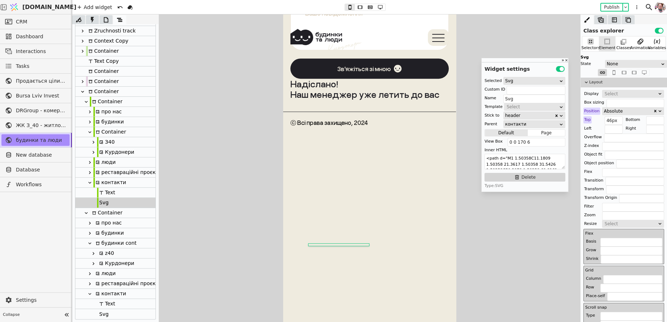
click at [119, 312] on div "Svg" at bounding box center [115, 314] width 80 height 10
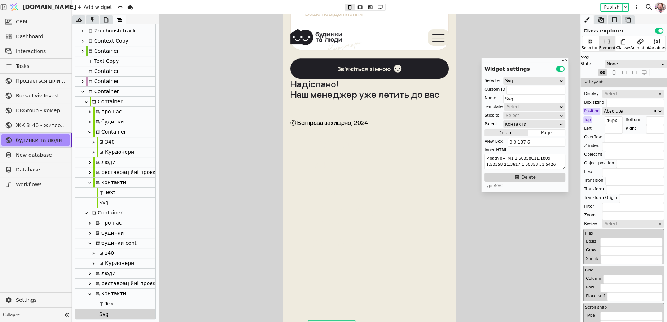
click at [99, 202] on div "Svg" at bounding box center [103, 203] width 12 height 10
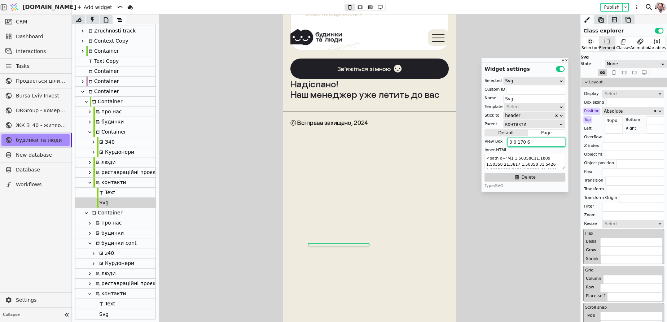
click at [521, 145] on input "0 0 170 6" at bounding box center [536, 142] width 58 height 9
click at [138, 312] on div "Svg" at bounding box center [115, 314] width 80 height 10
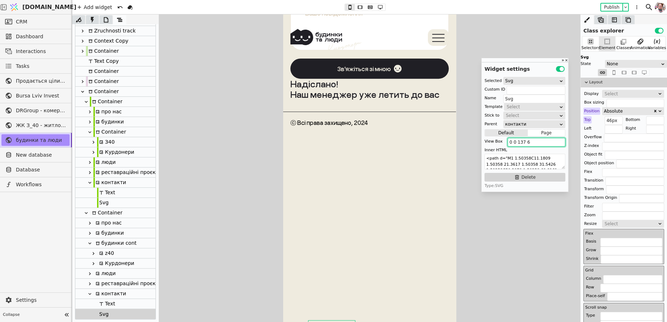
click at [527, 145] on input "0 0 137 6" at bounding box center [536, 142] width 58 height 9
paste input "70"
type input "0 0 170 6"
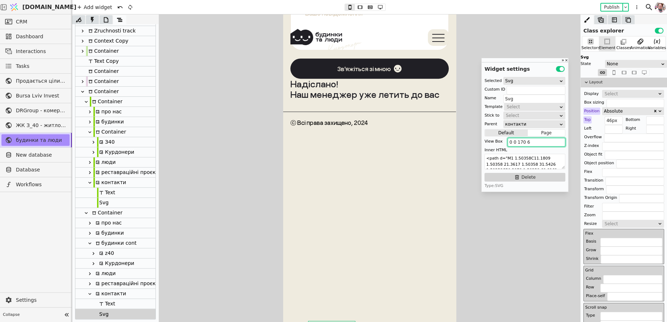
scroll to position [3207, 0]
click at [92, 282] on div at bounding box center [89, 283] width 7 height 9
type input "rr-navi-"
type input "реставраційні проєкти"
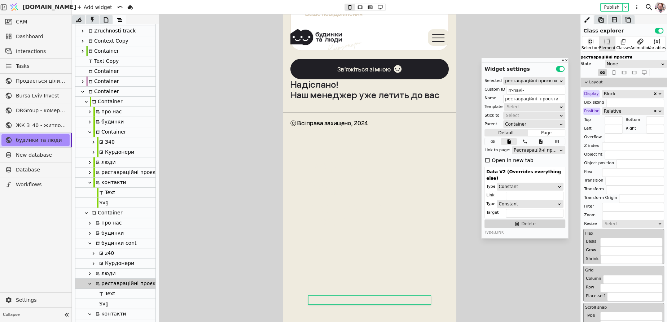
click at [100, 303] on div "Svg" at bounding box center [103, 304] width 12 height 10
type input "Svg"
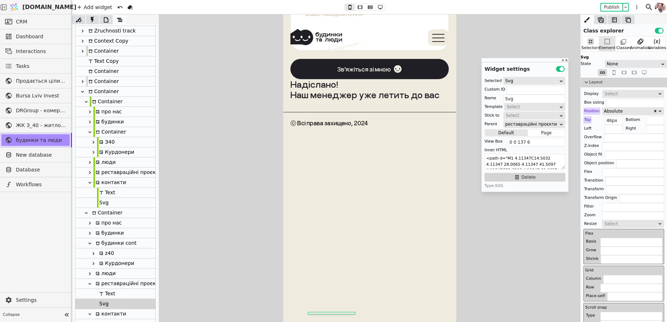
click at [90, 174] on icon at bounding box center [90, 172] width 6 height 6
type input "rr-navi-copy-uSVP"
type input "реставраційні проєкти"
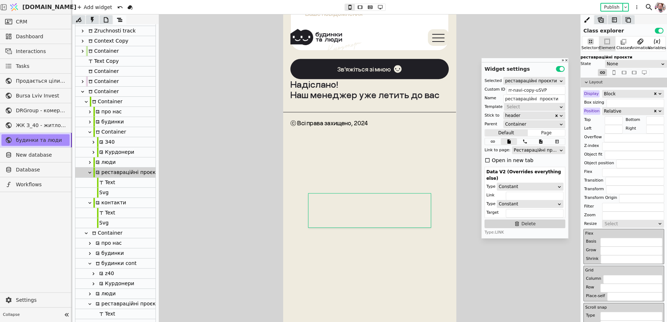
click at [97, 192] on div at bounding box center [97, 192] width 1 height 10
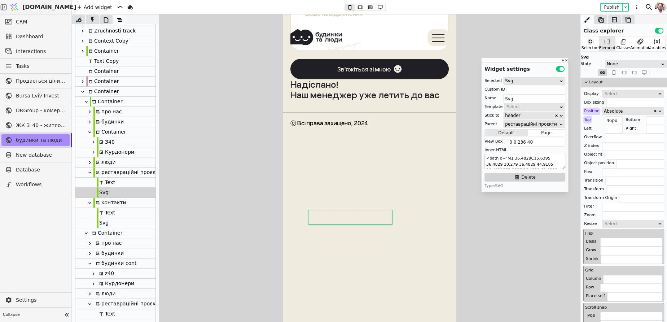
click at [500, 160] on textarea "<path d="M1 36.4829C15.6395 36.4829 30.279 36.4829 44.9185 36.4829C53.9297 36.4…" at bounding box center [524, 162] width 81 height 16
click at [145, 315] on div "Text" at bounding box center [115, 314] width 80 height 10
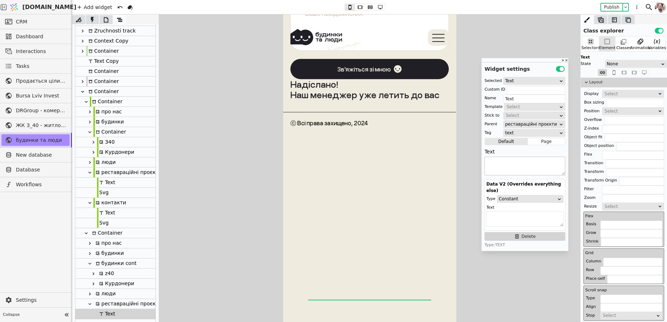
click at [518, 158] on textarea at bounding box center [524, 165] width 81 height 19
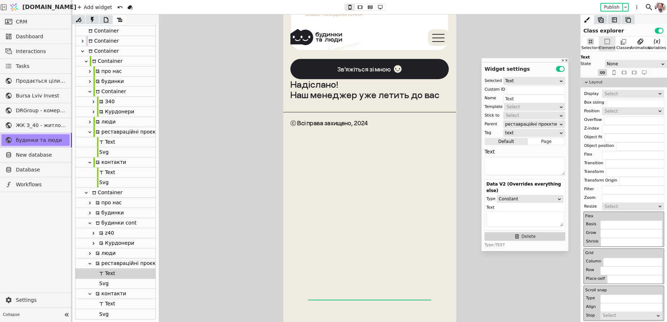
click at [111, 282] on div "Svg" at bounding box center [115, 283] width 80 height 10
type input "Svg"
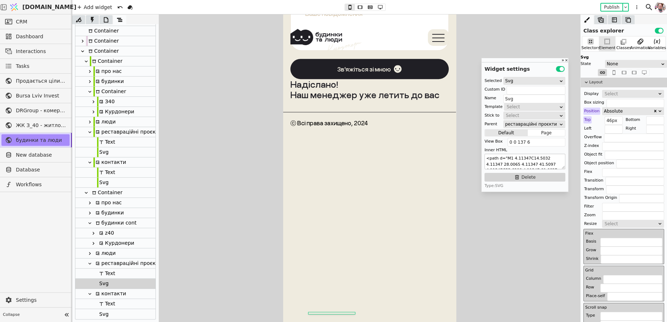
click at [508, 161] on textarea "<path d="M1 4.11347C14.5032 4.11347 28.0065 4.11347 41.5097 4.11347C55.6388 4.1…" at bounding box center [524, 162] width 81 height 16
paste textarea "36.4829C15.6395 36.4829 30.279 36.4829 44.9185 36.4829C53.9297 36.4829 63.0208 …"
type textarea "<path d="M1 36.4829C15.6395 36.4829 30.279 36.4829 44.9185 36.4829C53.9297 36.4…"
click at [115, 178] on div "Svg" at bounding box center [115, 182] width 80 height 10
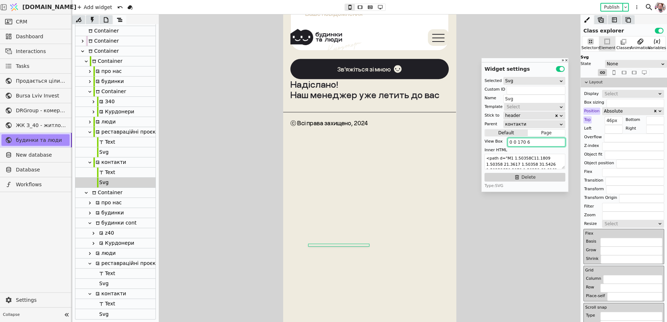
click at [526, 145] on input "0 0 170 6" at bounding box center [536, 142] width 58 height 9
click at [96, 281] on div at bounding box center [93, 283] width 7 height 10
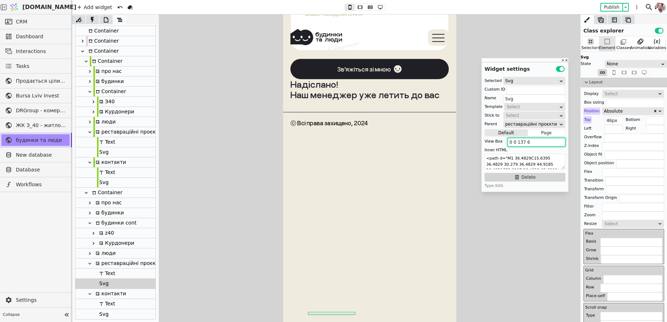
click at [525, 141] on input "0 0 137 6" at bounding box center [536, 142] width 58 height 9
paste input "70"
type input "0 0 170 6"
click at [88, 254] on icon at bounding box center [90, 253] width 6 height 6
type input "liudy-navi-"
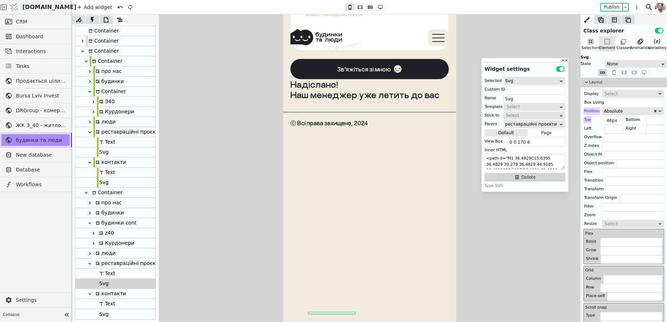
type input "люди"
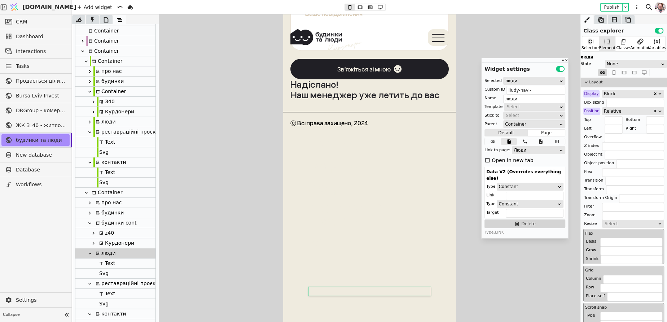
click at [100, 278] on div "Svg" at bounding box center [103, 273] width 12 height 10
type input "Svg"
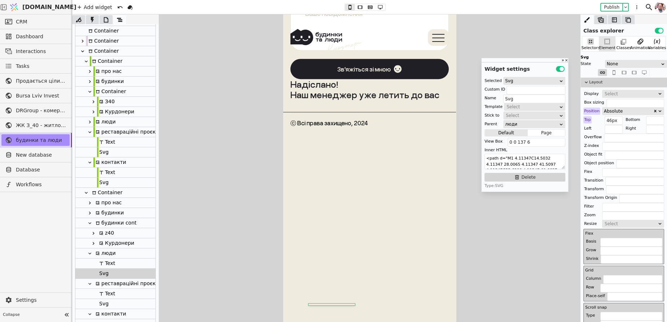
click at [103, 151] on div "Svg" at bounding box center [103, 152] width 12 height 10
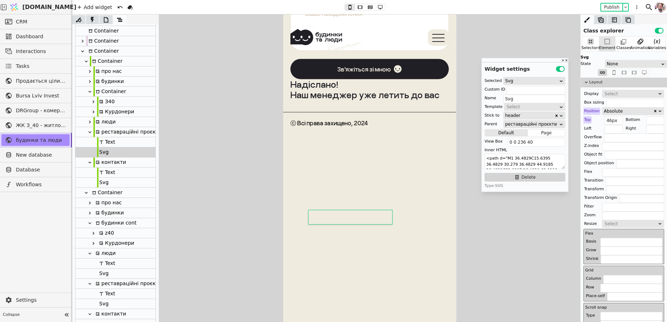
click at [91, 122] on icon at bounding box center [90, 122] width 6 height 6
type input "liudy-navi-copy-vlbw"
type input "люди"
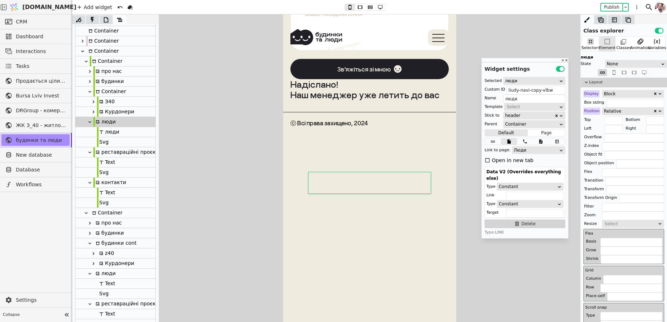
click at [99, 137] on div "Svg" at bounding box center [103, 142] width 12 height 10
type input "Svg"
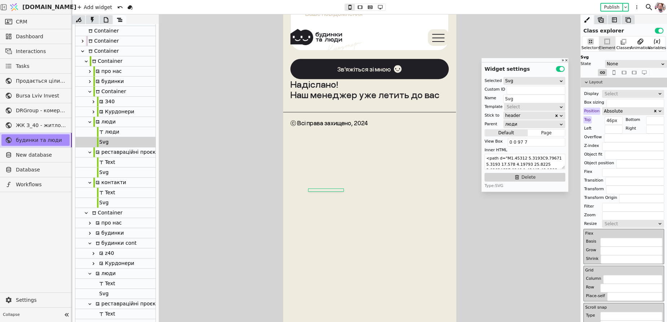
click at [519, 160] on textarea "<path d="M1.45312 5.3193C9.79671 5.3193 17.578 4.19793 25.8225 3.02634C37.0248 …" at bounding box center [524, 162] width 81 height 16
click at [101, 292] on div "Svg" at bounding box center [103, 293] width 12 height 10
click at [513, 166] on textarea "<path d="M1 4.11347C14.5032 4.11347 28.0065 4.11347 41.5097 4.11347C55.6388 4.1…" at bounding box center [524, 162] width 81 height 16
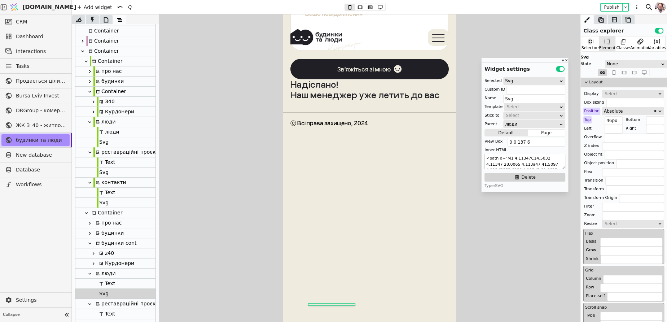
paste textarea "<path d="M1.45312 5.3193C9.79671 5.3193 17.578 4.19793 25.8225 3.02634C37.0248 …"
paste textarea ".45312 5.3193C9.79671 5.3193 17.578 4.19793 25.8225 3.02634C37.0248 1.43445 48.…"
type textarea "<path d="M1.45312 5.3193C9.79671 5.3193 17.578 4.19793 25.8225 3.02634C37.0248 …"
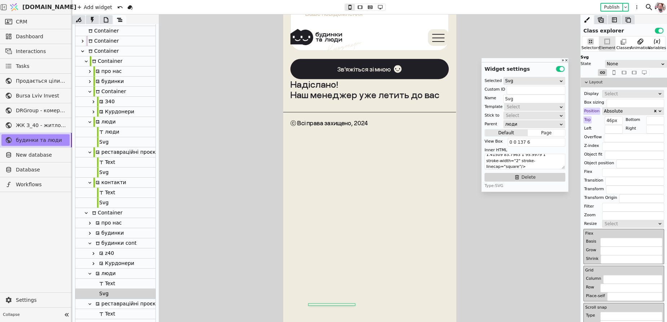
click at [105, 138] on div "Svg" at bounding box center [103, 142] width 12 height 10
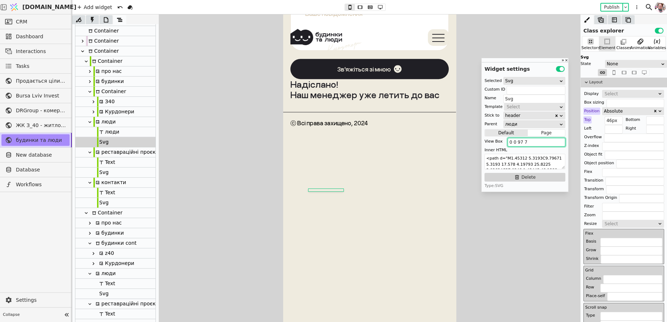
click at [520, 141] on input "0 0 97 7" at bounding box center [536, 142] width 58 height 9
click at [108, 291] on div "Svg" at bounding box center [115, 293] width 80 height 10
click at [528, 144] on input "0 0 137 6" at bounding box center [536, 142] width 58 height 9
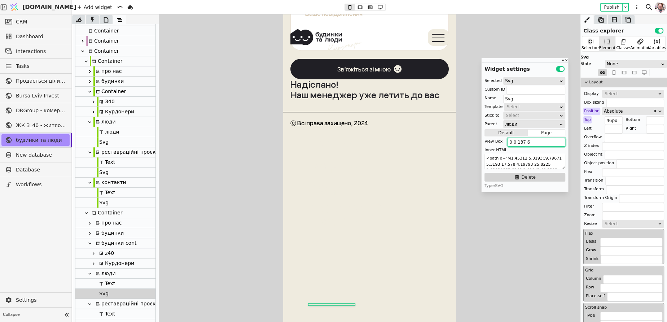
click at [528, 144] on input "0 0 137 6" at bounding box center [536, 142] width 58 height 9
paste input "97 7"
type input "0 0 97 7"
click at [93, 151] on div at bounding box center [89, 152] width 7 height 9
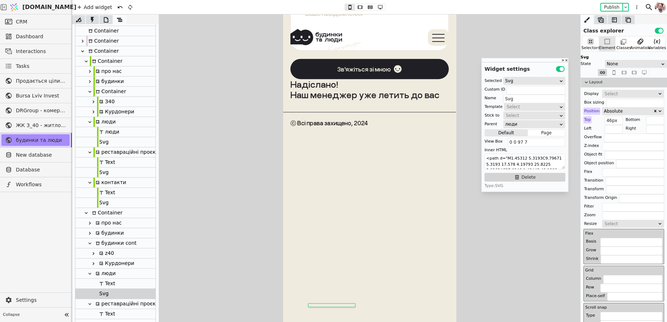
type input "rr-navi-copy-uSVP"
type input "реставраційні проєкти"
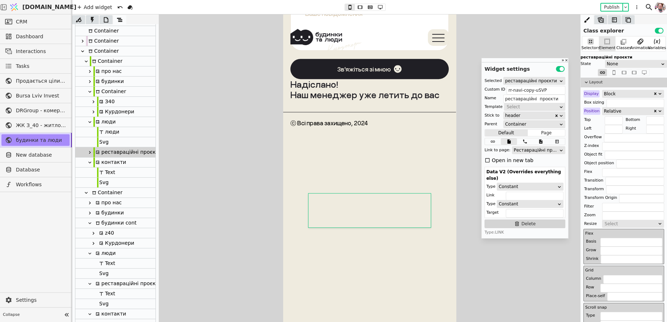
click at [88, 162] on icon at bounding box center [90, 162] width 6 height 6
type input "contacts-navi-copy-dFdb"
type input "контакти"
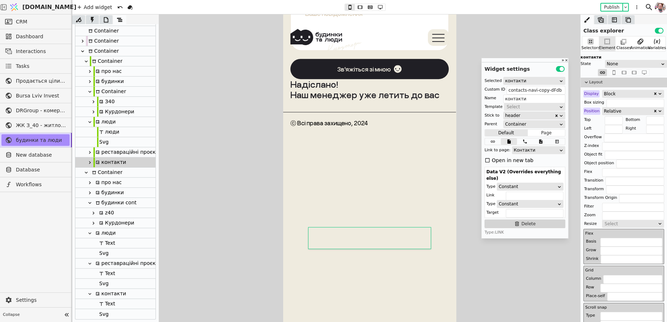
click at [90, 120] on icon at bounding box center [90, 122] width 6 height 6
type input "liudy-navi-copy-vlbw"
type input "люди"
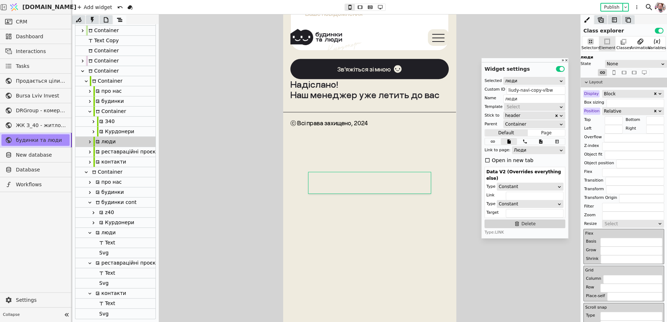
scroll to position [205, 0]
click at [94, 132] on icon at bounding box center [93, 132] width 6 height 6
type input "kurdonery-navi-copy-cpGS"
type input "Курдонери"
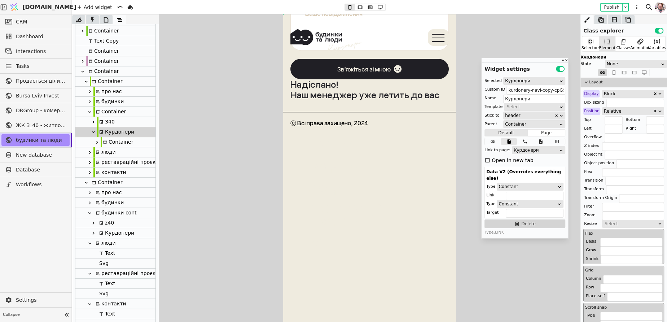
scroll to position [215, 0]
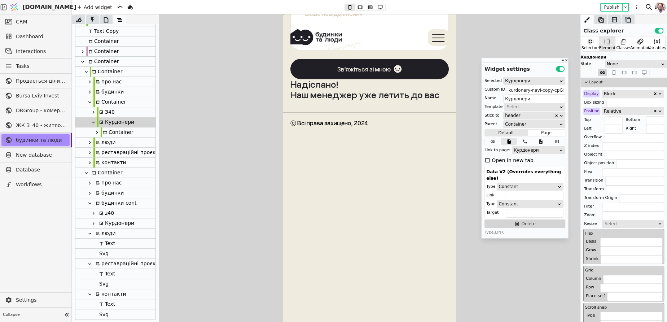
click at [99, 133] on icon at bounding box center [97, 132] width 6 height 6
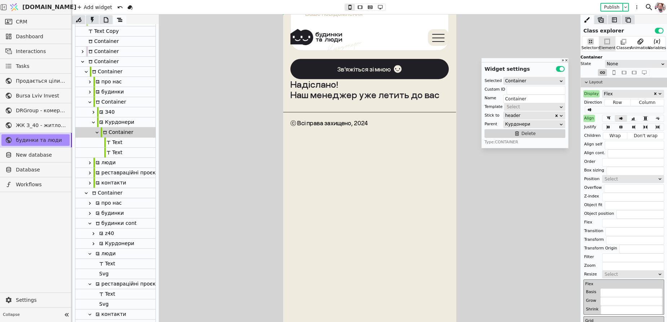
scroll to position [225, 0]
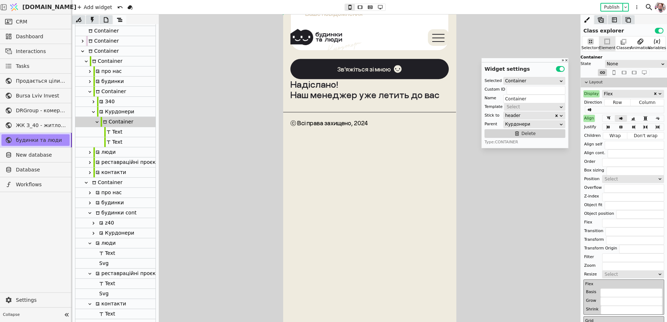
click at [106, 139] on div "Text" at bounding box center [113, 142] width 18 height 10
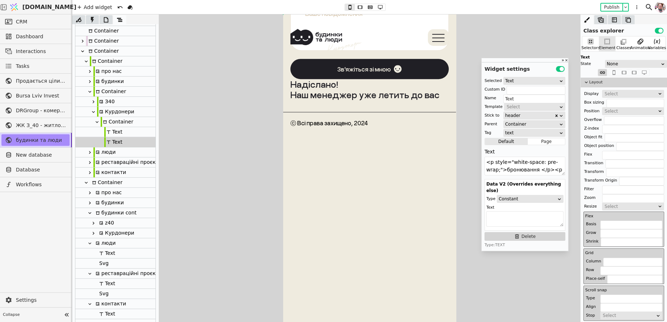
click at [109, 123] on div "Container" at bounding box center [117, 122] width 32 height 10
type input "Container"
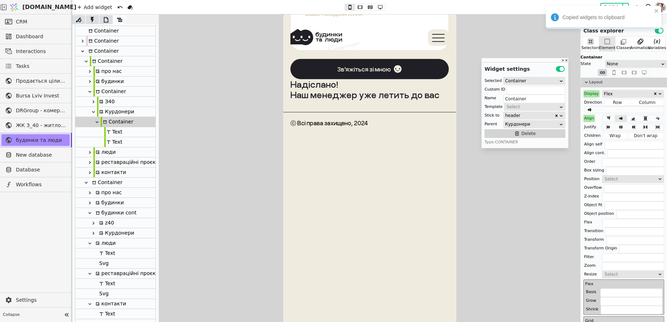
click at [94, 232] on icon at bounding box center [93, 233] width 6 height 6
type input "kurdonery-navi-"
type input "Курдонери"
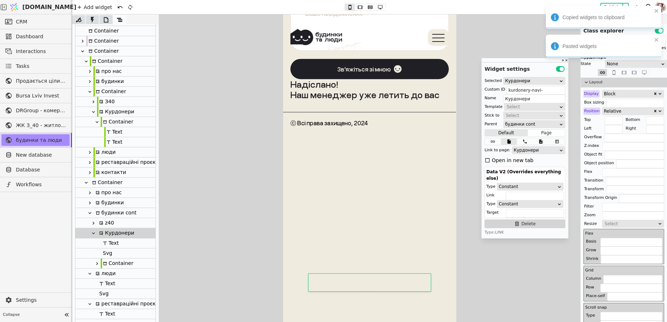
scroll to position [3207, 0]
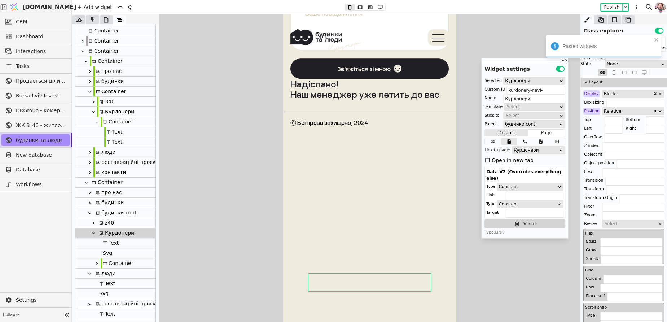
click at [97, 263] on icon at bounding box center [97, 263] width 2 height 3
type input "Container"
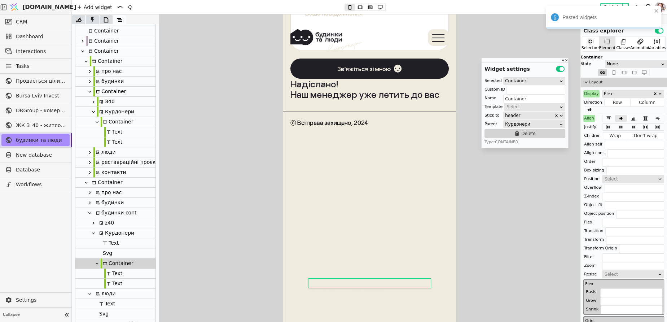
click at [102, 271] on div at bounding box center [100, 273] width 7 height 10
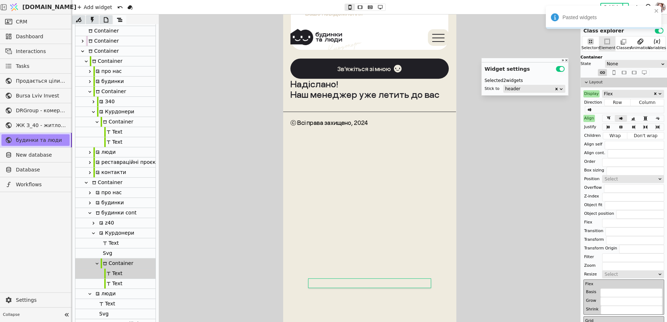
click at [103, 282] on div at bounding box center [100, 283] width 7 height 10
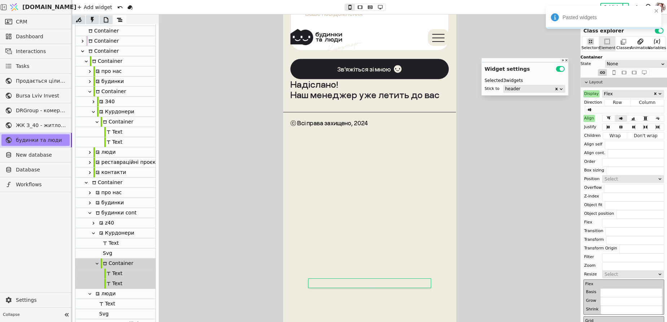
scroll to position [3207, 0]
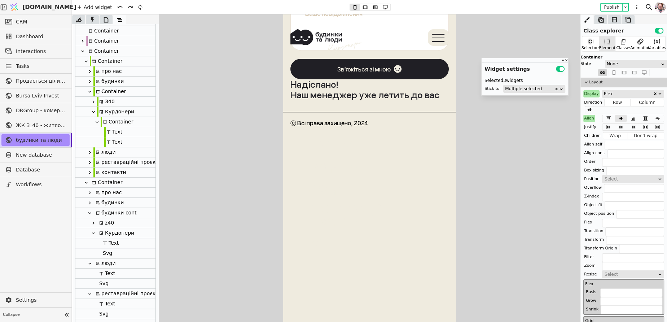
click at [130, 137] on div "Text" at bounding box center [115, 142] width 80 height 10
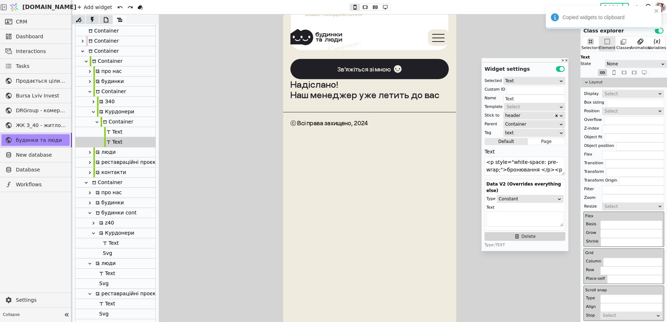
click at [112, 131] on div "Text" at bounding box center [113, 132] width 18 height 10
click at [615, 44] on div "Classes" at bounding box center [623, 43] width 17 height 15
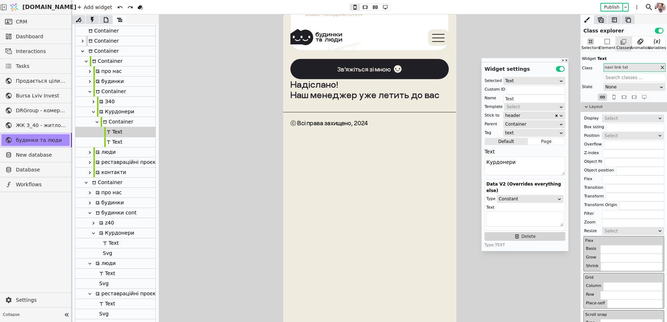
click at [113, 253] on div "Svg" at bounding box center [115, 253] width 80 height 10
type input "Svg"
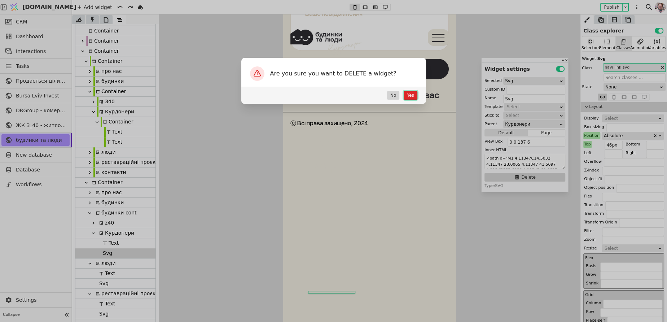
click at [407, 96] on button "Yes" at bounding box center [409, 95] width 13 height 9
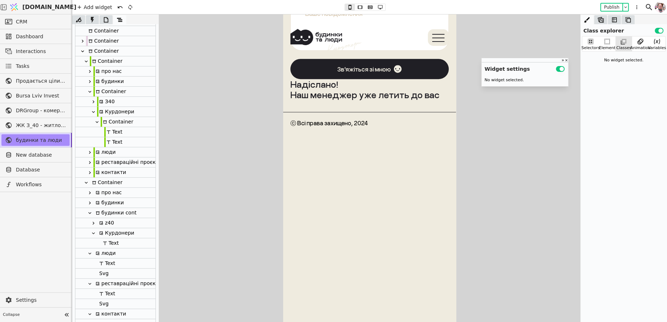
click at [121, 242] on div "Text" at bounding box center [115, 243] width 80 height 10
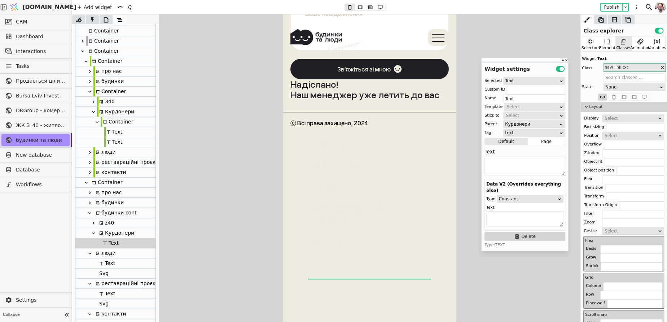
click at [122, 141] on div "Text" at bounding box center [115, 142] width 80 height 10
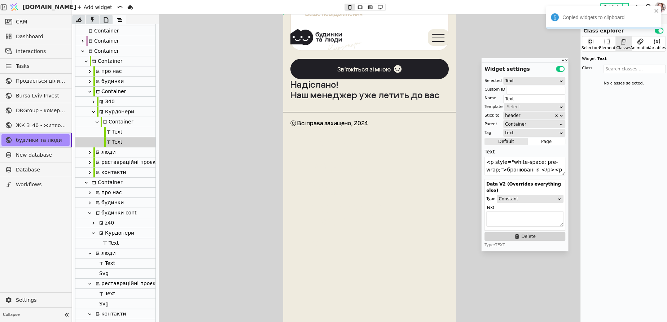
click at [113, 232] on div "Курдонери" at bounding box center [115, 233] width 37 height 10
type input "kurdonery-navi-"
type input "Курдонери"
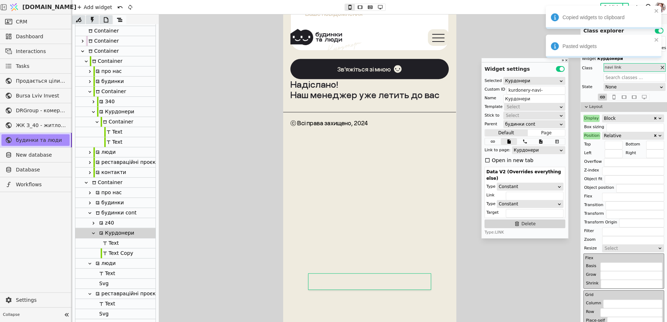
scroll to position [3207, 0]
click at [107, 256] on div "Text Copy" at bounding box center [117, 253] width 32 height 10
type input "Text Copy"
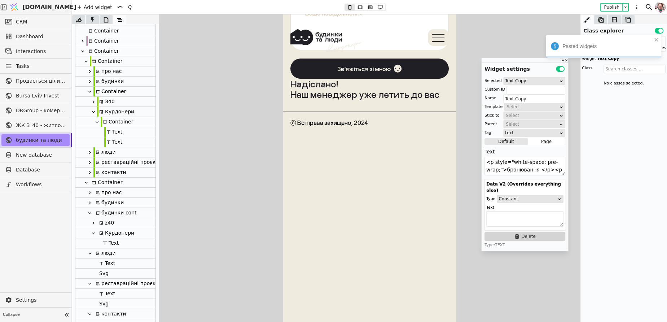
scroll to position [3207, 0]
